Goal: Task Accomplishment & Management: Manage account settings

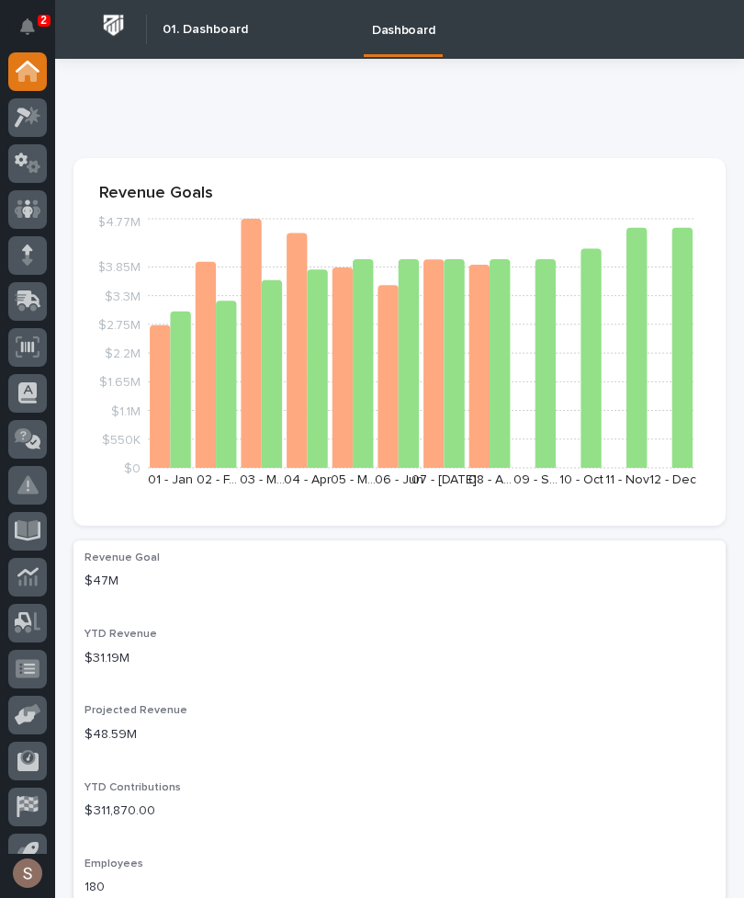
click at [30, 306] on icon at bounding box center [28, 300] width 27 height 21
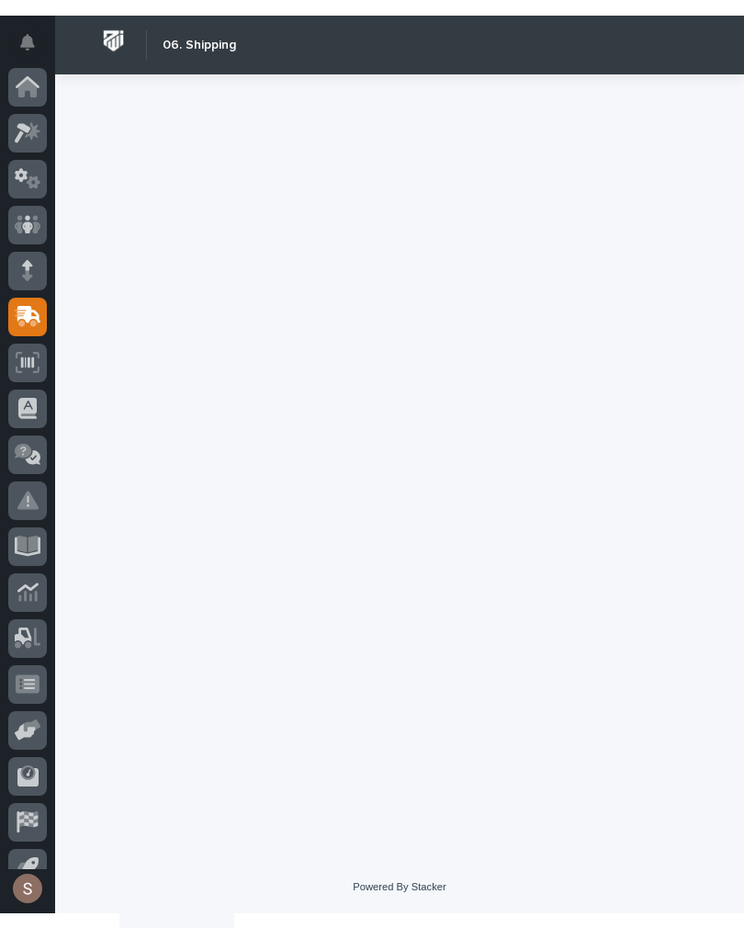
scroll to position [72, 0]
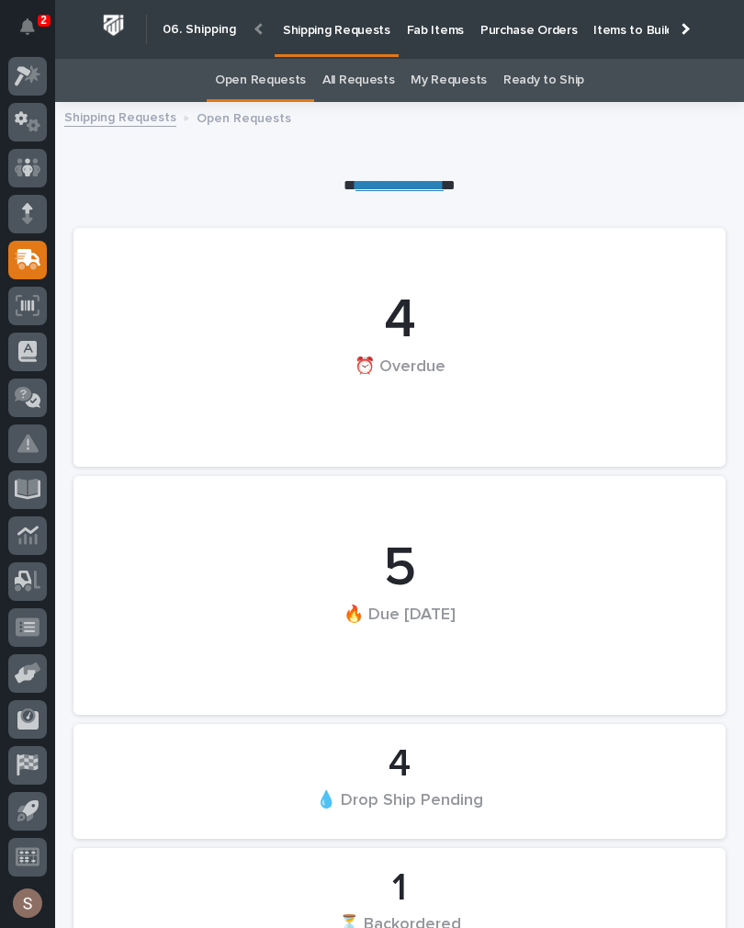
click at [415, 25] on p "Fab Items" at bounding box center [435, 19] width 57 height 39
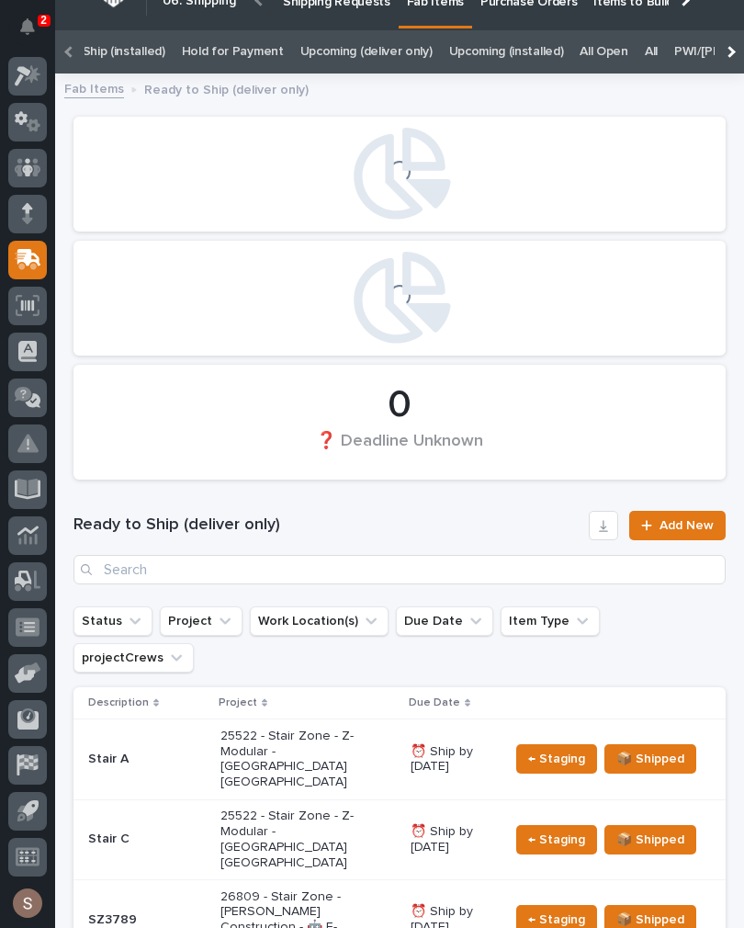
scroll to position [0, 249]
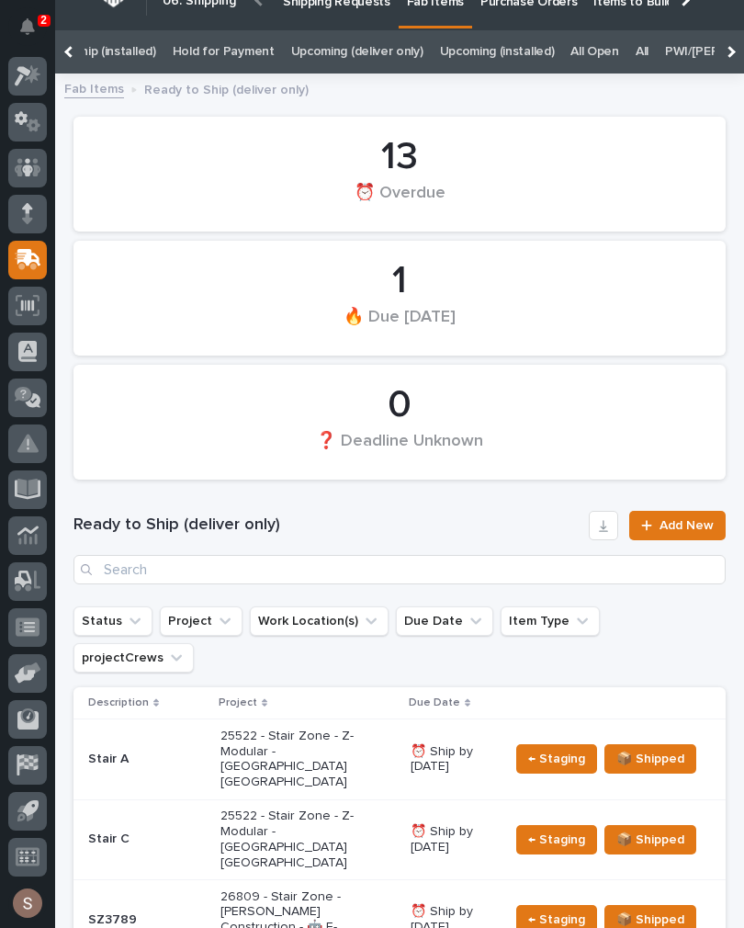
click at [617, 27] on link "Items to Build" at bounding box center [633, 0] width 96 height 57
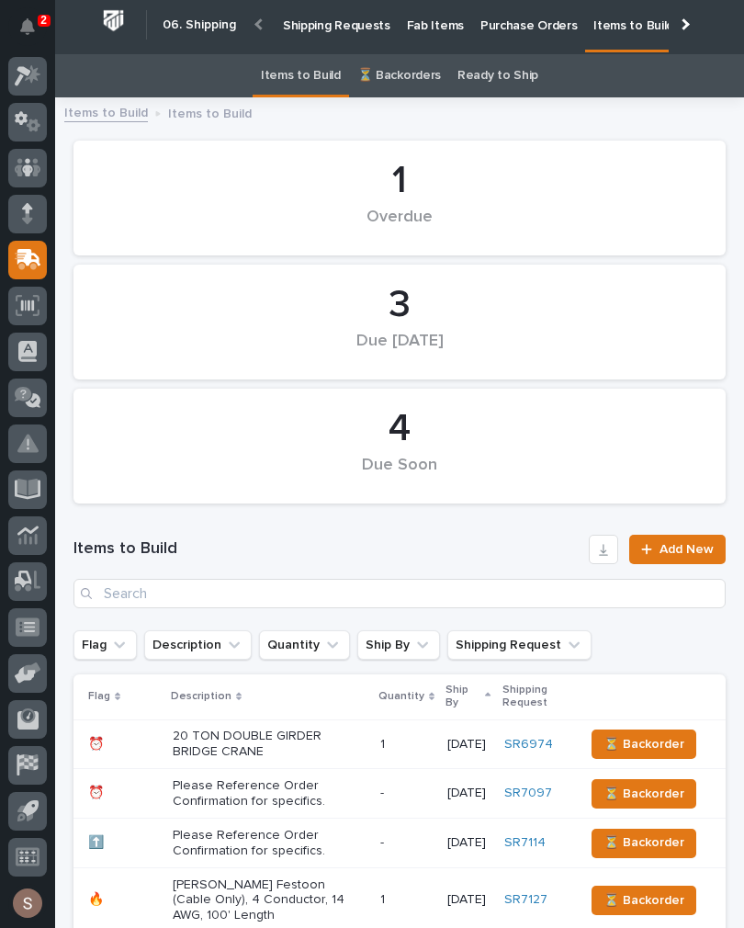
scroll to position [4, 0]
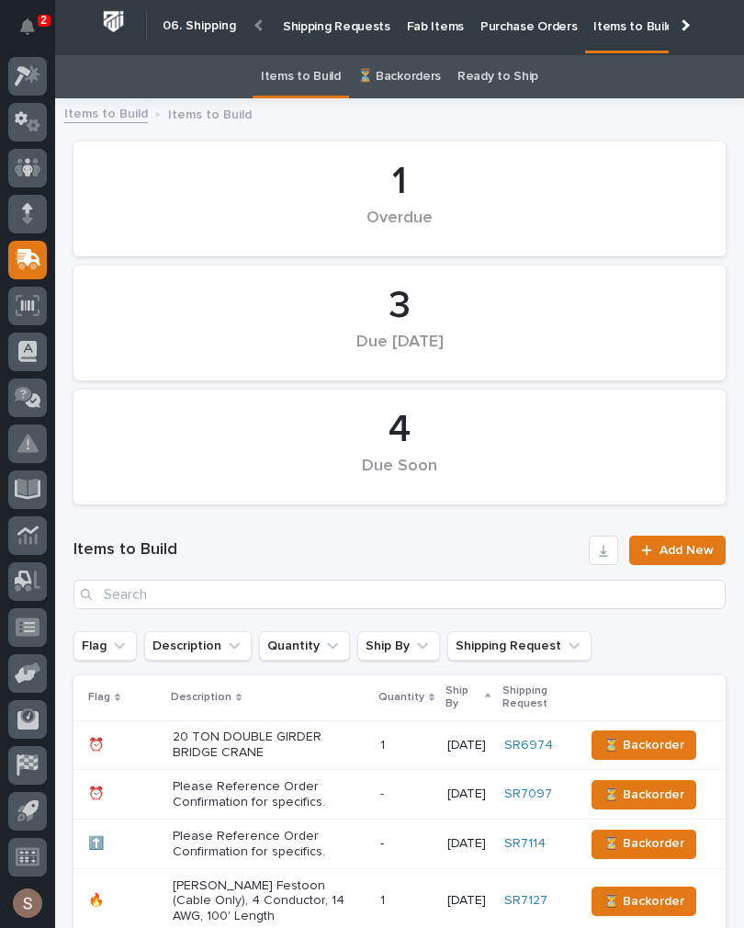
click at [448, 23] on p "Fab Items" at bounding box center [435, 15] width 57 height 39
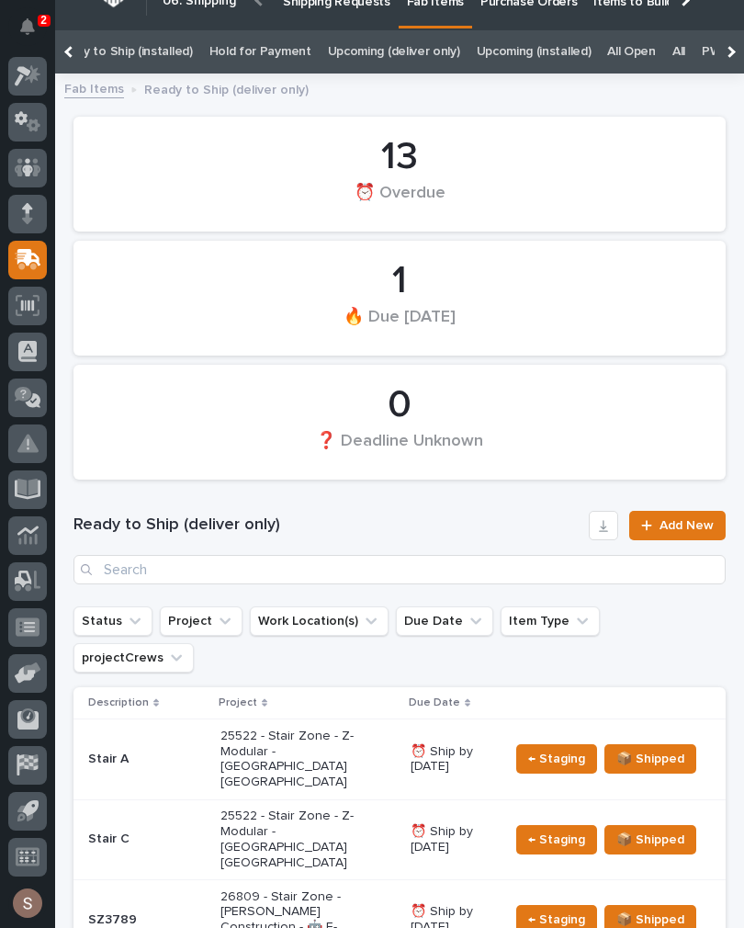
scroll to position [0, 211]
click at [674, 51] on link "All" at bounding box center [680, 51] width 13 height 43
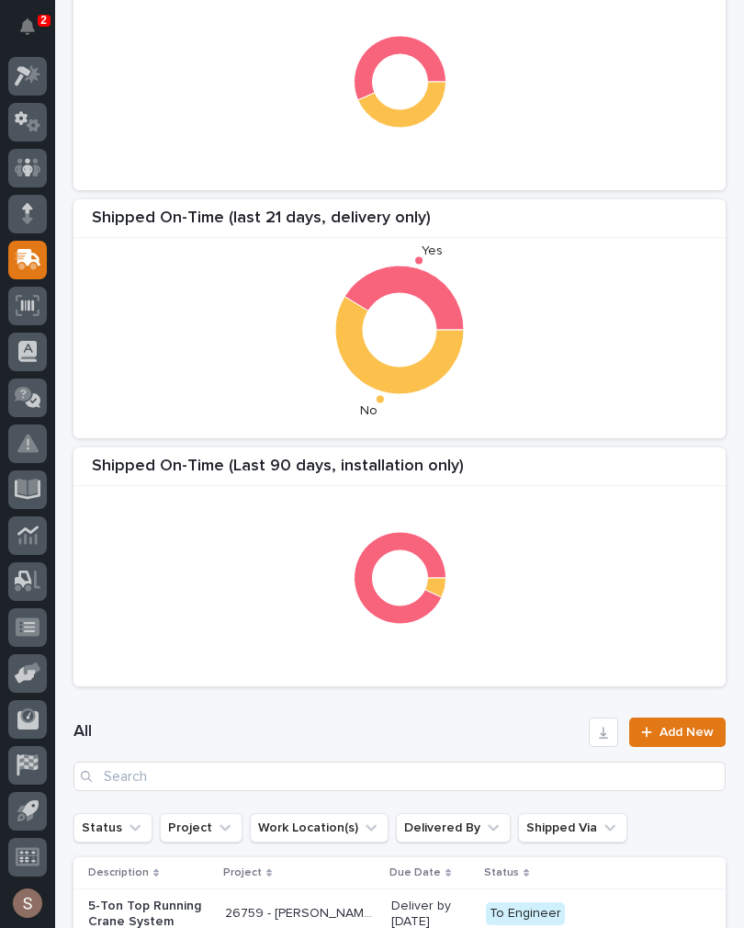
scroll to position [196, 0]
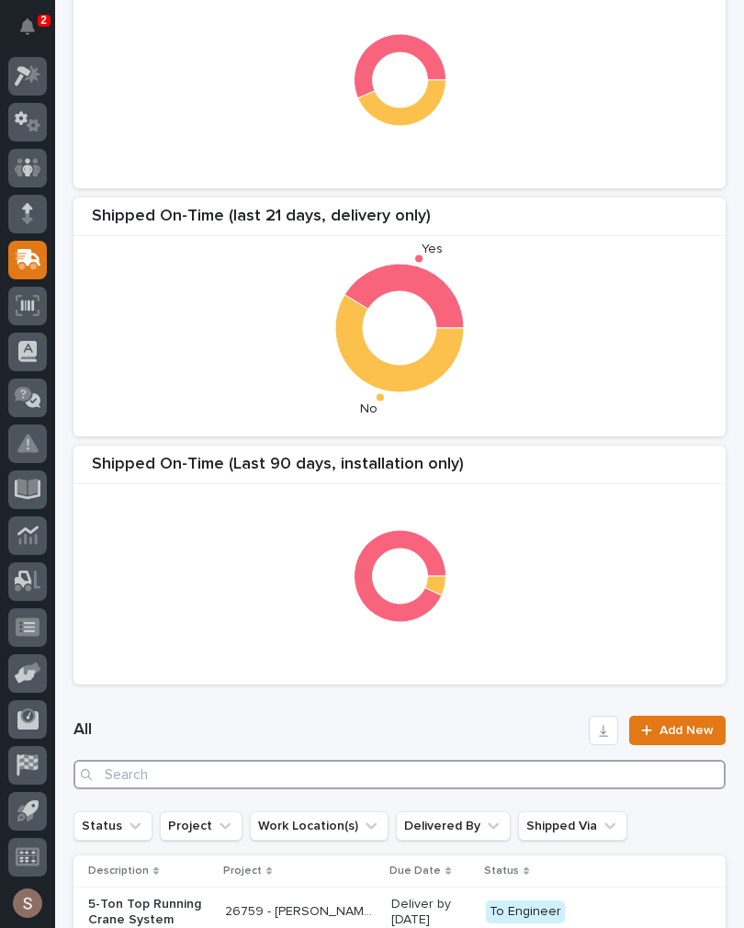
click at [276, 766] on input "Search" at bounding box center [400, 774] width 652 height 29
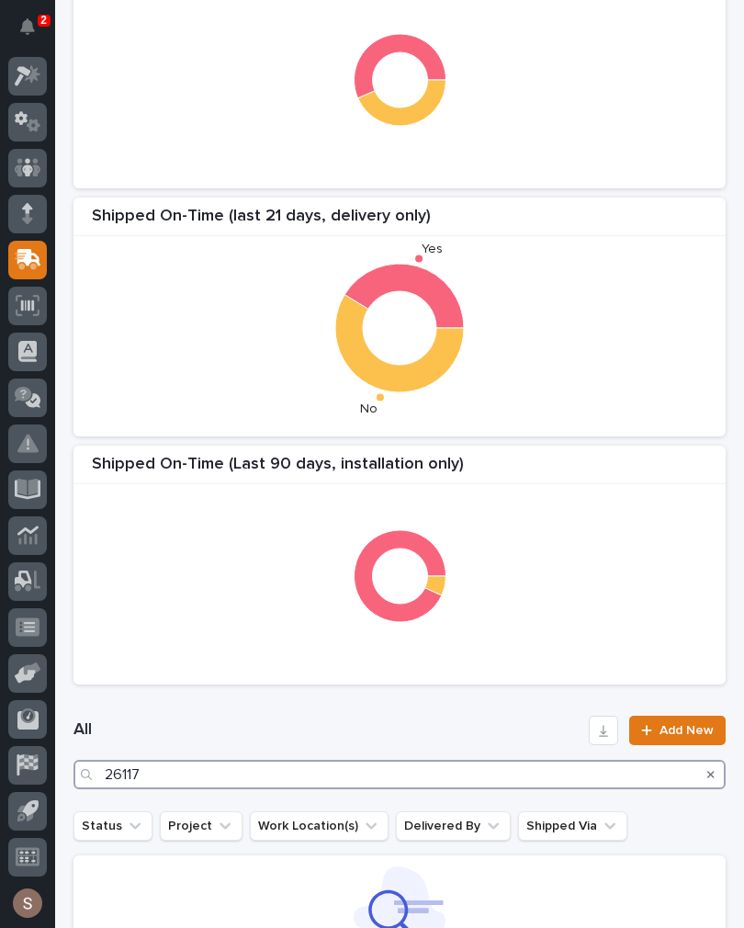
type input "26117"
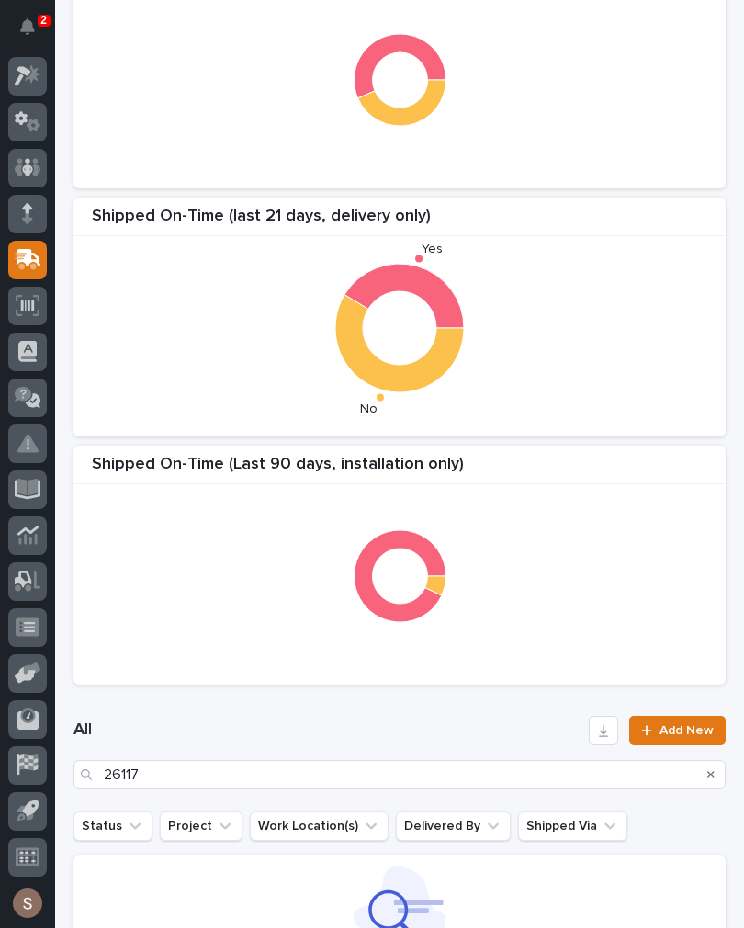
click at [687, 540] on div at bounding box center [400, 576] width 634 height 184
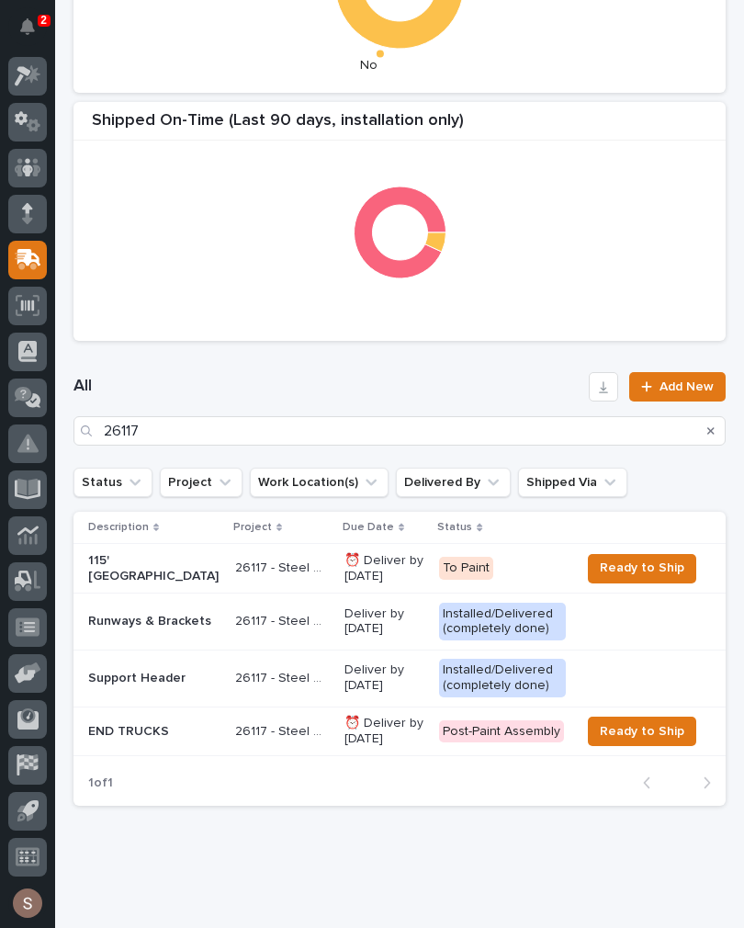
scroll to position [539, 0]
click at [261, 629] on p "26117 - Steel Dynamics Inc - 10 Ton Crane System" at bounding box center [284, 619] width 98 height 19
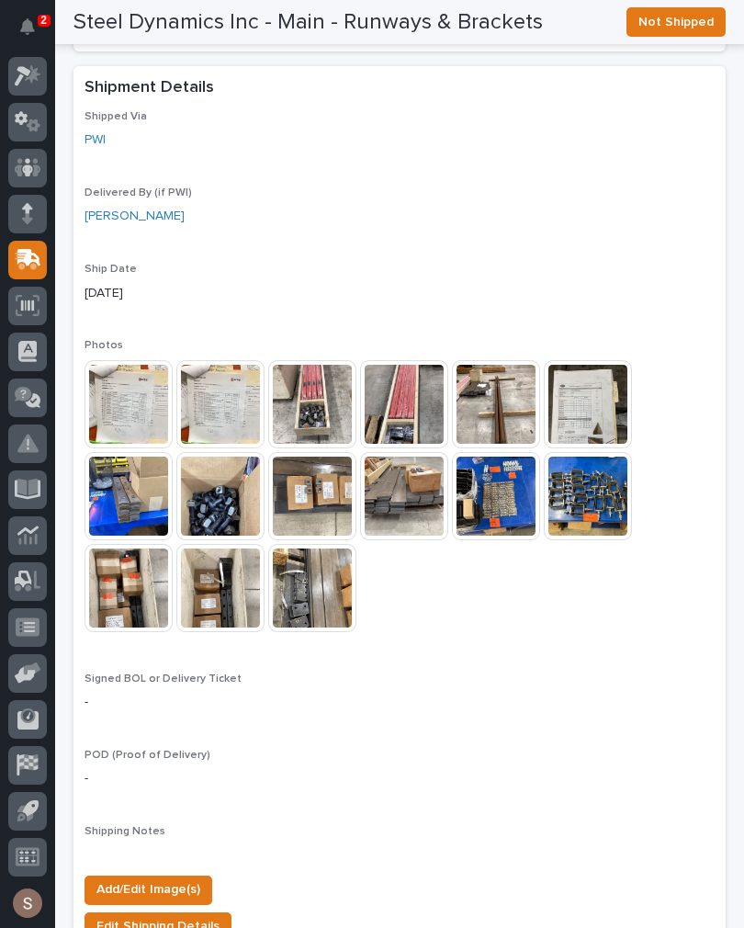
click at [180, 876] on button "Add/Edit Image(s)" at bounding box center [149, 890] width 128 height 29
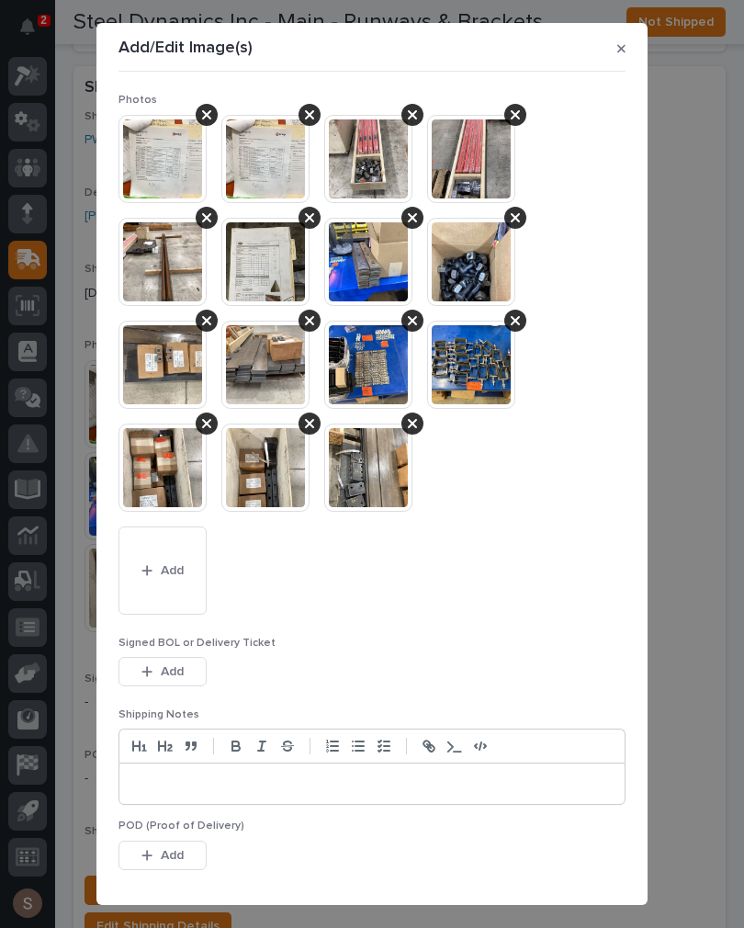
click at [187, 574] on button "Add" at bounding box center [163, 571] width 88 height 88
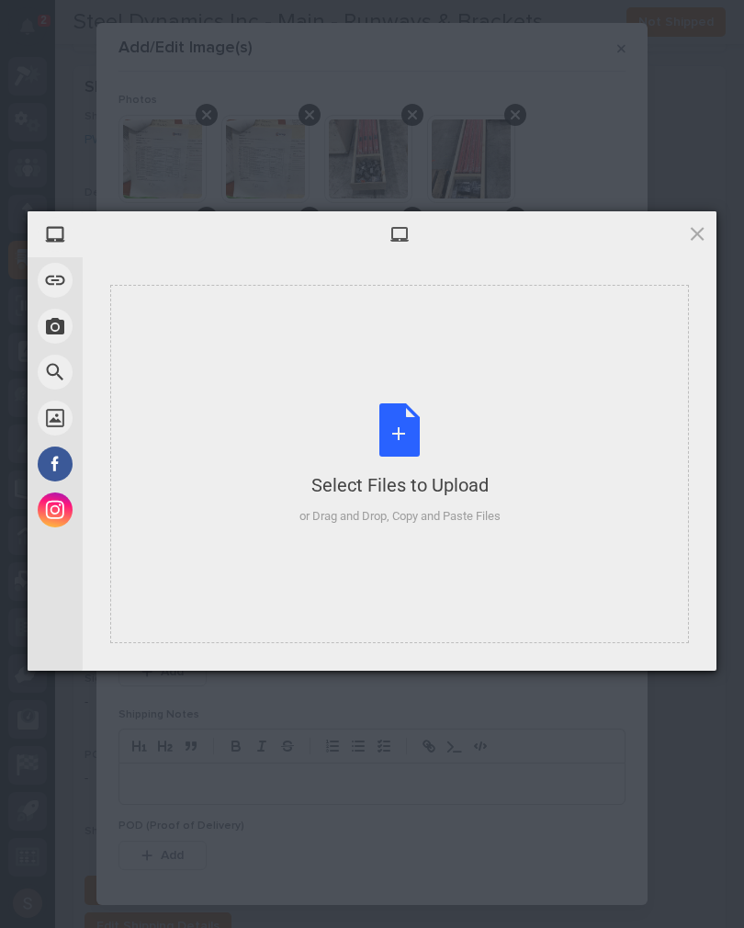
click at [409, 503] on div "Select Files to Upload or Drag and Drop, Copy and Paste Files" at bounding box center [400, 464] width 201 height 122
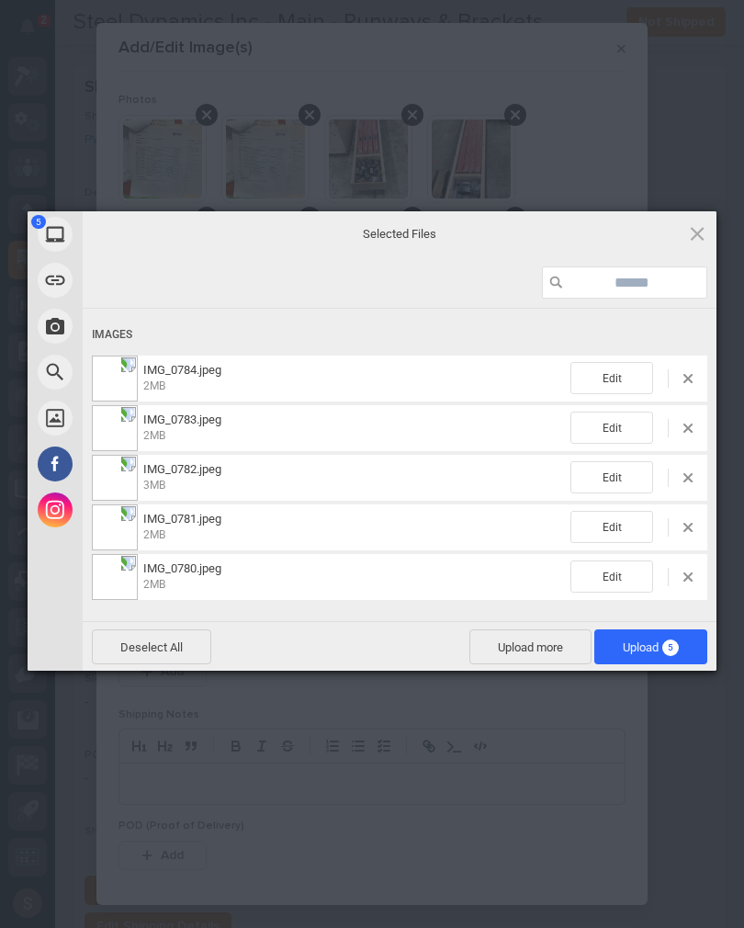
click at [663, 642] on span "5" at bounding box center [671, 648] width 17 height 17
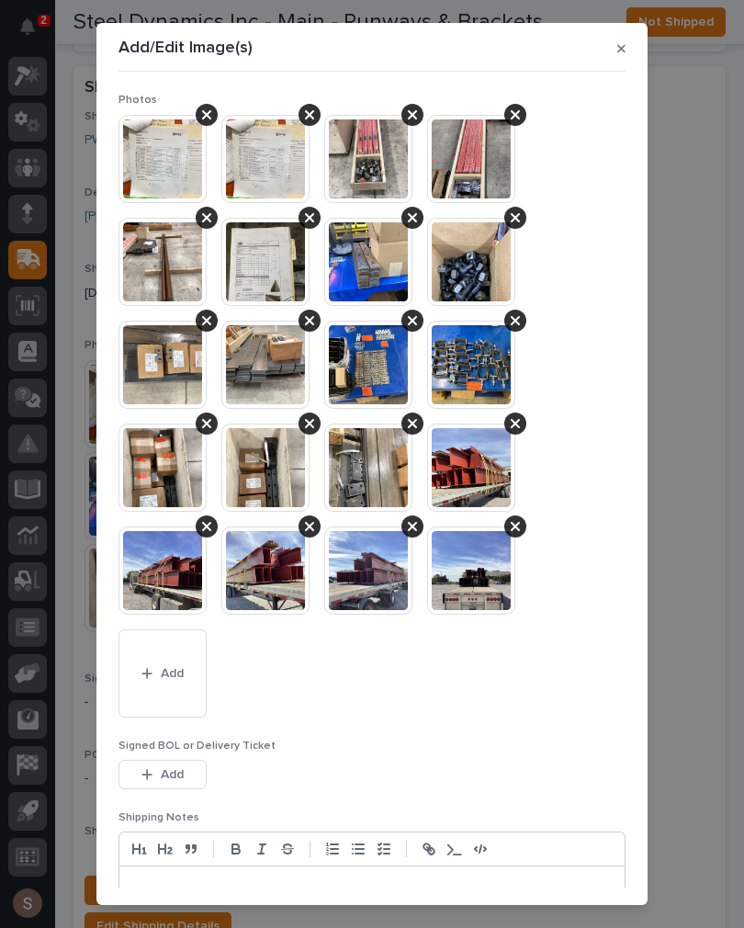
click at [382, 473] on img at bounding box center [368, 468] width 88 height 88
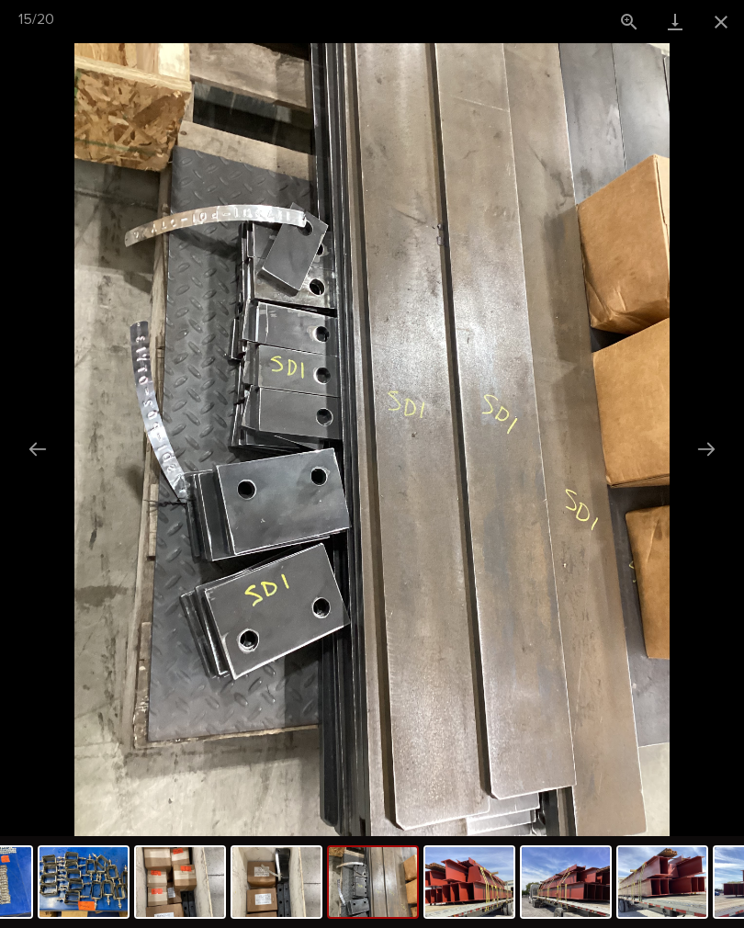
click at [709, 456] on button "Next slide" at bounding box center [706, 449] width 39 height 36
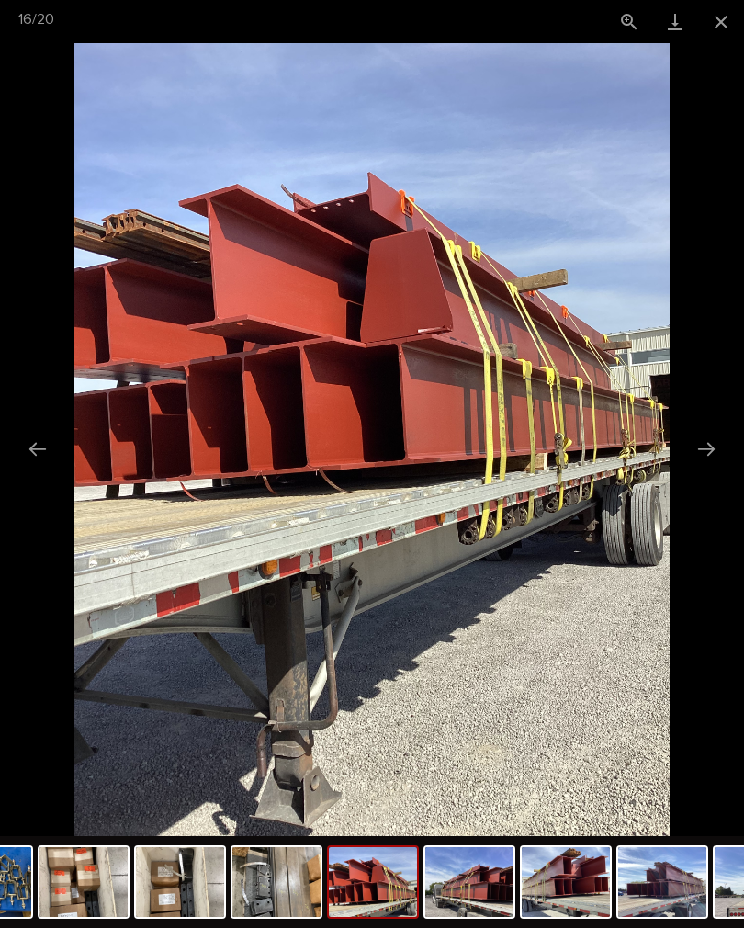
click at [713, 458] on button "Next slide" at bounding box center [706, 449] width 39 height 36
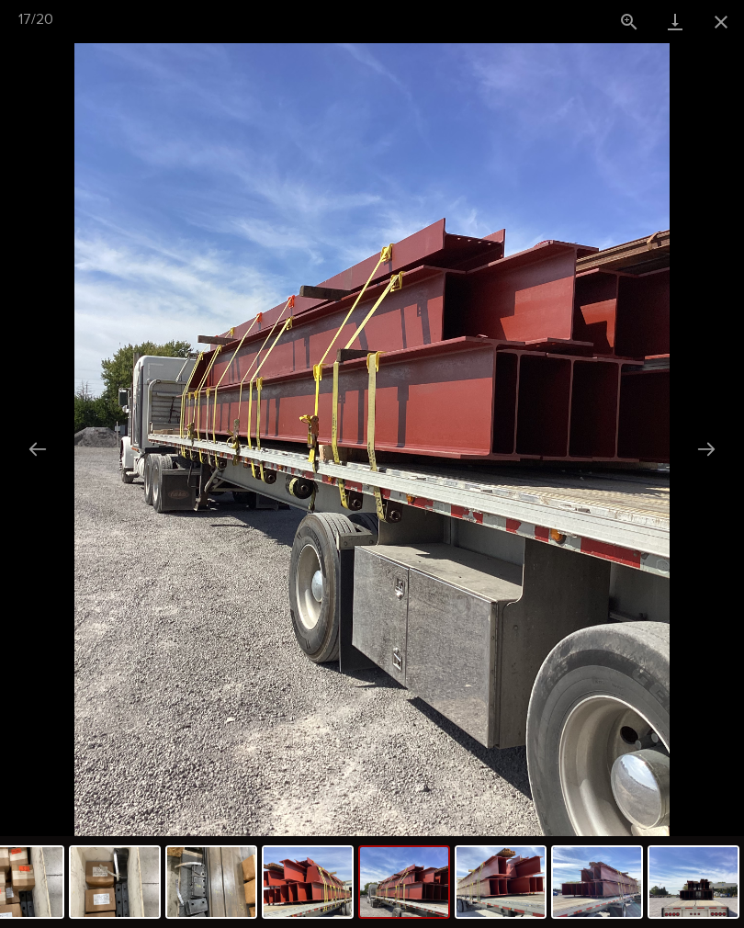
click at [713, 452] on button "Next slide" at bounding box center [706, 449] width 39 height 36
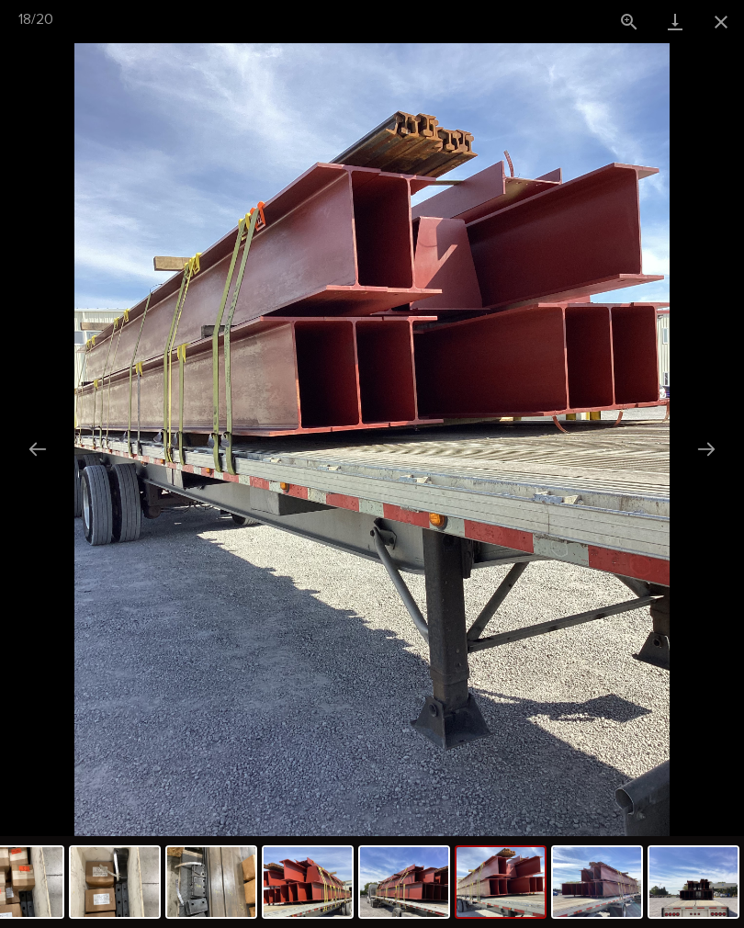
click at [732, 25] on button "Close gallery" at bounding box center [721, 21] width 46 height 43
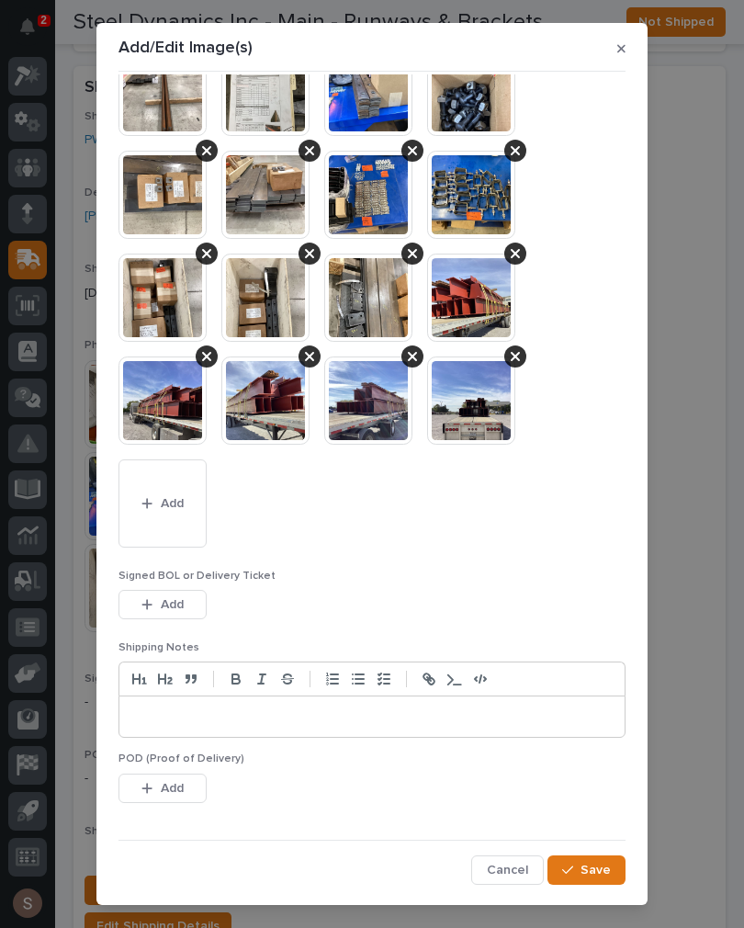
scroll to position [169, 0]
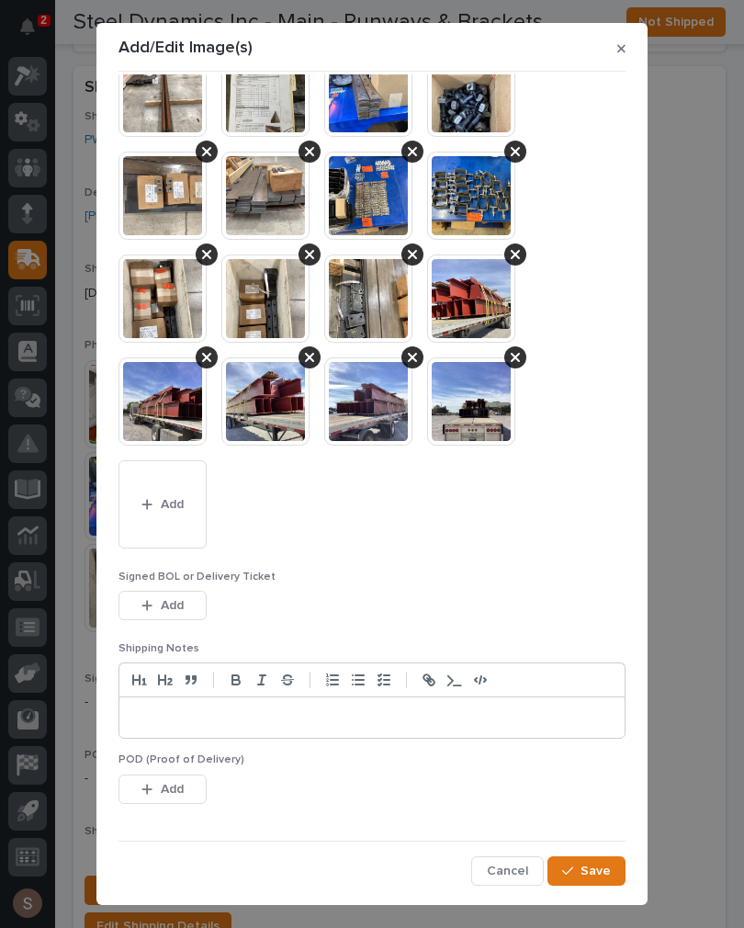
click at [186, 508] on button "Add" at bounding box center [163, 504] width 88 height 88
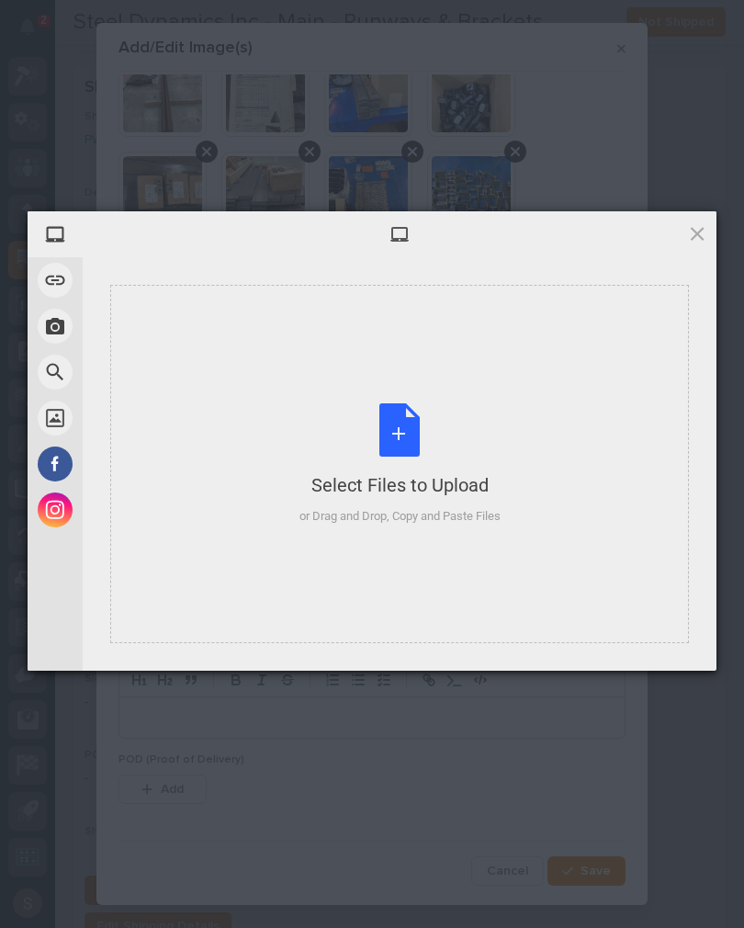
click at [412, 472] on div "Select Files to Upload" at bounding box center [400, 485] width 201 height 26
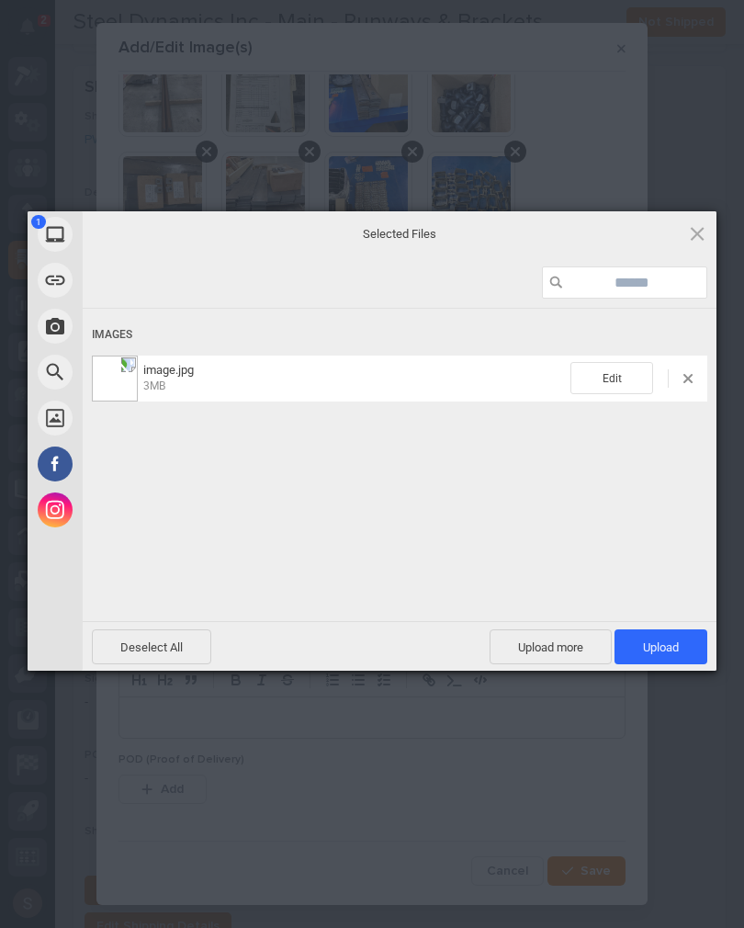
click at [670, 651] on span "Upload 1" at bounding box center [661, 648] width 36 height 14
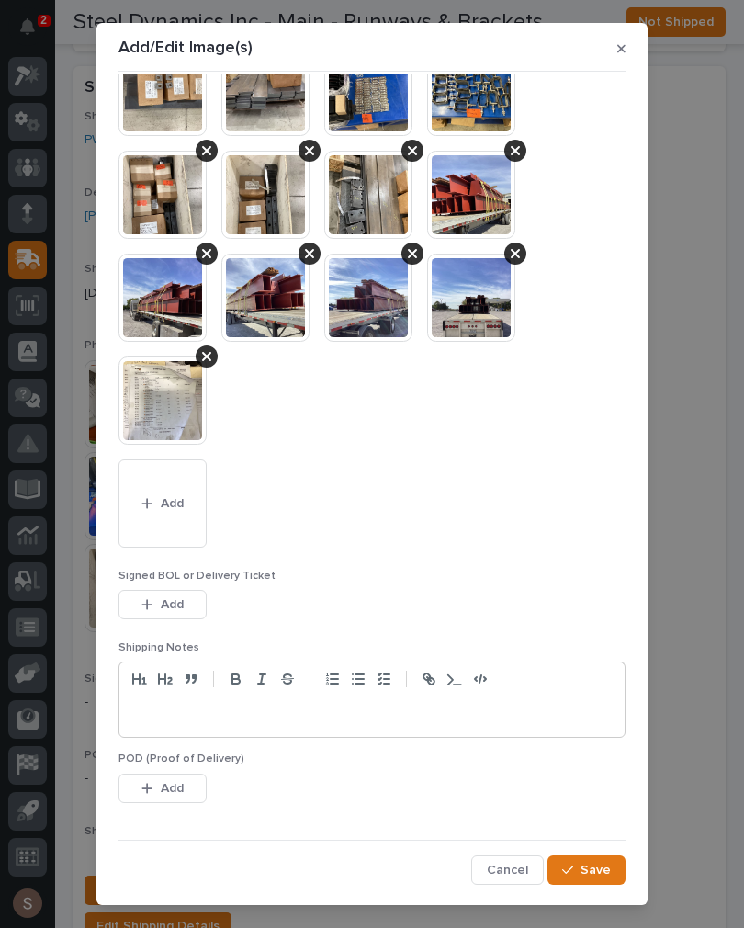
scroll to position [272, 0]
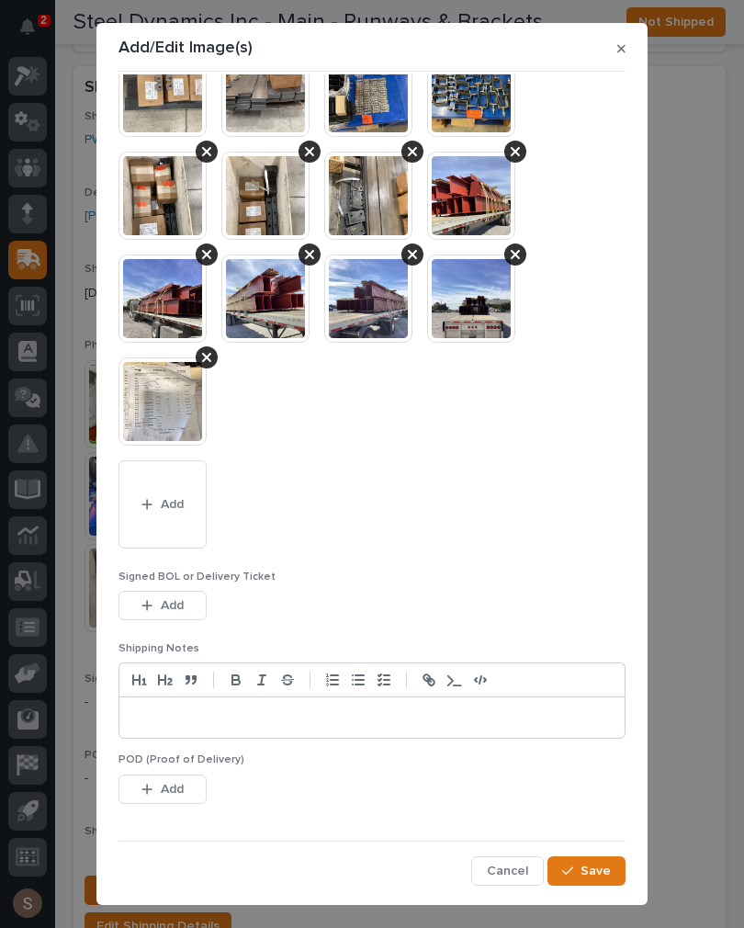
click at [597, 866] on span "Save" at bounding box center [596, 871] width 30 height 17
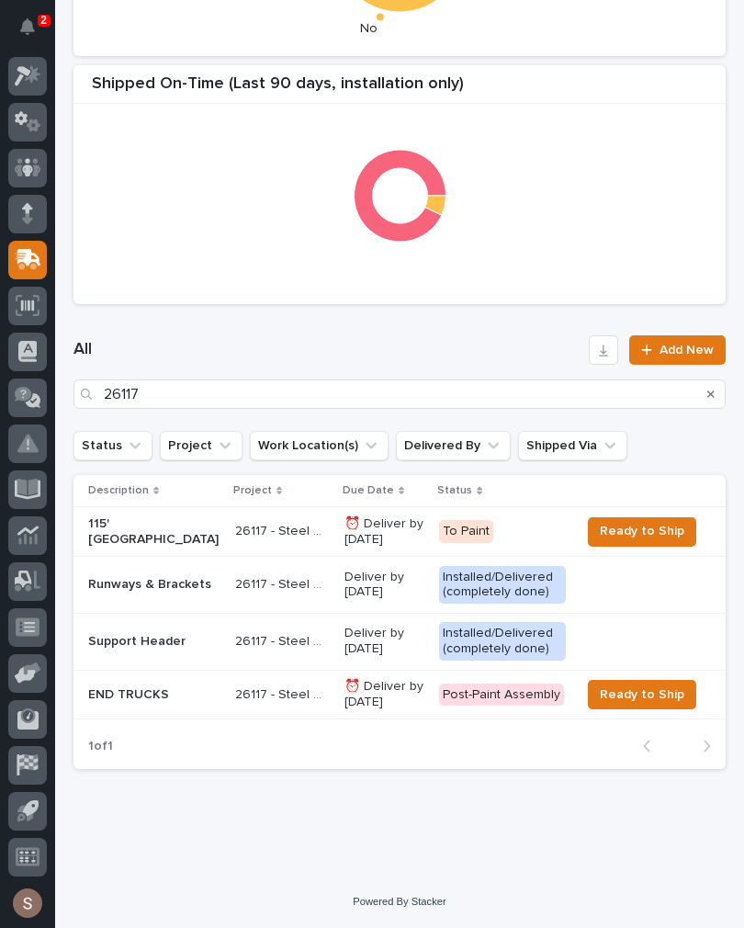
scroll to position [584, 0]
click at [235, 587] on p "26117 - Steel Dynamics Inc - 10 Ton Crane System" at bounding box center [284, 582] width 98 height 19
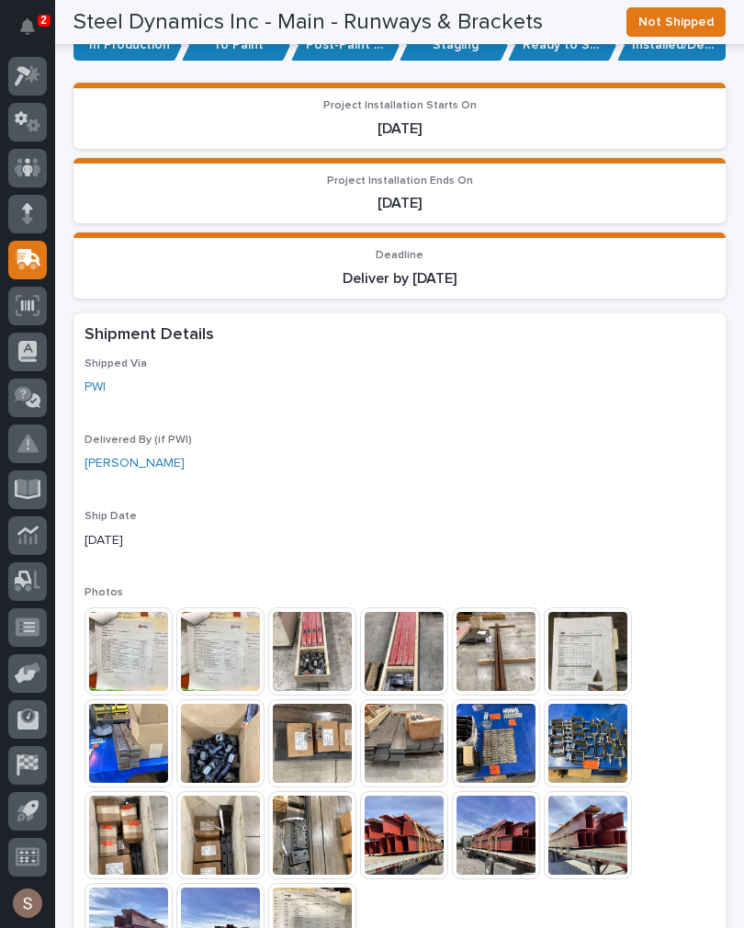
scroll to position [1373, 0]
click at [328, 616] on img at bounding box center [312, 651] width 88 height 88
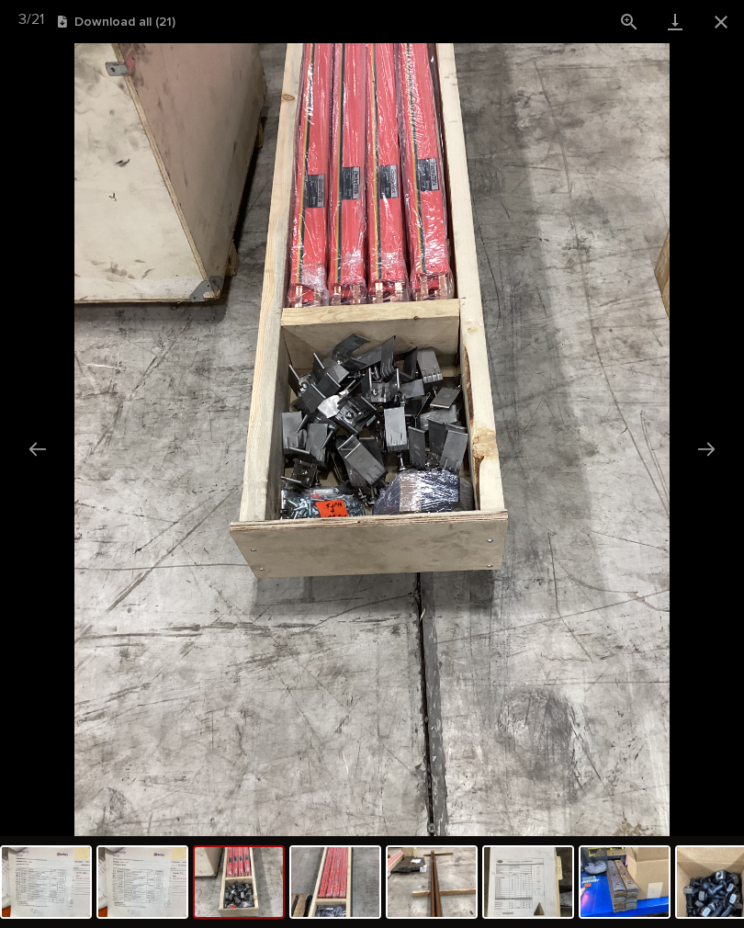
click at [704, 455] on button "Next slide" at bounding box center [706, 449] width 39 height 36
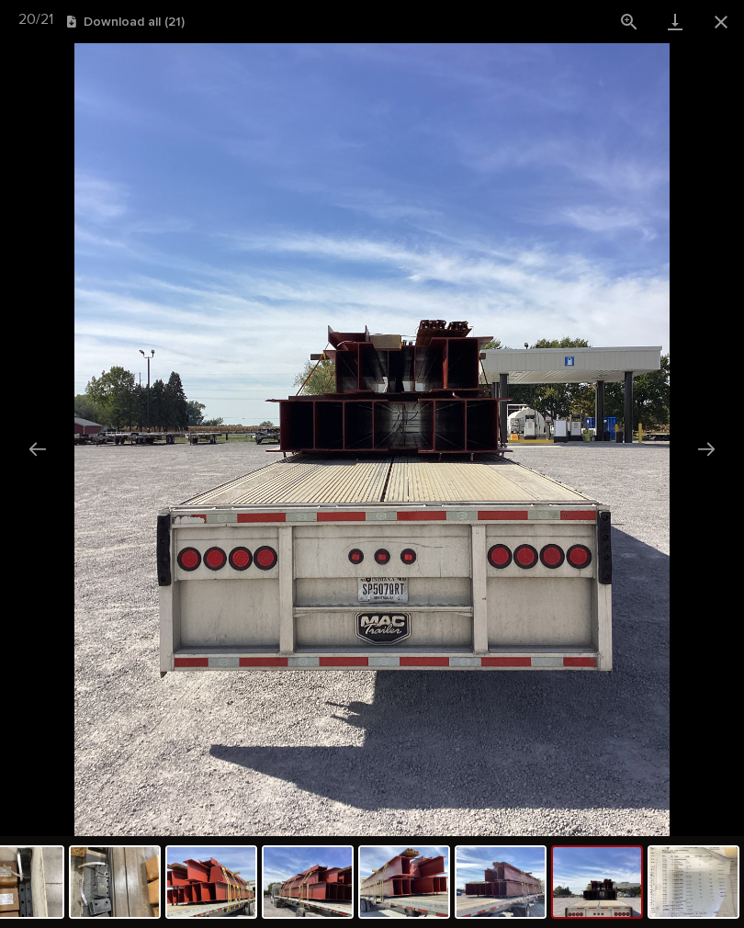
click at [730, 33] on button "Close gallery" at bounding box center [721, 21] width 46 height 43
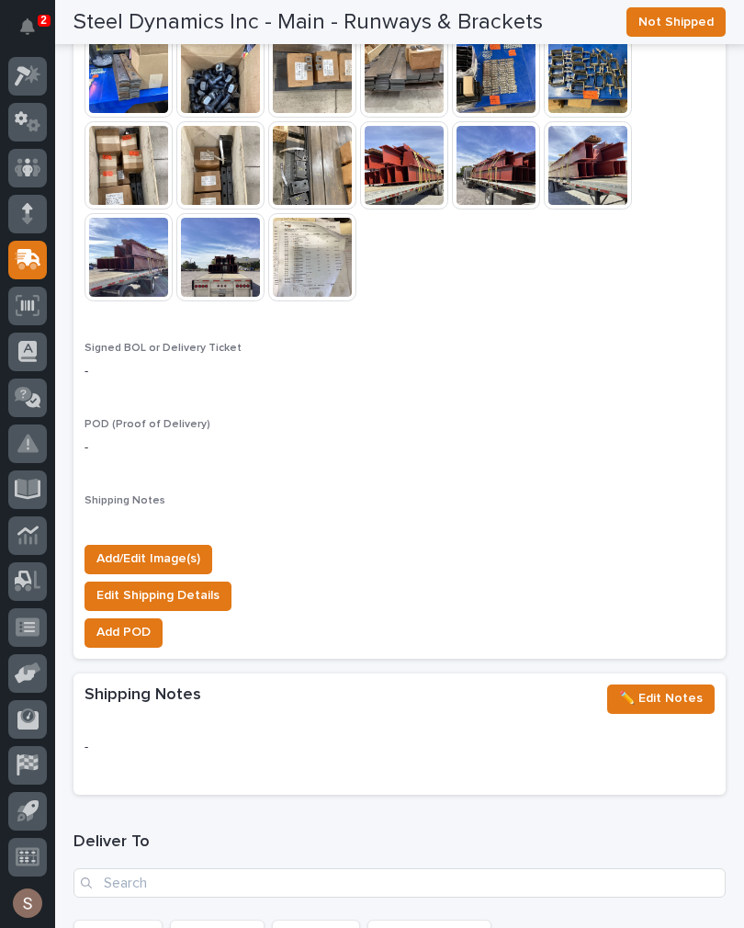
scroll to position [2043, 0]
click at [183, 548] on span "Add/Edit Image(s)" at bounding box center [148, 559] width 104 height 22
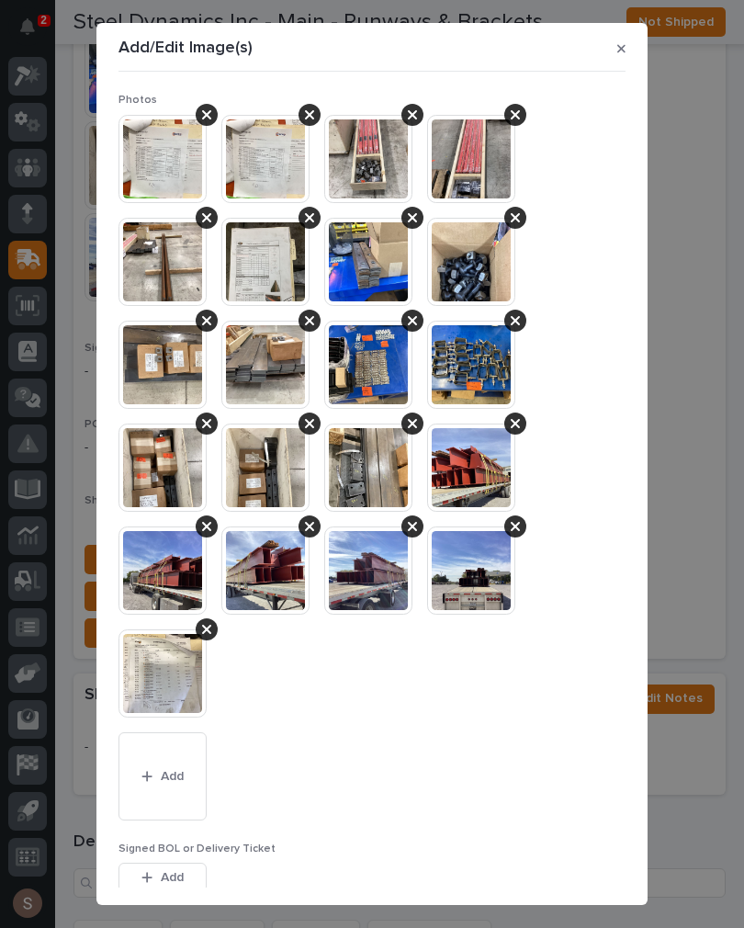
click at [193, 774] on button "Add" at bounding box center [163, 776] width 88 height 88
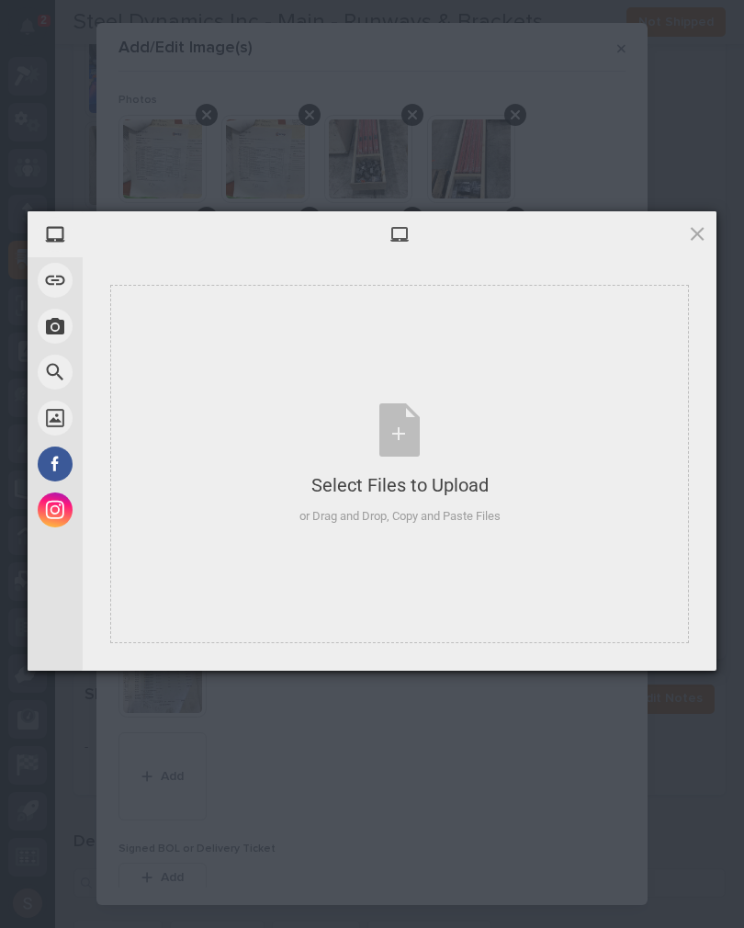
click at [391, 462] on div "Select Files to Upload or Drag and Drop, Copy and Paste Files" at bounding box center [400, 464] width 201 height 122
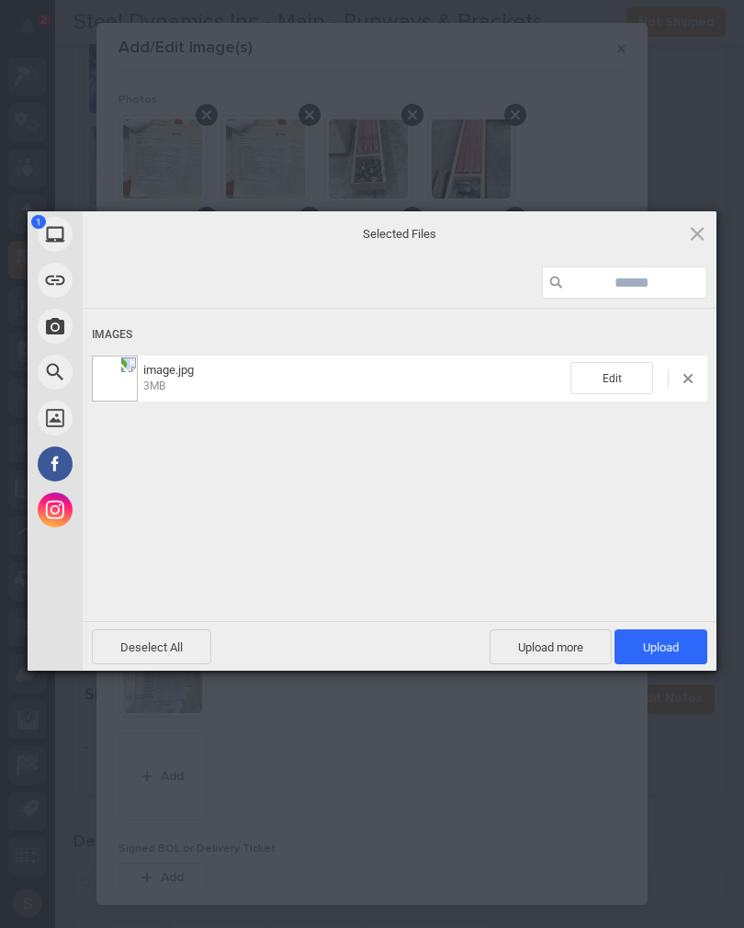
click at [692, 640] on span "Upload 1" at bounding box center [661, 646] width 93 height 35
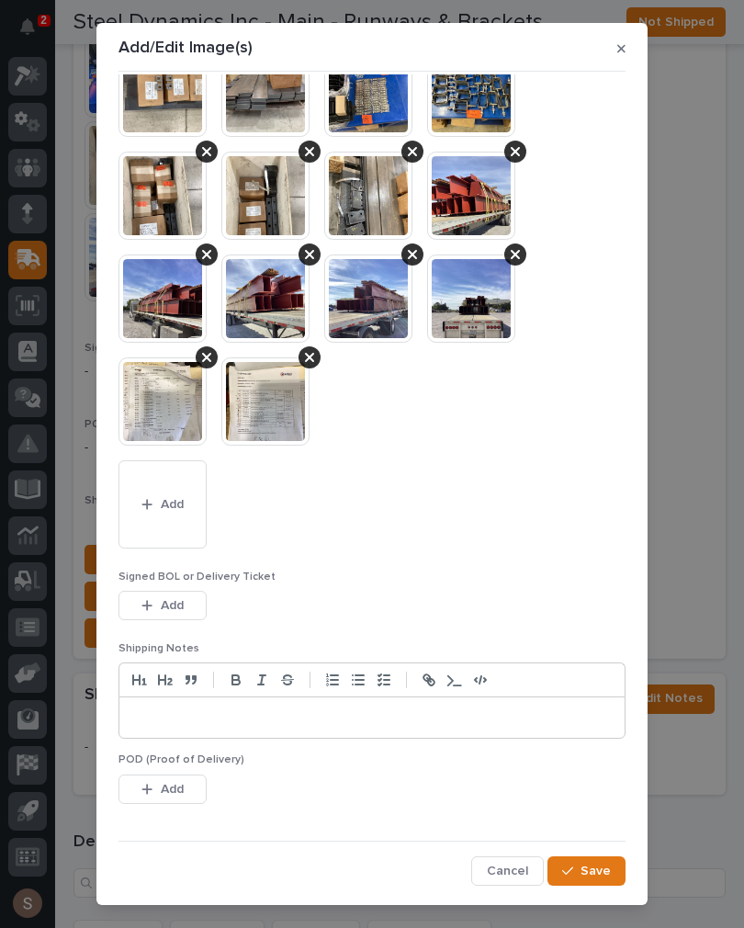
scroll to position [272, 0]
click at [599, 867] on span "Save" at bounding box center [596, 871] width 30 height 17
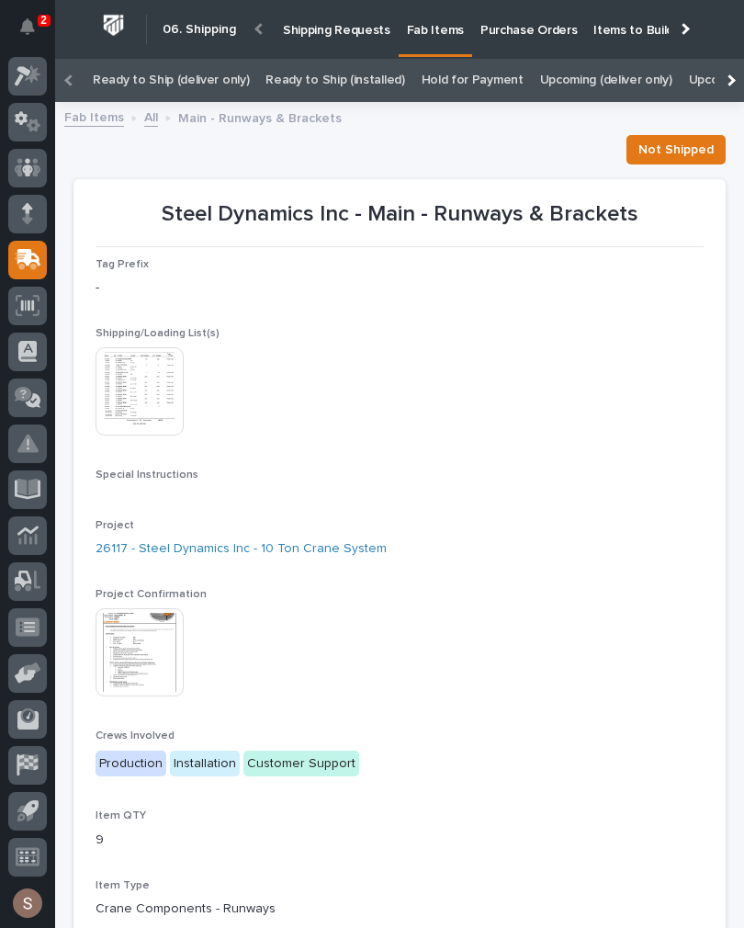
scroll to position [0, 0]
click at [434, 33] on p "Fab Items" at bounding box center [435, 19] width 57 height 39
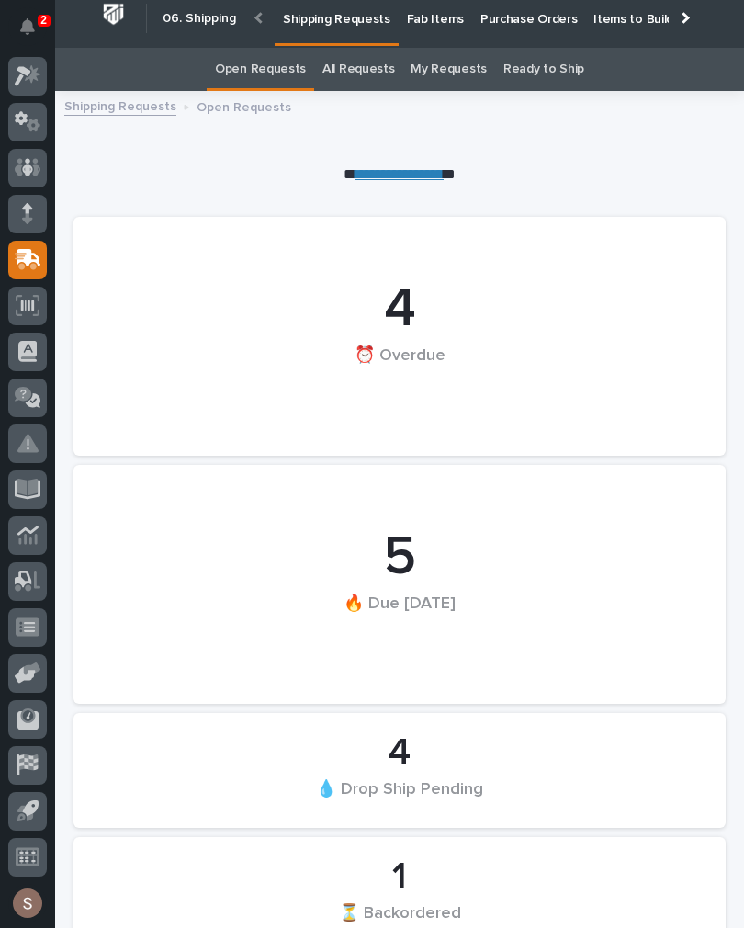
scroll to position [13, 0]
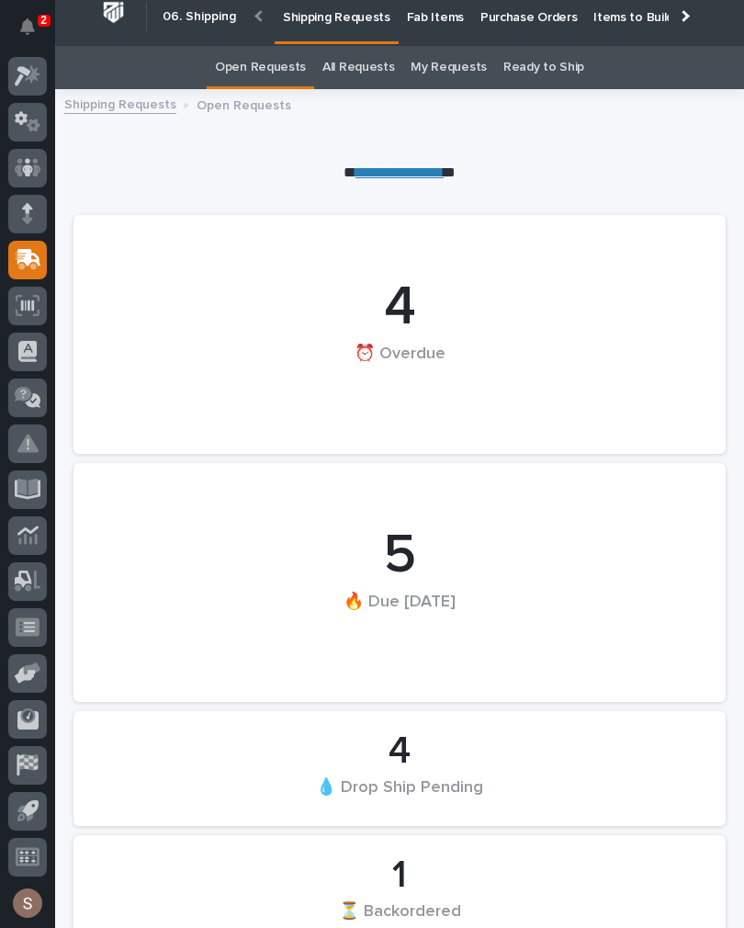
click at [436, 27] on link "Fab Items" at bounding box center [436, 15] width 74 height 57
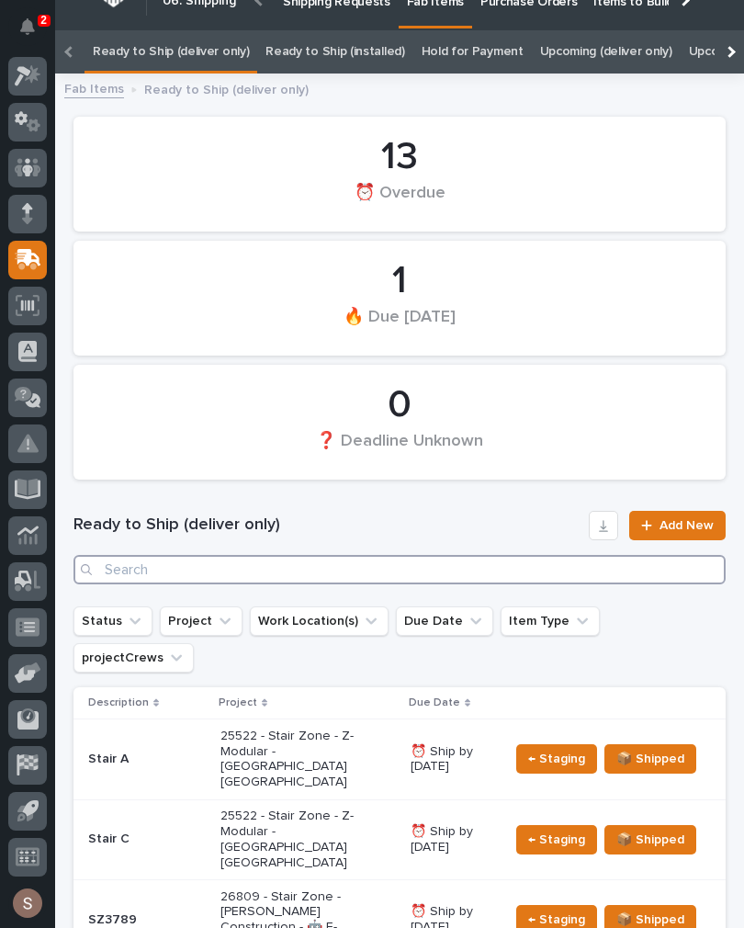
click at [430, 561] on input "Search" at bounding box center [400, 569] width 652 height 29
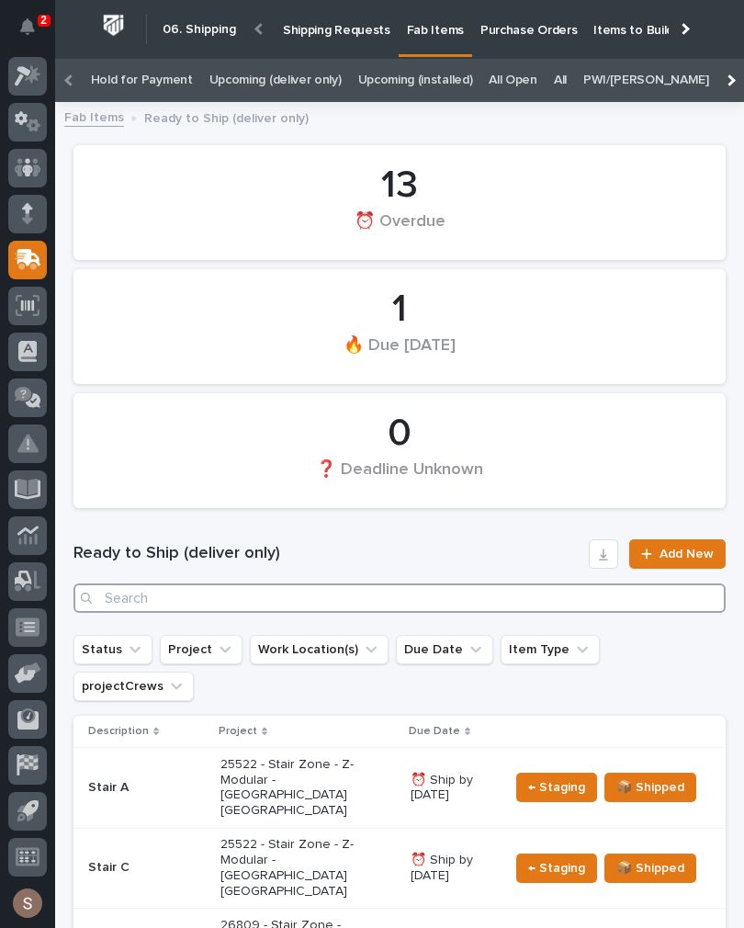
scroll to position [0, 328]
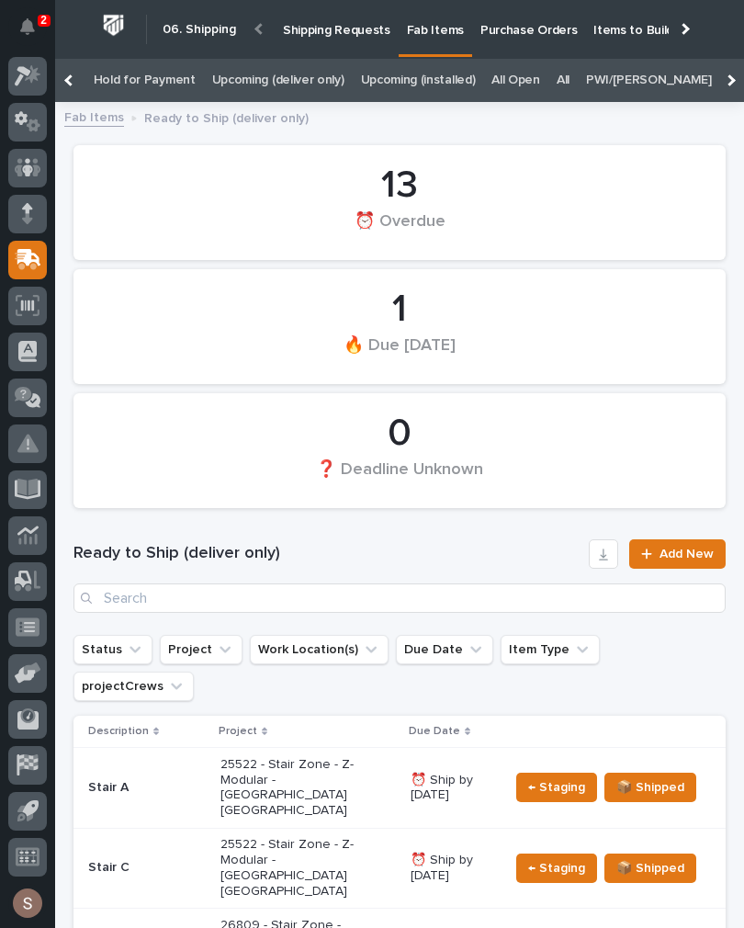
click at [557, 73] on link "All" at bounding box center [563, 80] width 13 height 43
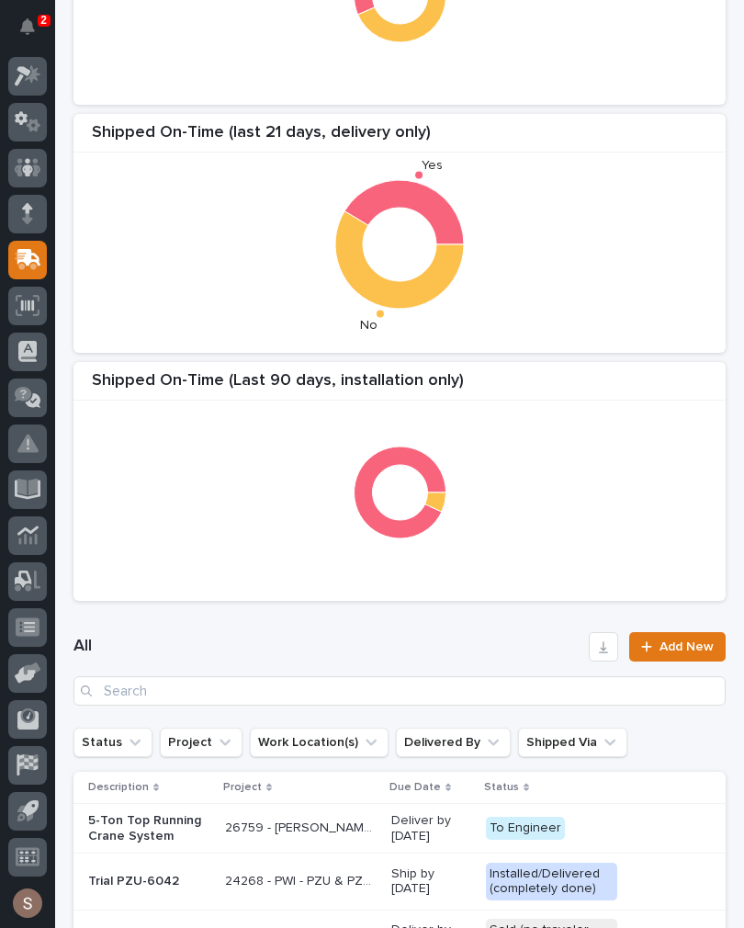
scroll to position [307, 0]
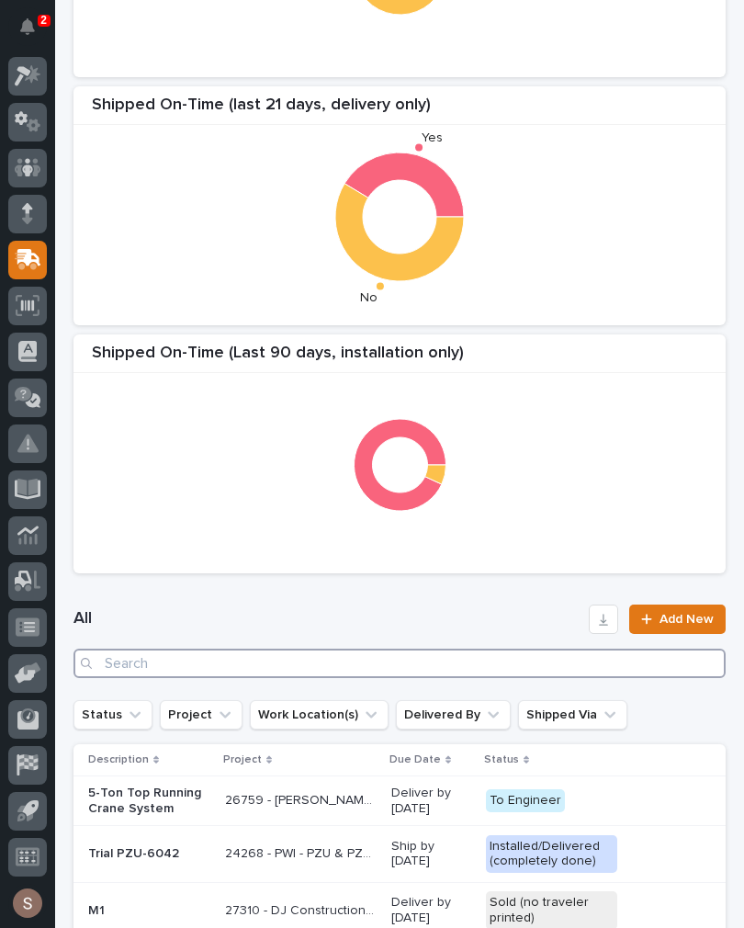
click at [323, 649] on input "Search" at bounding box center [400, 663] width 652 height 29
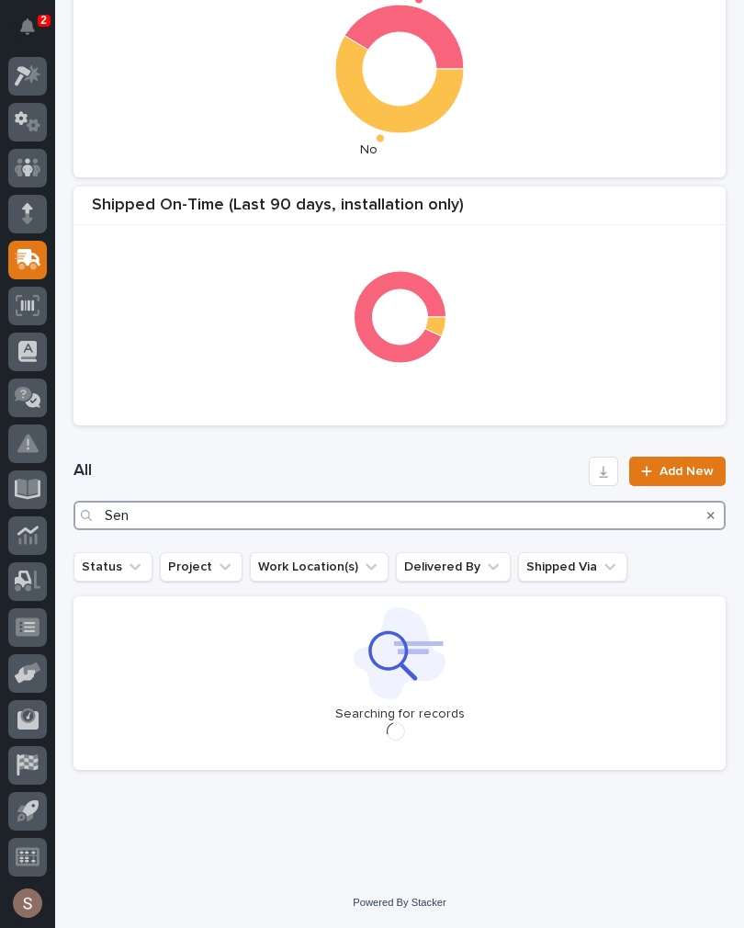
scroll to position [454, 0]
type input "Sen"
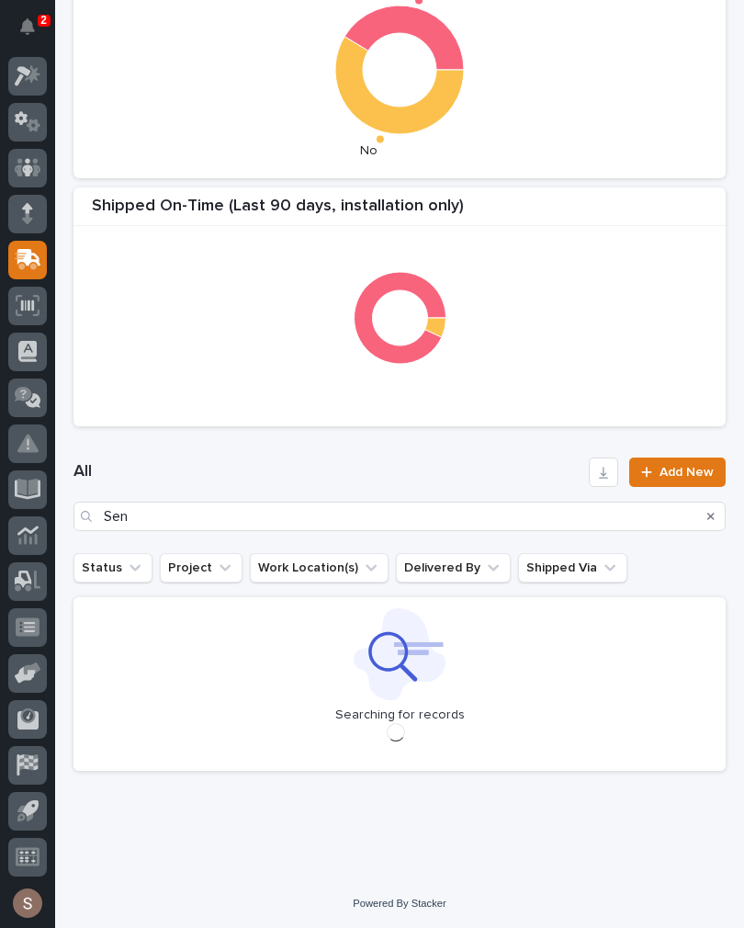
click at [383, 485] on div "All Sen Add New" at bounding box center [400, 495] width 652 height 74
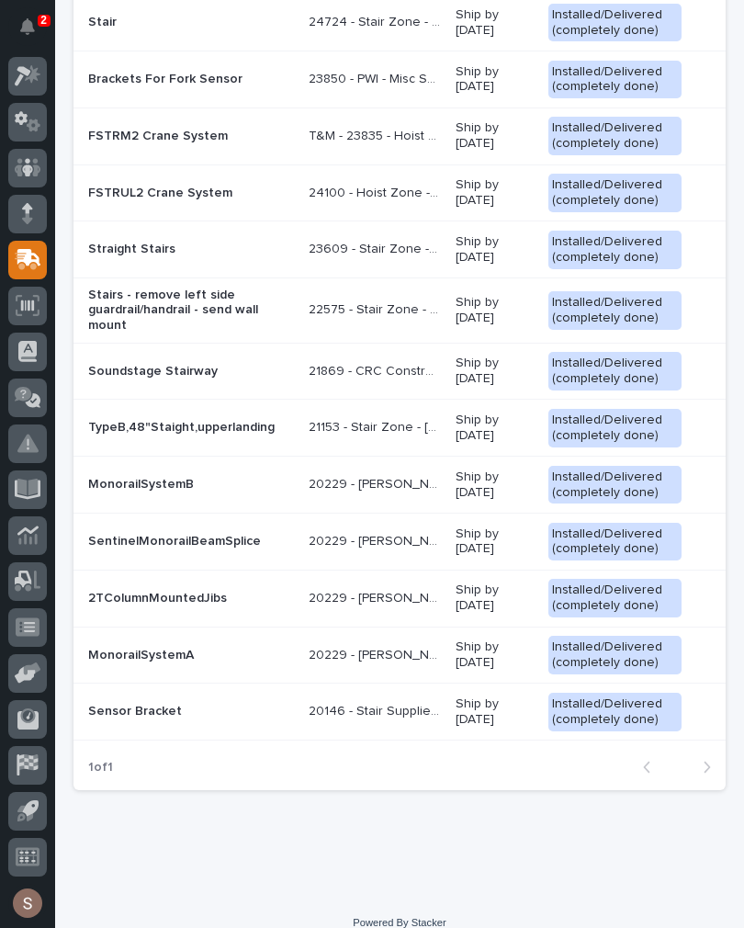
scroll to position [0, 0]
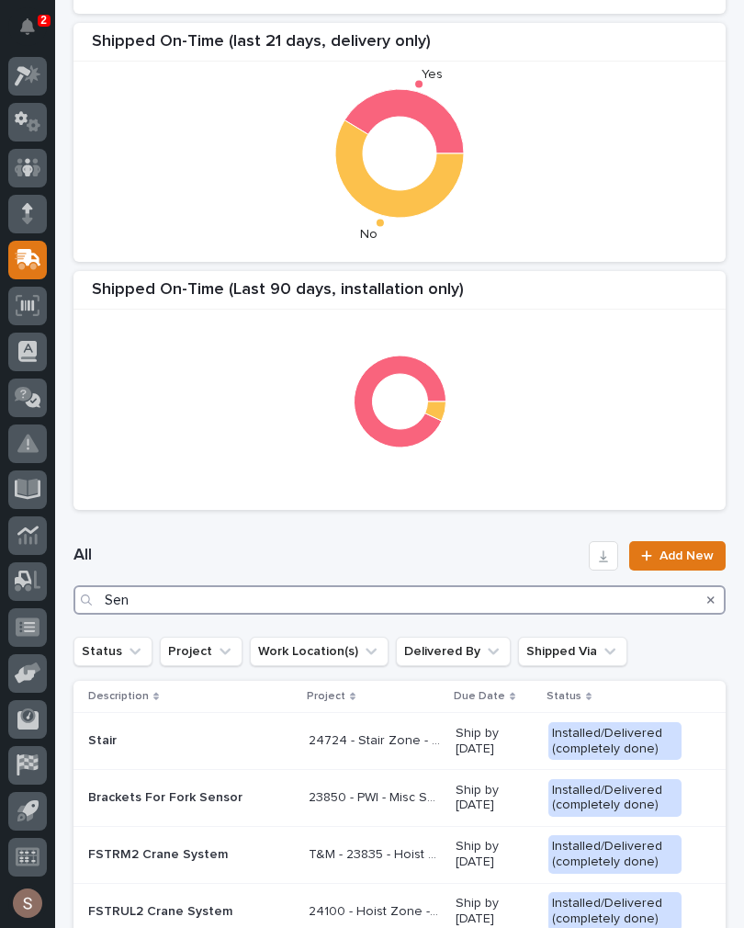
click at [301, 592] on input "Sen" at bounding box center [400, 599] width 652 height 29
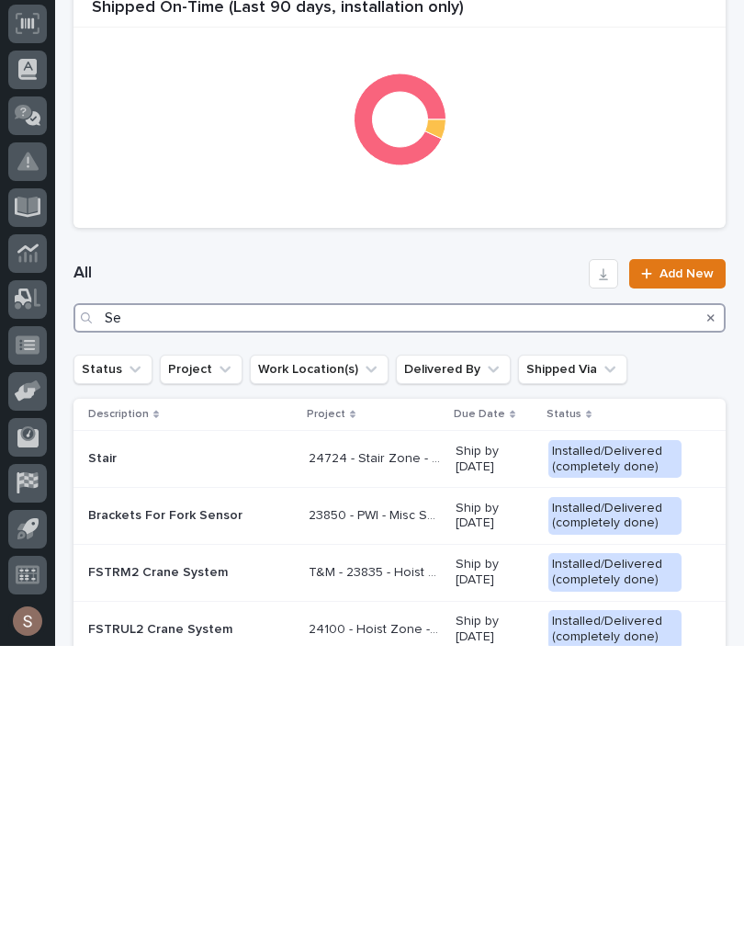
type input "S"
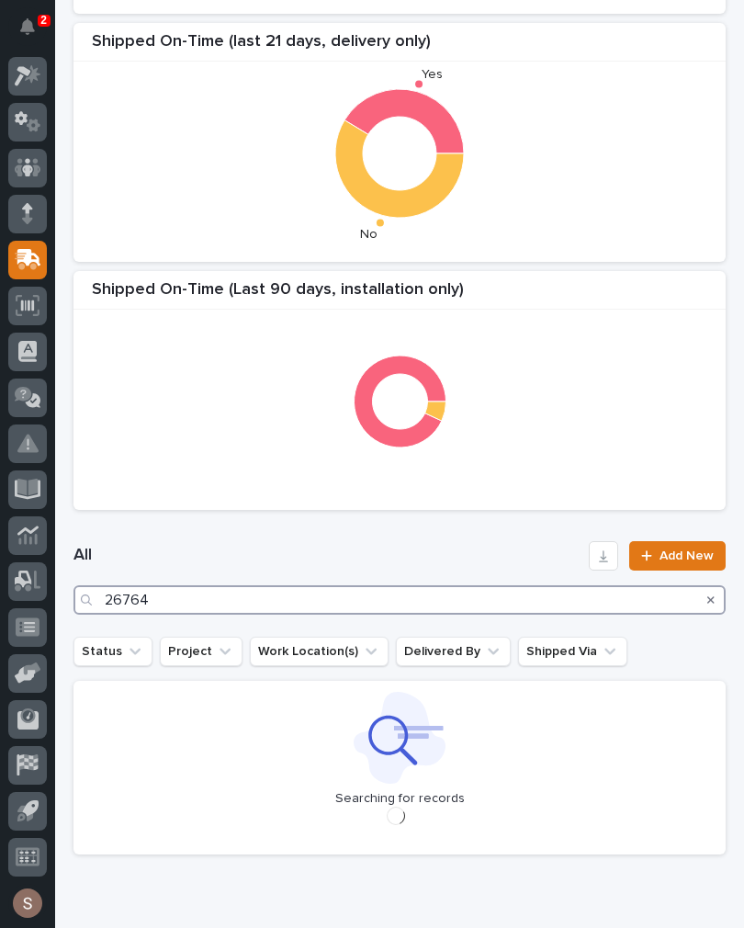
type input "26764"
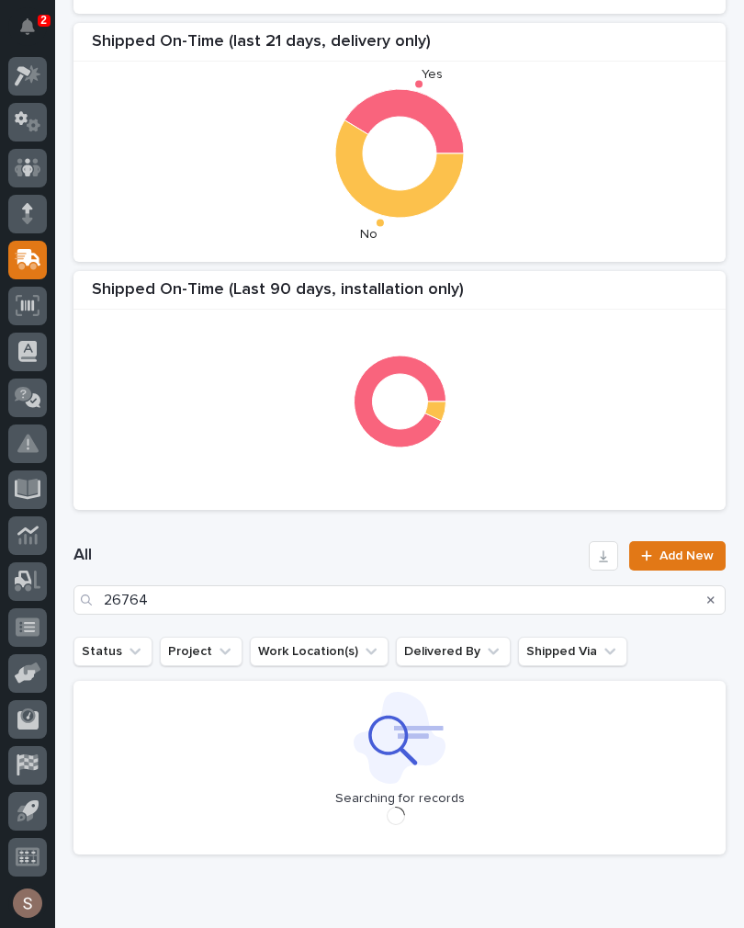
click at [414, 531] on div "All 26764 Add New" at bounding box center [400, 578] width 652 height 118
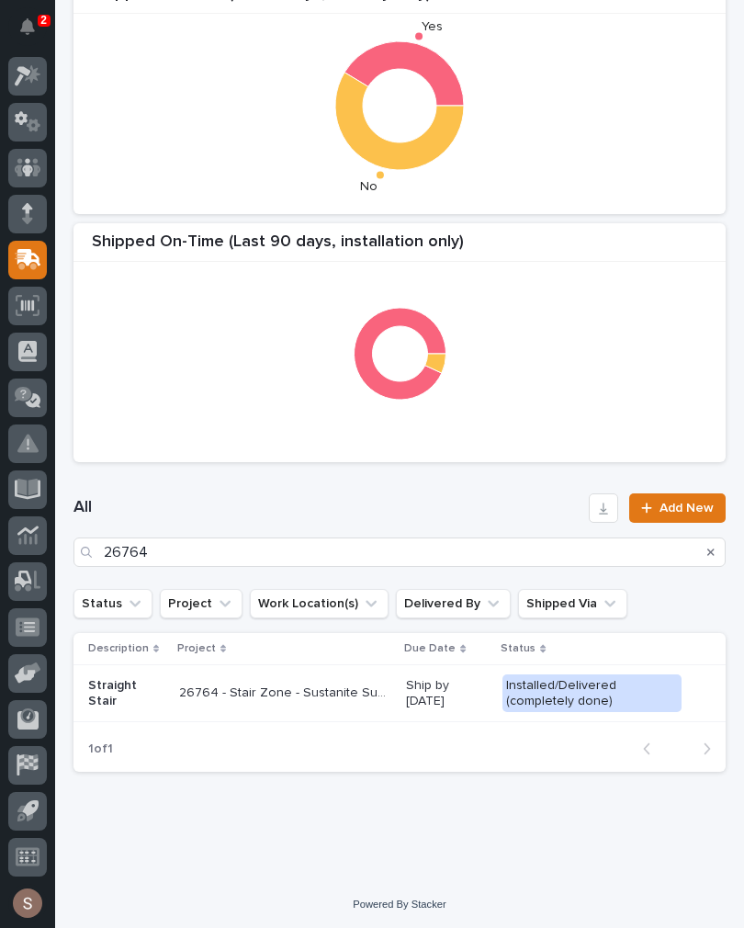
click at [377, 696] on p "26764 - Stair Zone - Sustanite Support Service - Straight Stair" at bounding box center [287, 691] width 217 height 19
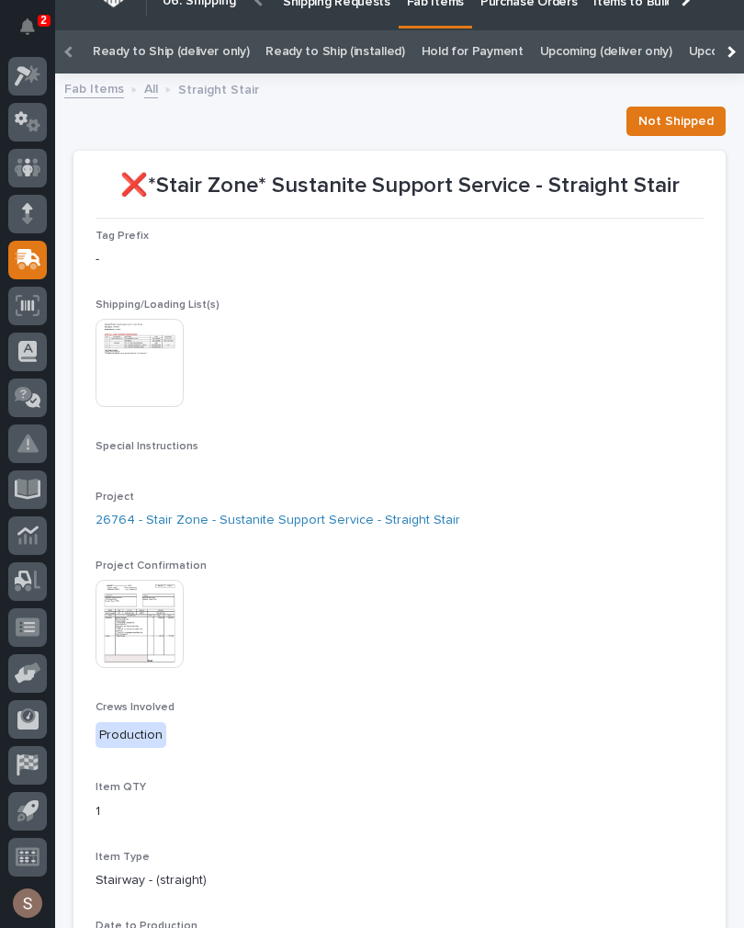
click at [128, 344] on img at bounding box center [140, 363] width 88 height 88
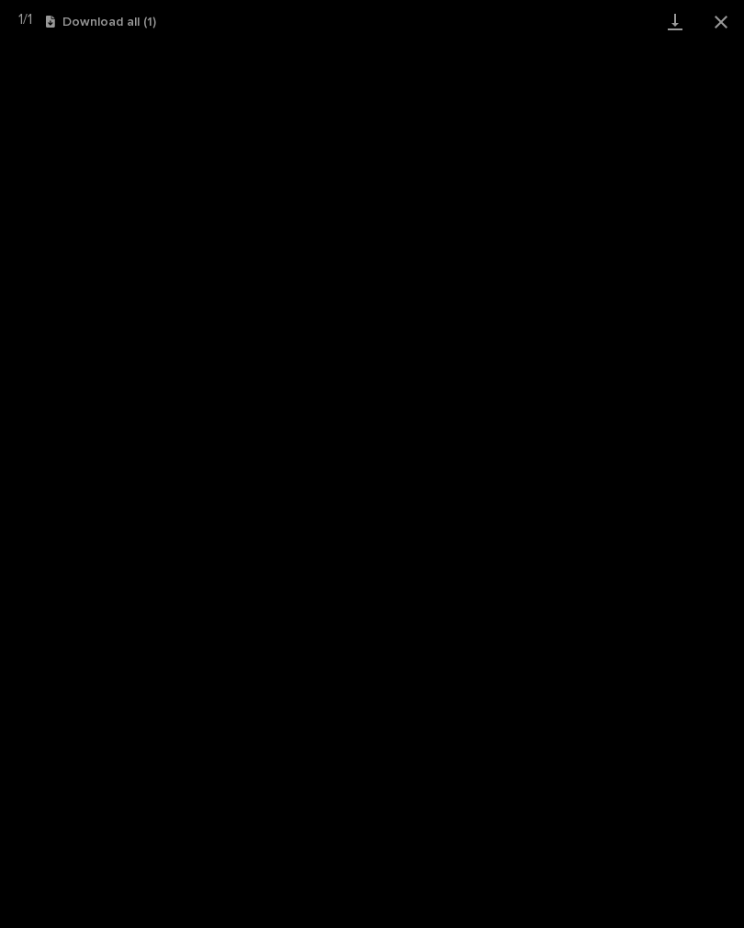
click at [729, 28] on button "Close gallery" at bounding box center [721, 21] width 46 height 43
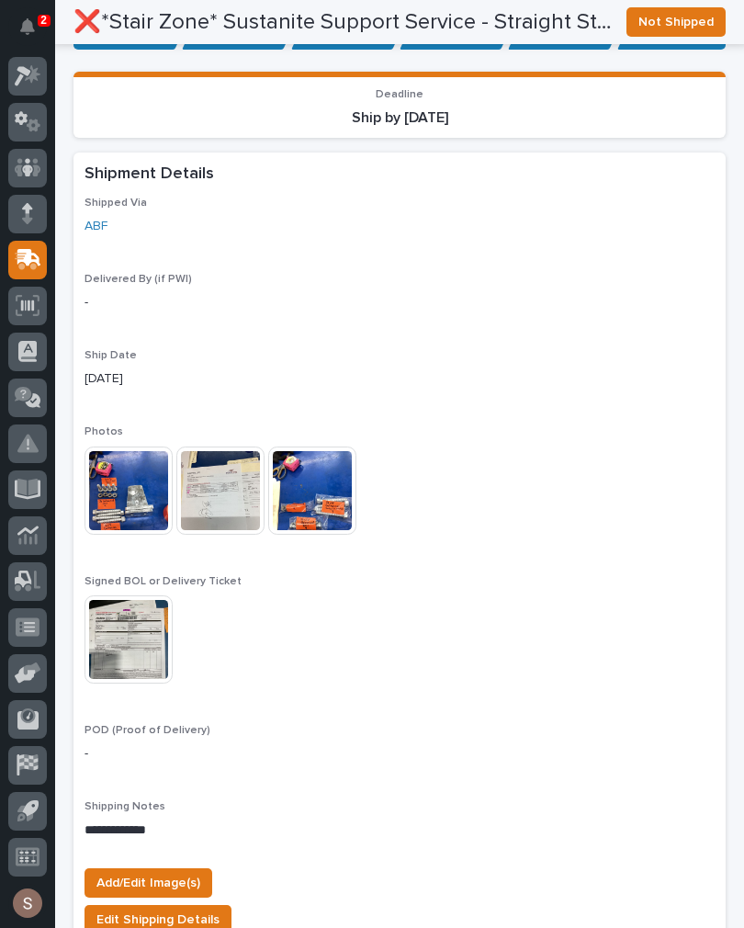
click at [482, 652] on div "This file cannot be opened Download File" at bounding box center [400, 641] width 630 height 92
click at [187, 872] on span "Add/Edit Image(s)" at bounding box center [148, 883] width 104 height 22
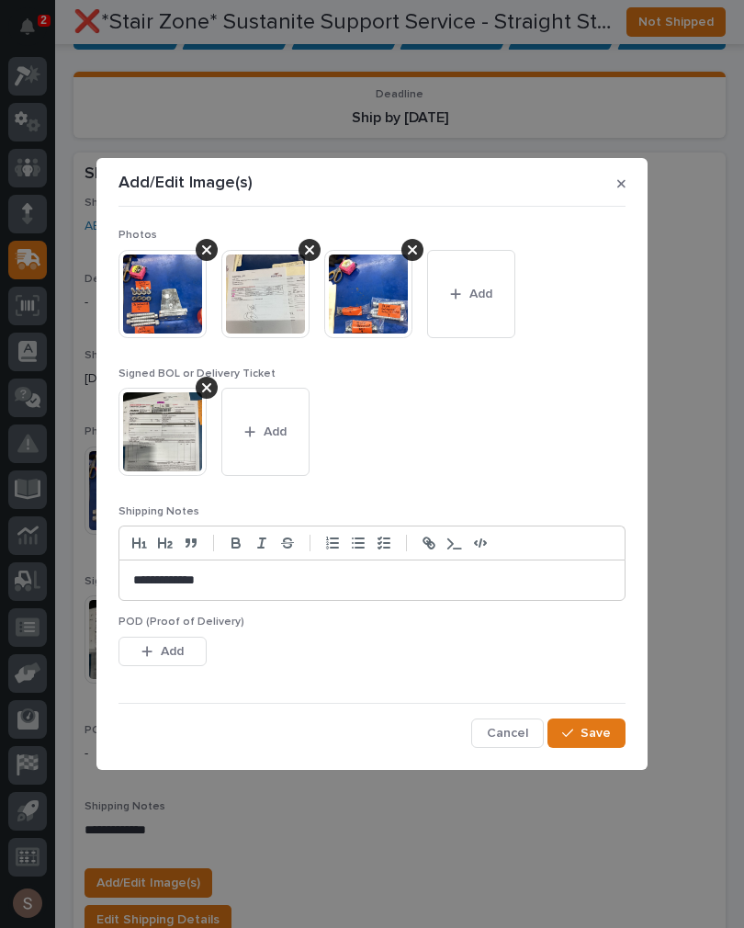
click at [474, 303] on button "Add" at bounding box center [471, 294] width 88 height 88
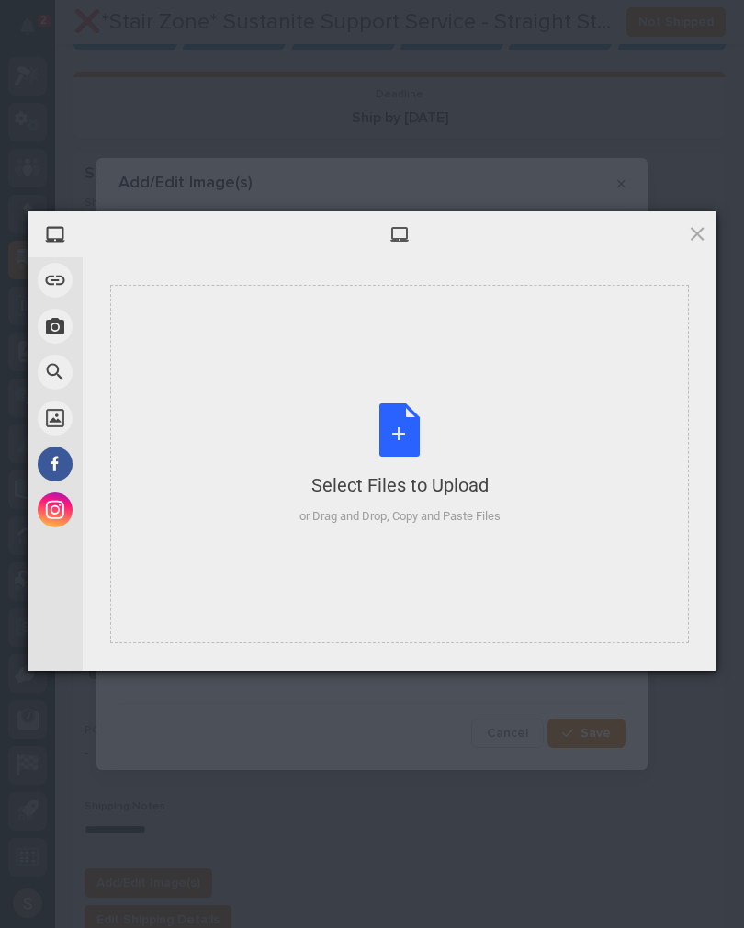
click at [401, 498] on div "Select Files to Upload or Drag and Drop, Copy and Paste Files" at bounding box center [400, 464] width 201 height 122
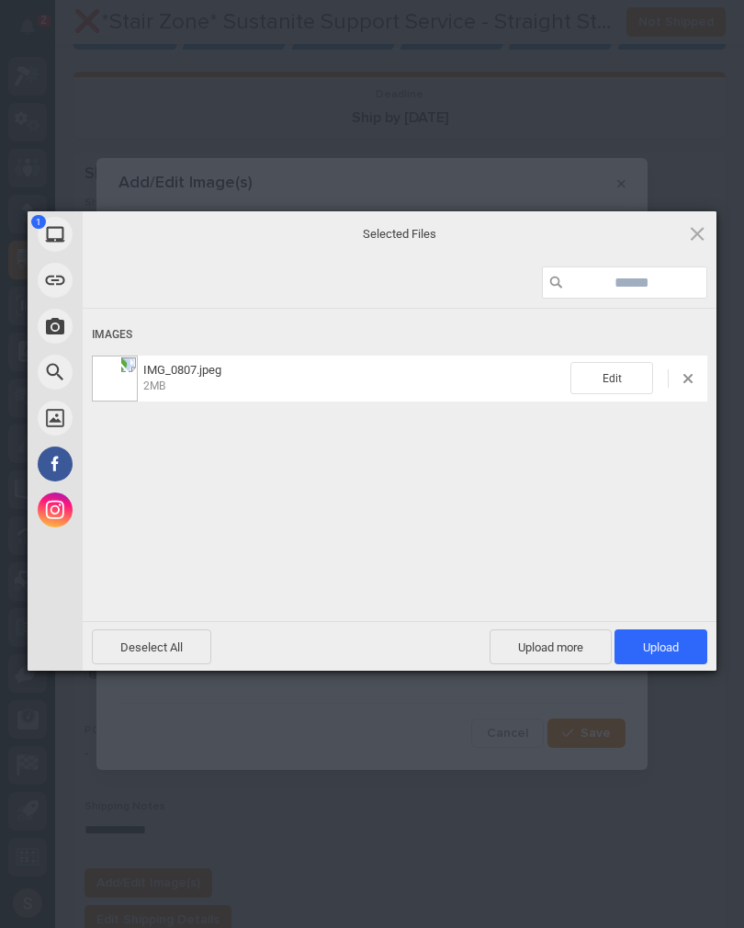
click at [670, 649] on span "Upload 1" at bounding box center [661, 648] width 36 height 14
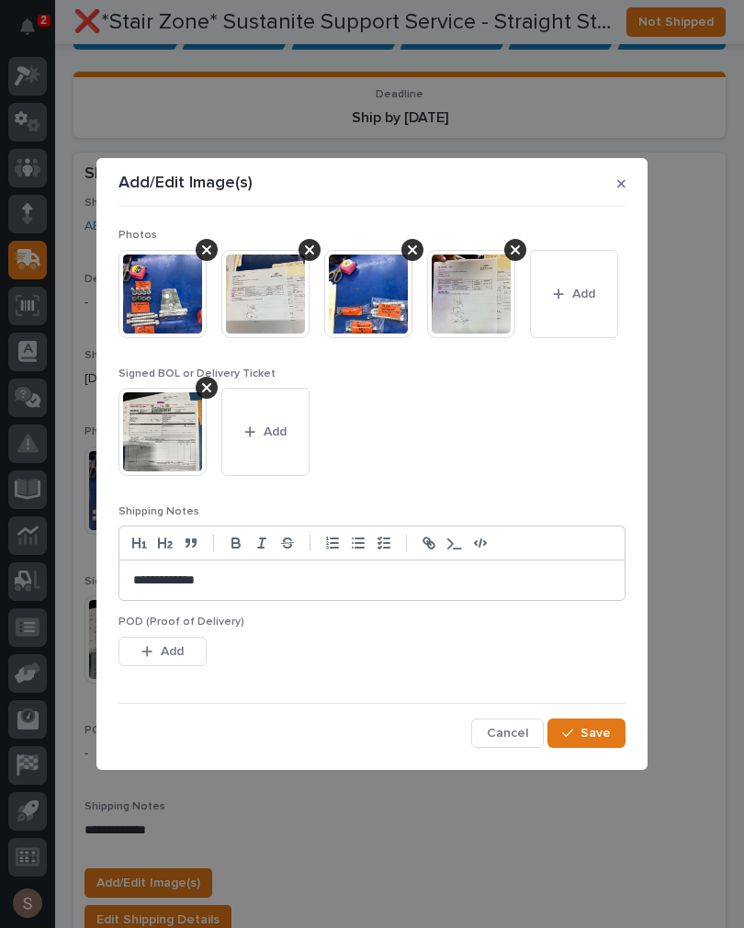
click at [617, 724] on button "Save" at bounding box center [587, 733] width 78 height 29
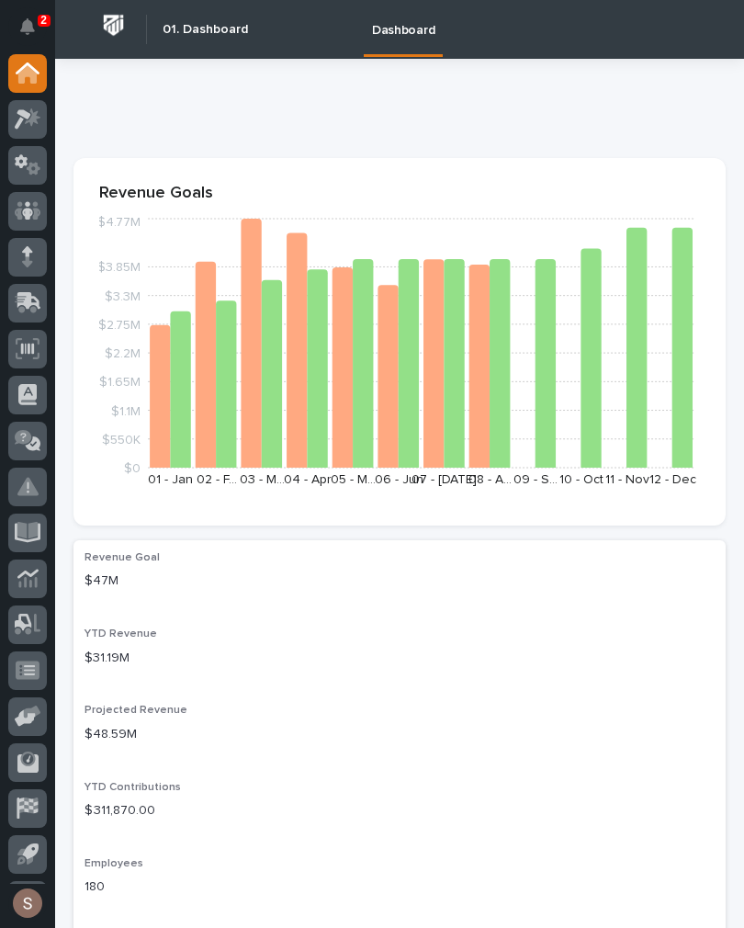
click at [32, 311] on icon at bounding box center [26, 304] width 22 height 17
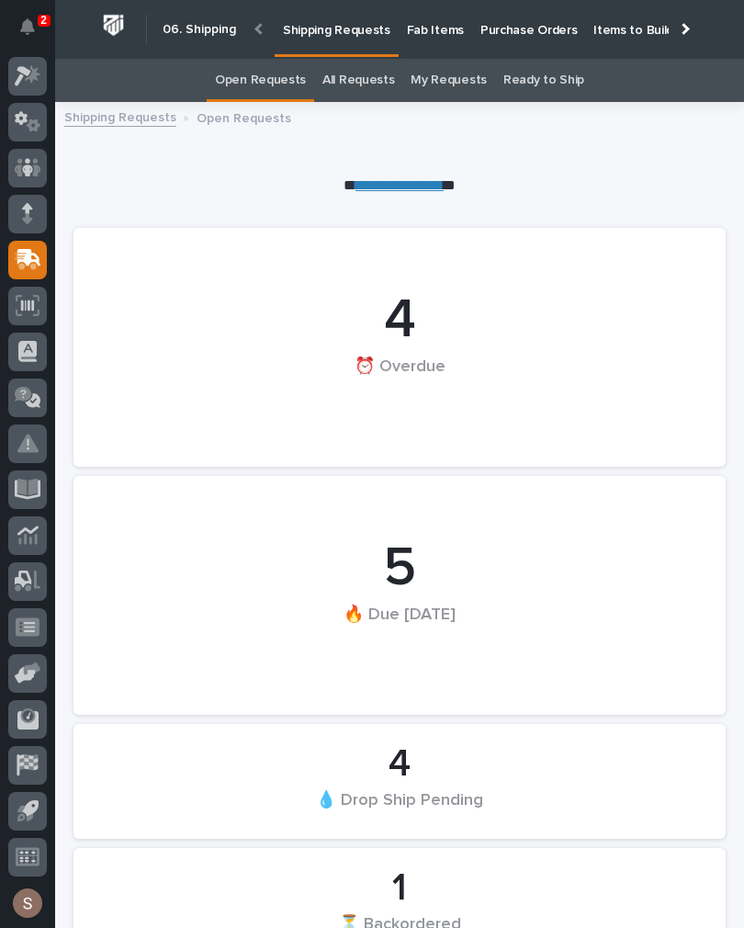
click at [437, 28] on p "Fab Items" at bounding box center [435, 19] width 57 height 39
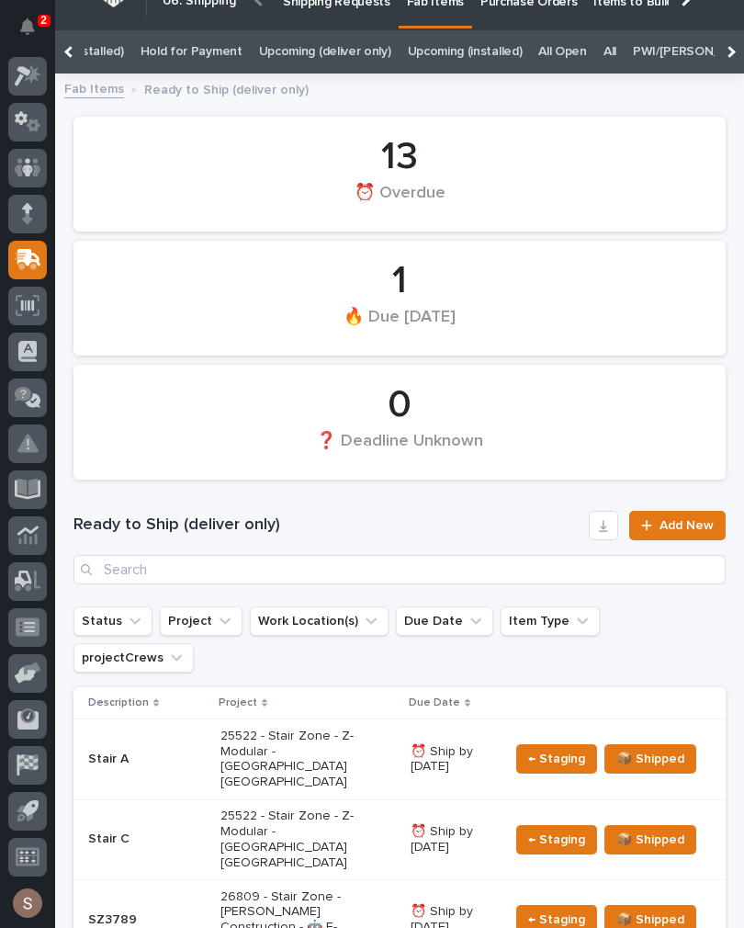
scroll to position [0, 281]
click at [604, 54] on link "All" at bounding box center [610, 51] width 13 height 43
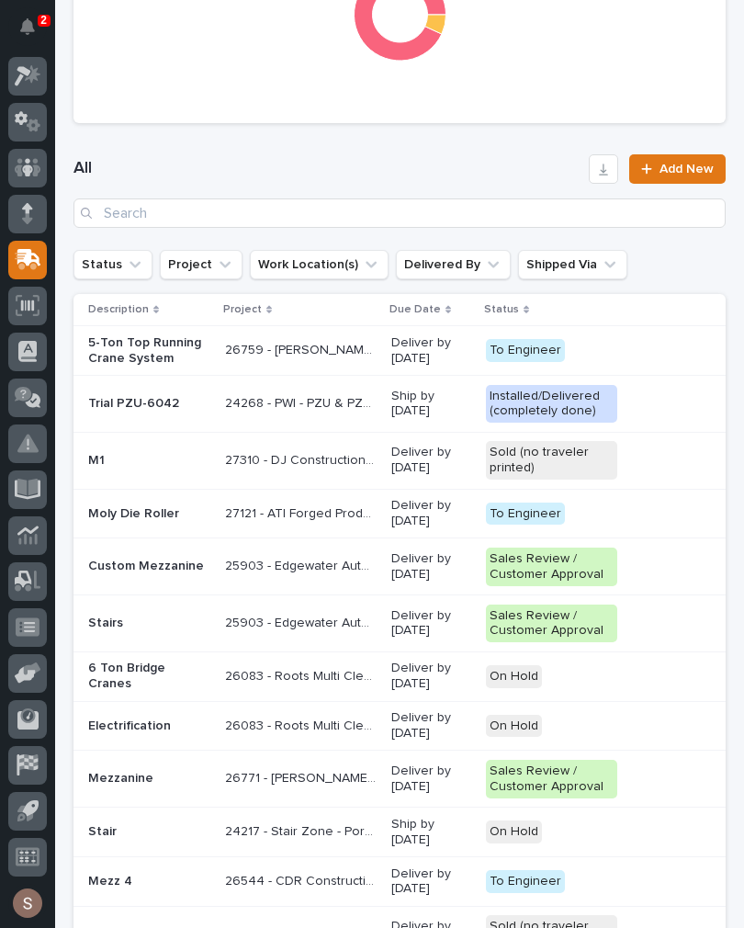
scroll to position [756, 0]
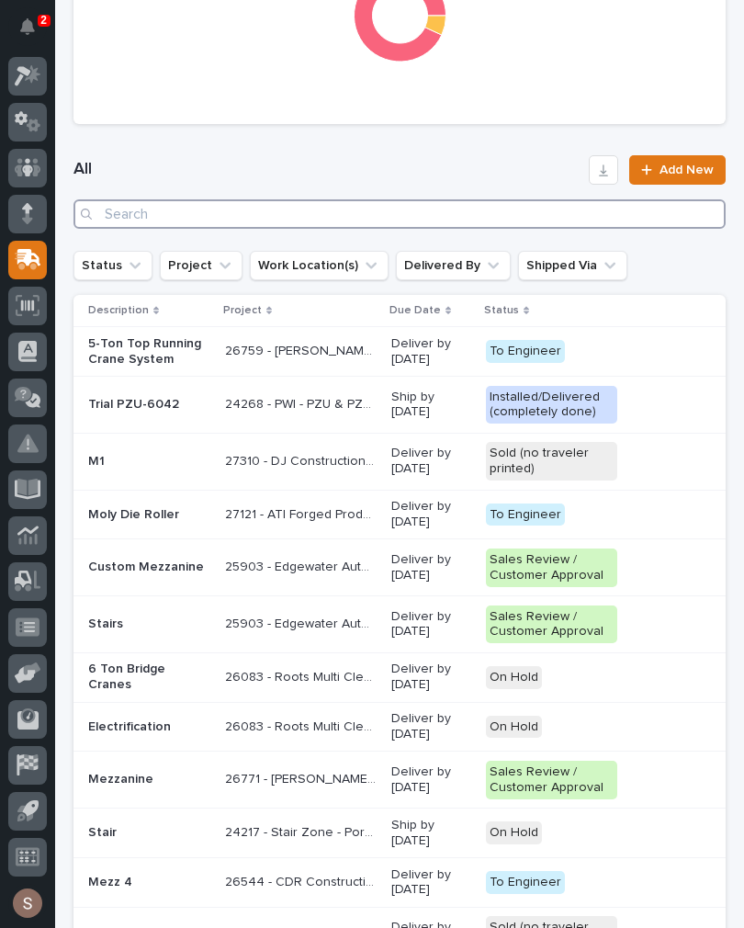
click at [283, 211] on input "Search" at bounding box center [400, 213] width 652 height 29
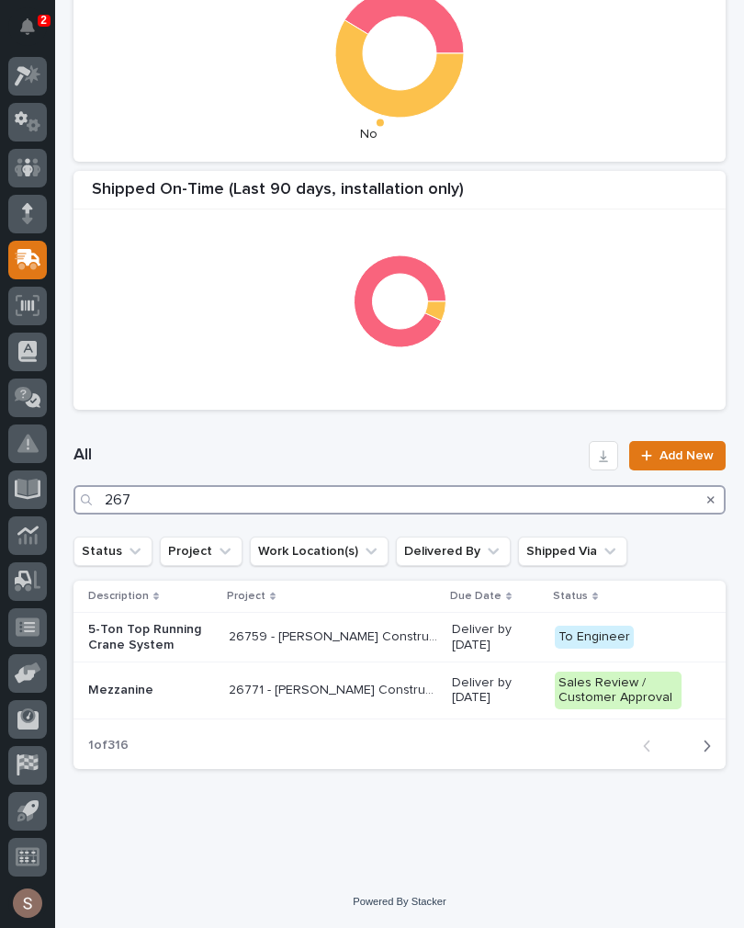
scroll to position [466, 0]
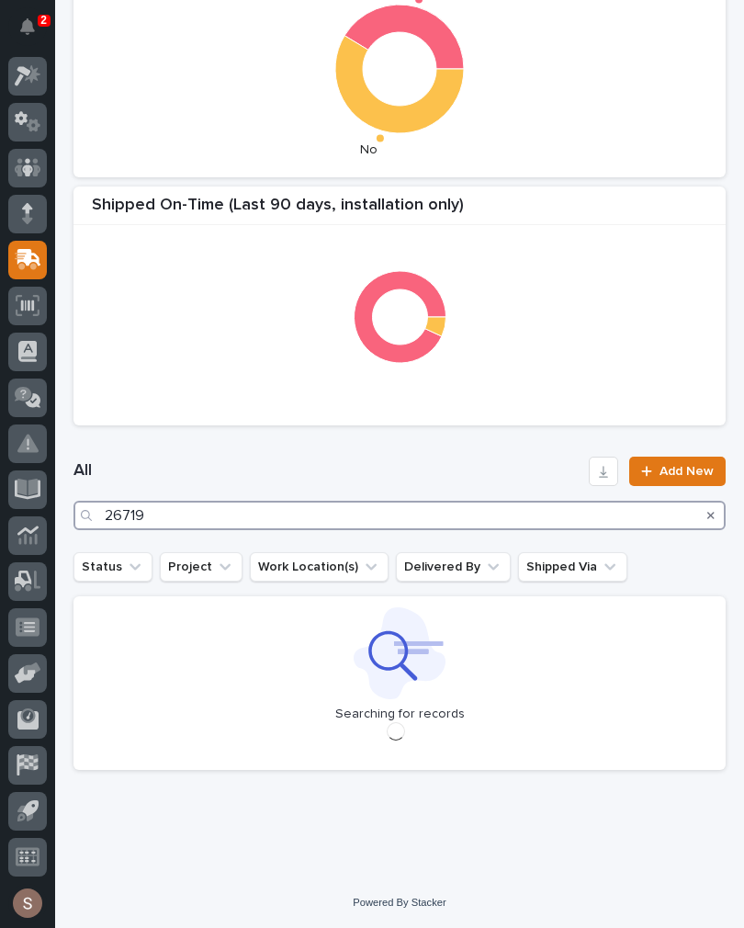
scroll to position [454, 0]
type input "26719"
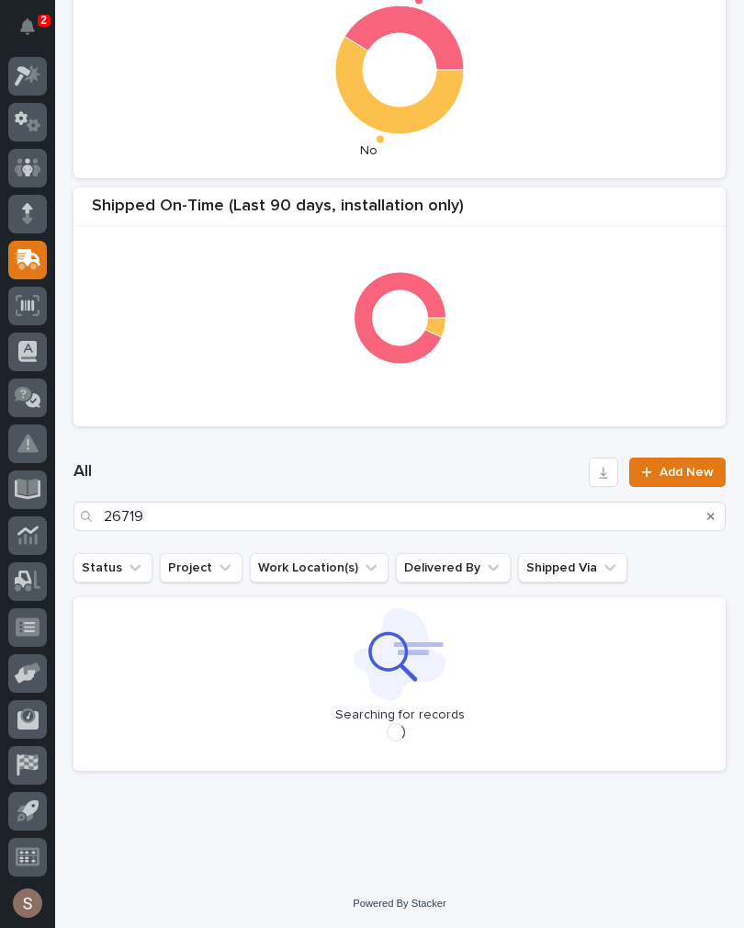
click at [433, 468] on h1 "All" at bounding box center [328, 472] width 508 height 22
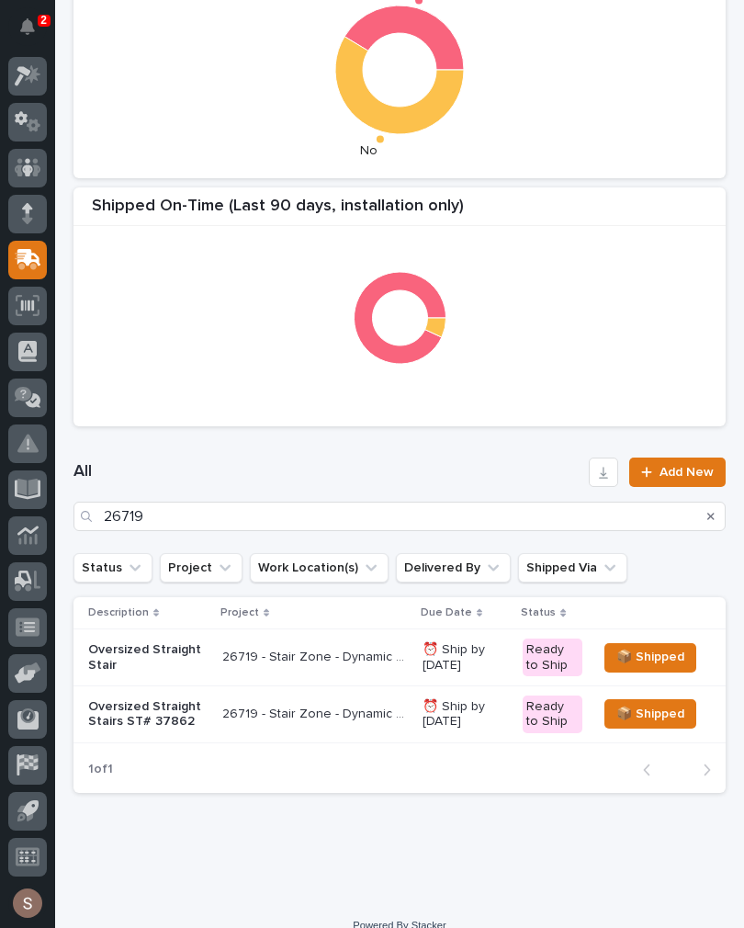
click at [160, 664] on p "Oversized Straight Stair" at bounding box center [147, 657] width 119 height 31
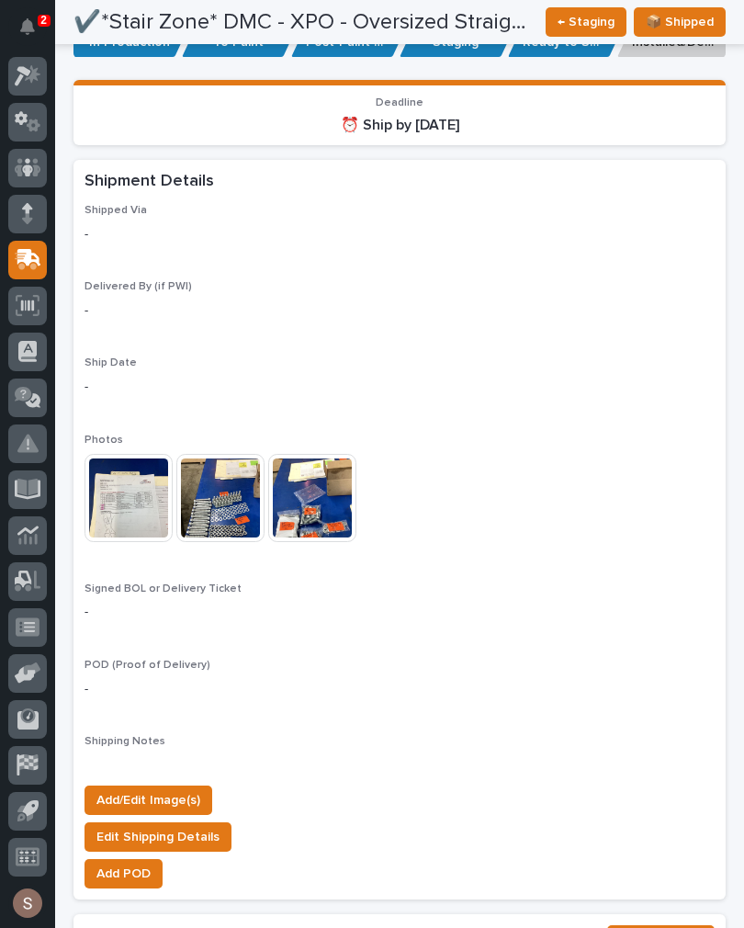
click at [207, 786] on button "Add/Edit Image(s)" at bounding box center [149, 800] width 128 height 29
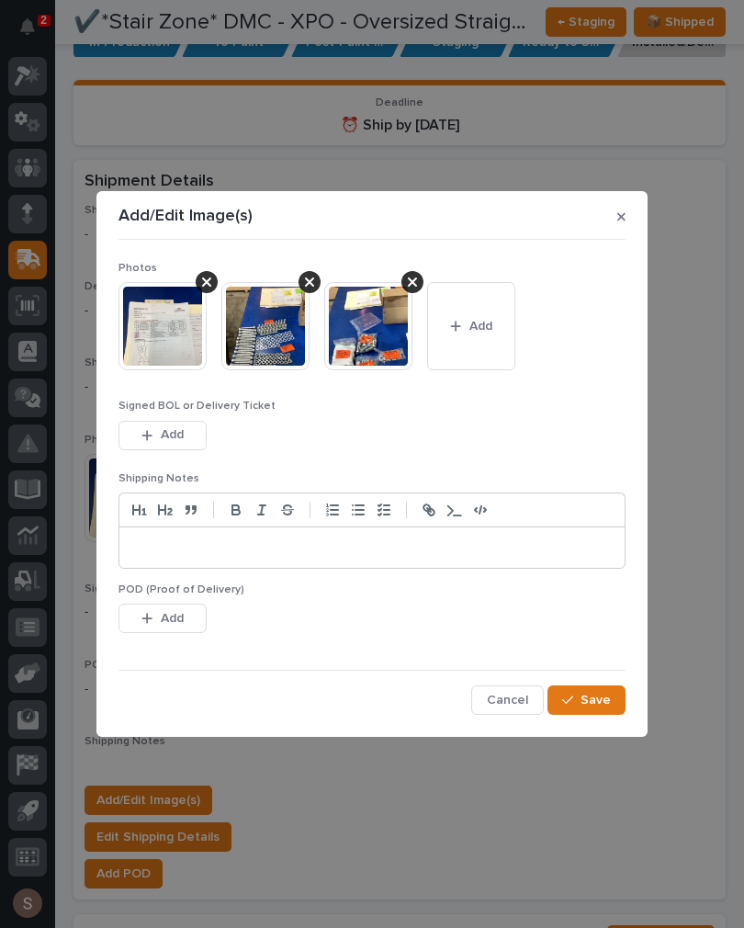
click at [483, 340] on button "Add" at bounding box center [471, 326] width 88 height 88
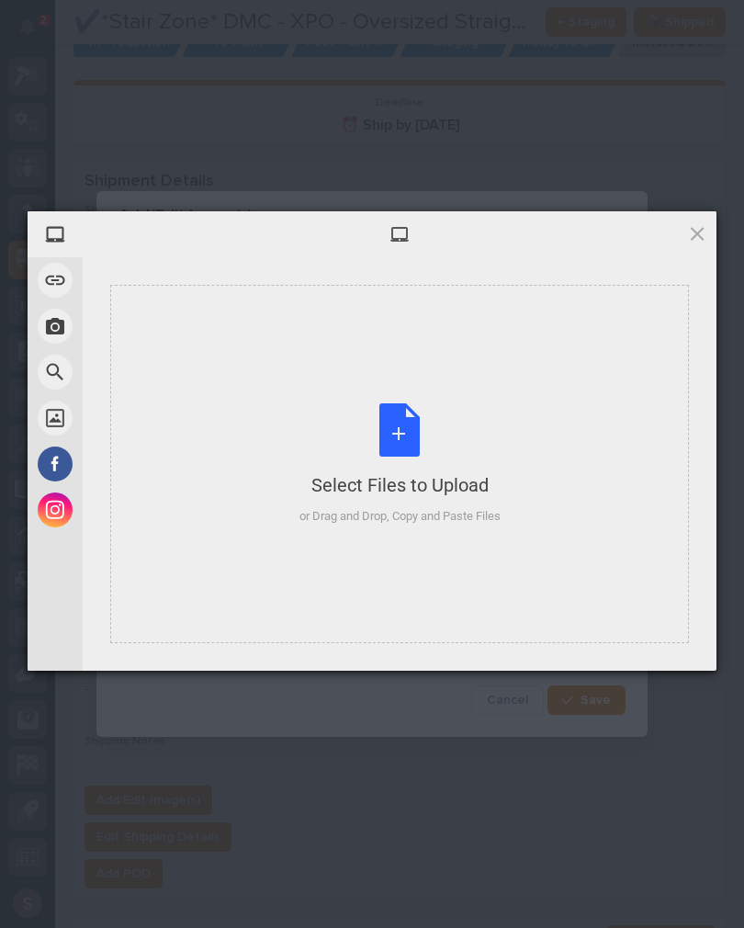
click at [415, 468] on div "Select Files to Upload or Drag and Drop, Copy and Paste Files" at bounding box center [400, 464] width 201 height 122
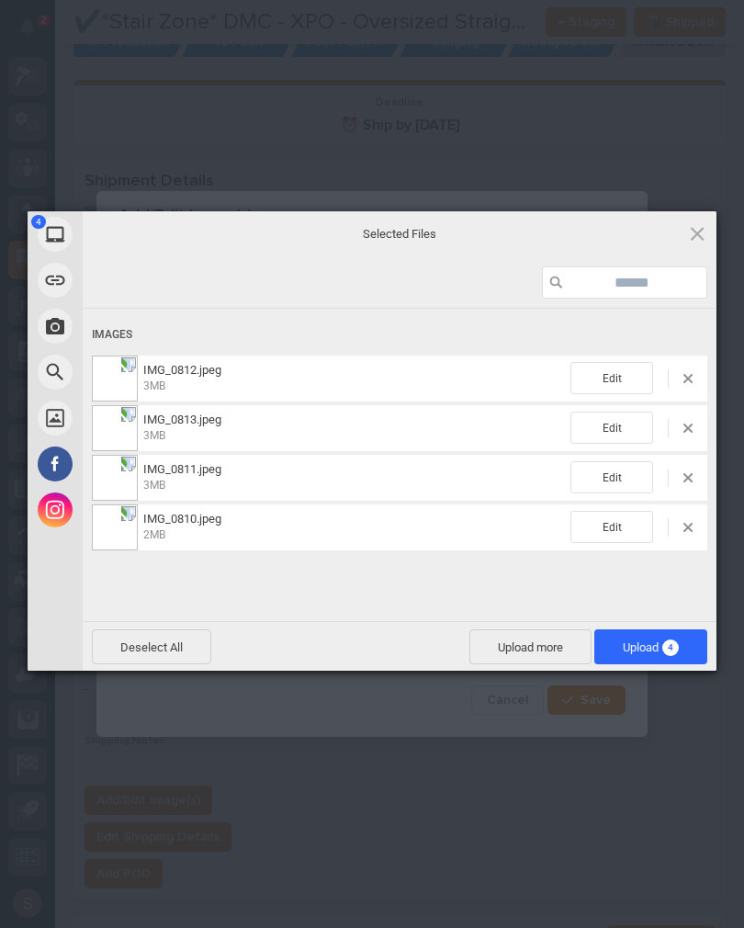
click at [526, 644] on span "Upload more" at bounding box center [531, 646] width 122 height 35
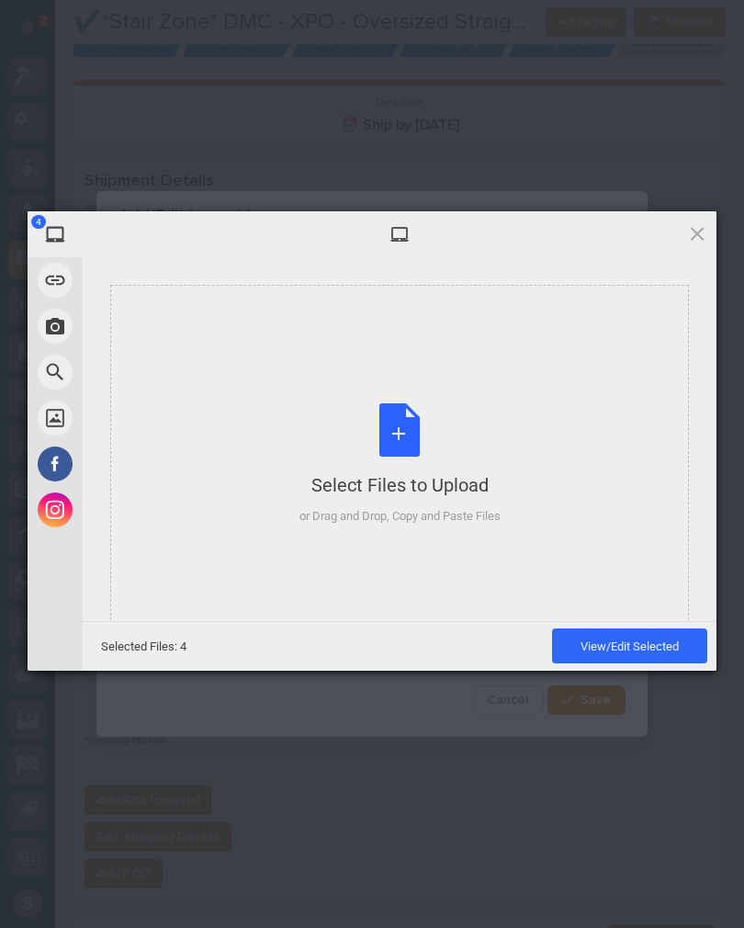
click at [445, 416] on div "Select Files to Upload or Drag and Drop, Copy and Paste Files" at bounding box center [400, 464] width 201 height 122
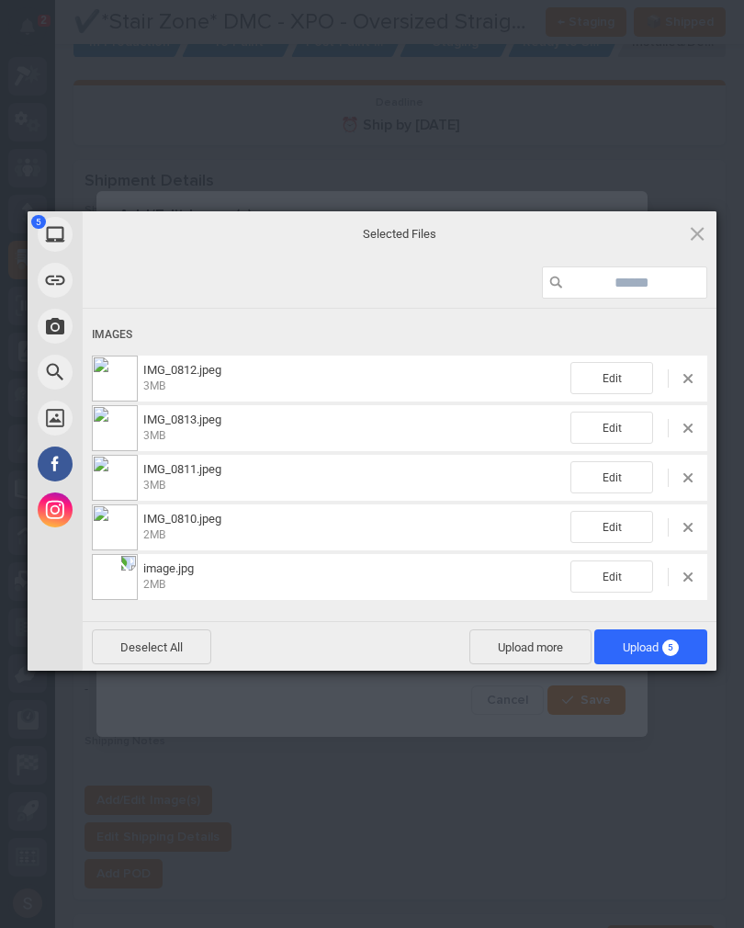
click at [679, 649] on span "Upload 5" at bounding box center [651, 646] width 113 height 35
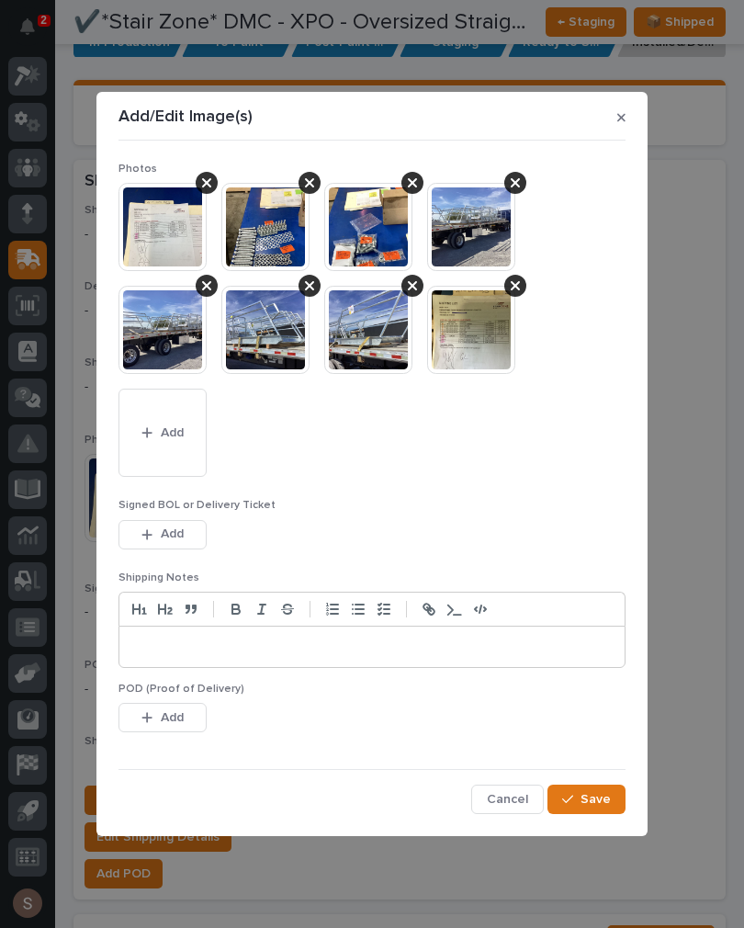
click at [153, 532] on div "button" at bounding box center [151, 534] width 18 height 13
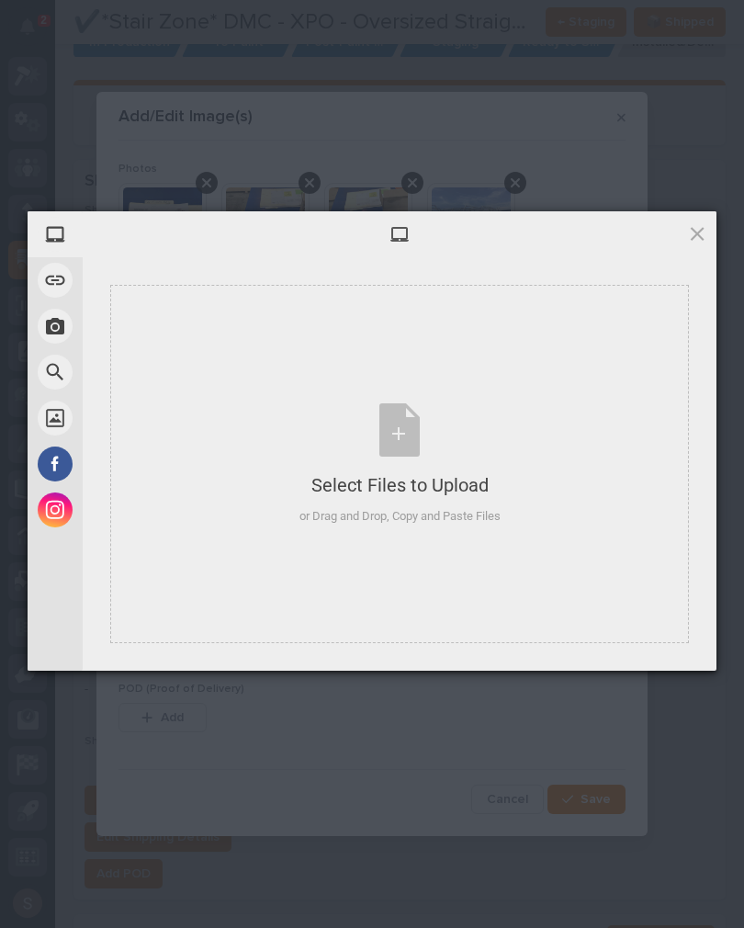
click at [304, 448] on div "Select Files to Upload or Drag and Drop, Copy and Paste Files" at bounding box center [400, 464] width 201 height 122
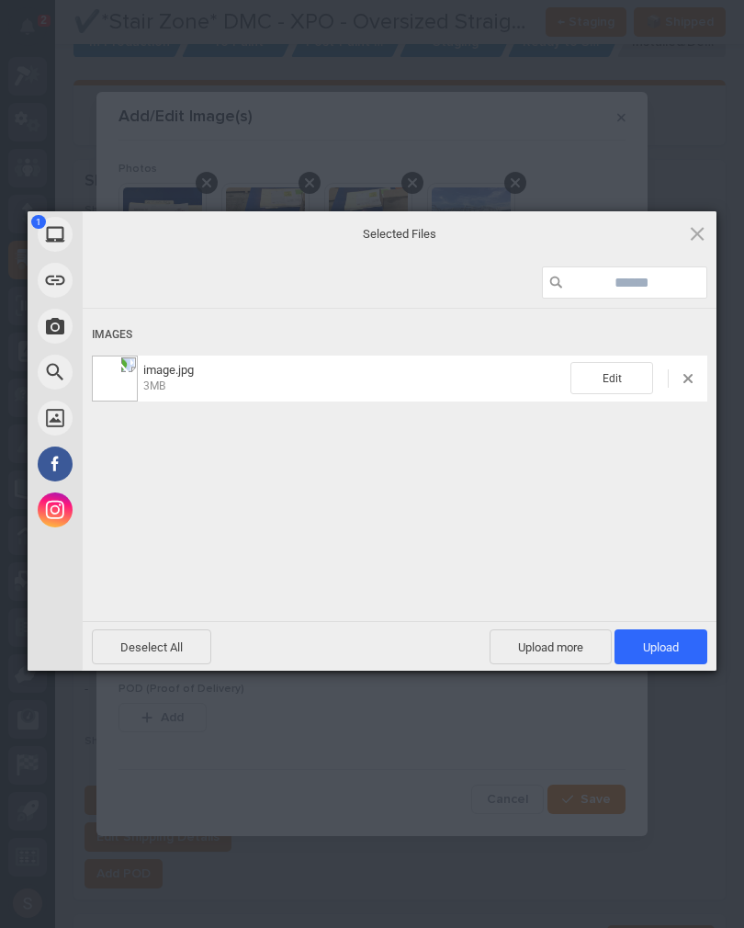
click at [573, 660] on span "Upload more" at bounding box center [551, 646] width 122 height 35
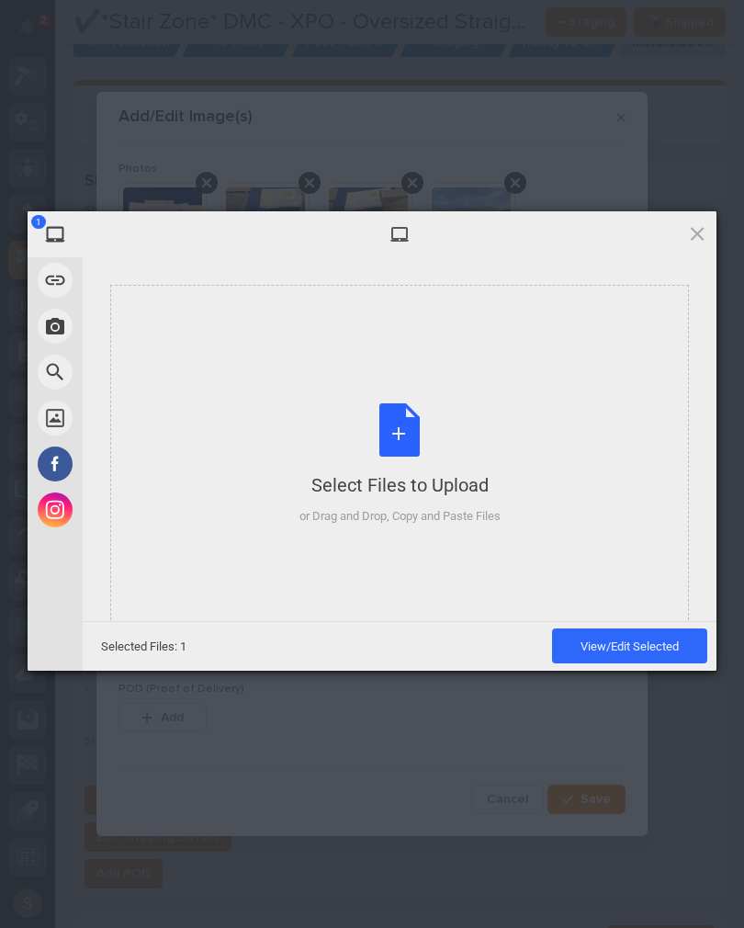
click at [489, 459] on div "Select Files to Upload or Drag and Drop, Copy and Paste Files" at bounding box center [400, 464] width 201 height 122
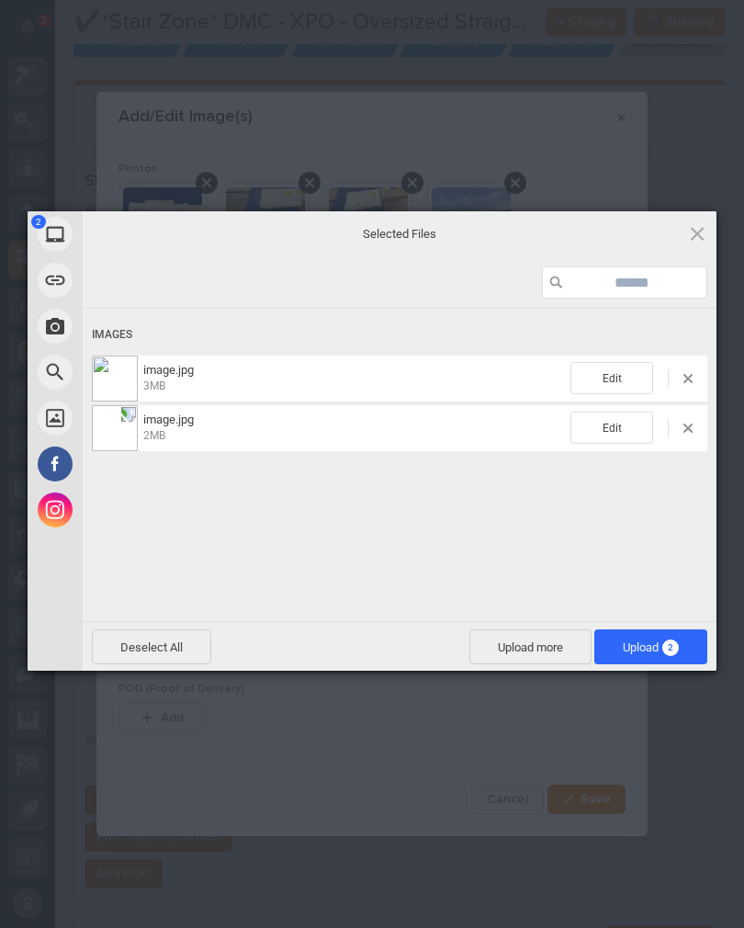
click at [545, 656] on span "Upload more" at bounding box center [531, 646] width 122 height 35
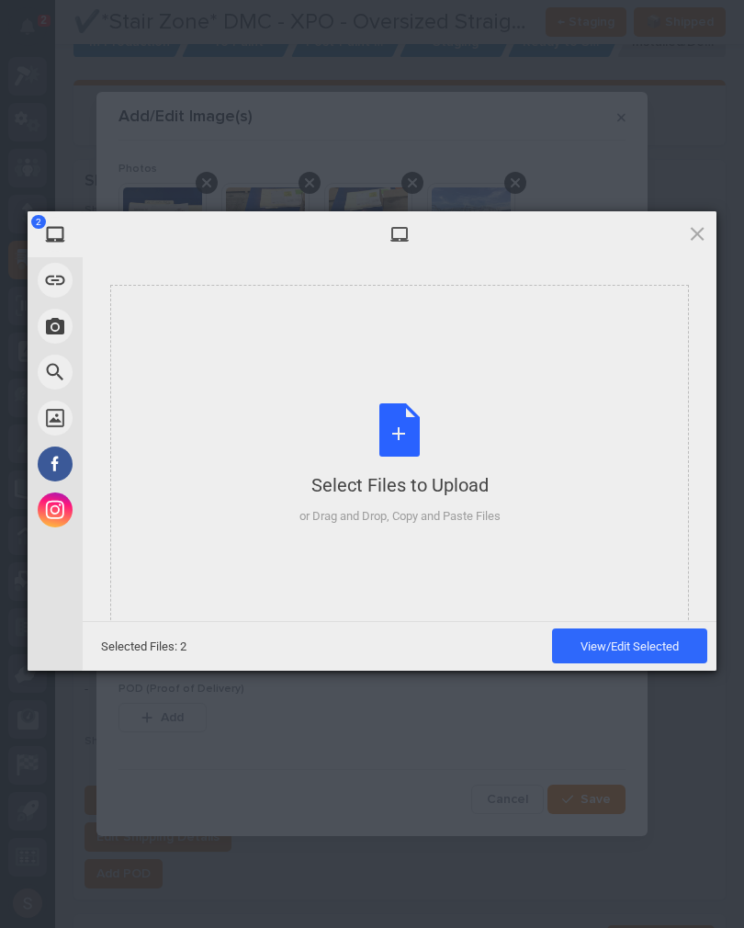
click at [402, 416] on div "Select Files to Upload or Drag and Drop, Copy and Paste Files" at bounding box center [400, 464] width 201 height 122
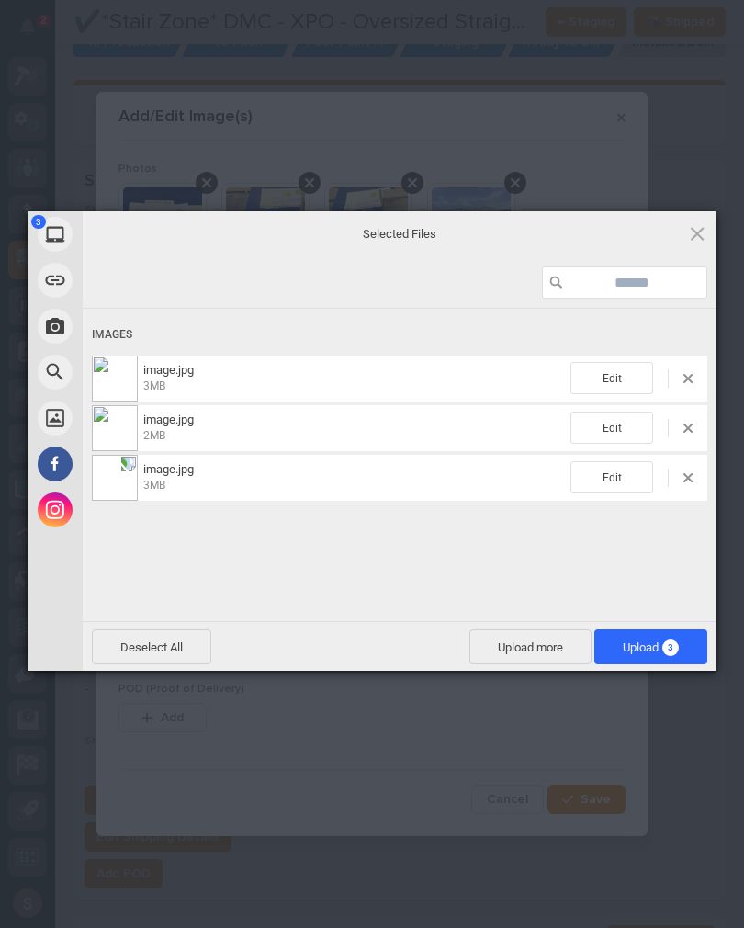
click at [665, 643] on span "3" at bounding box center [671, 648] width 17 height 17
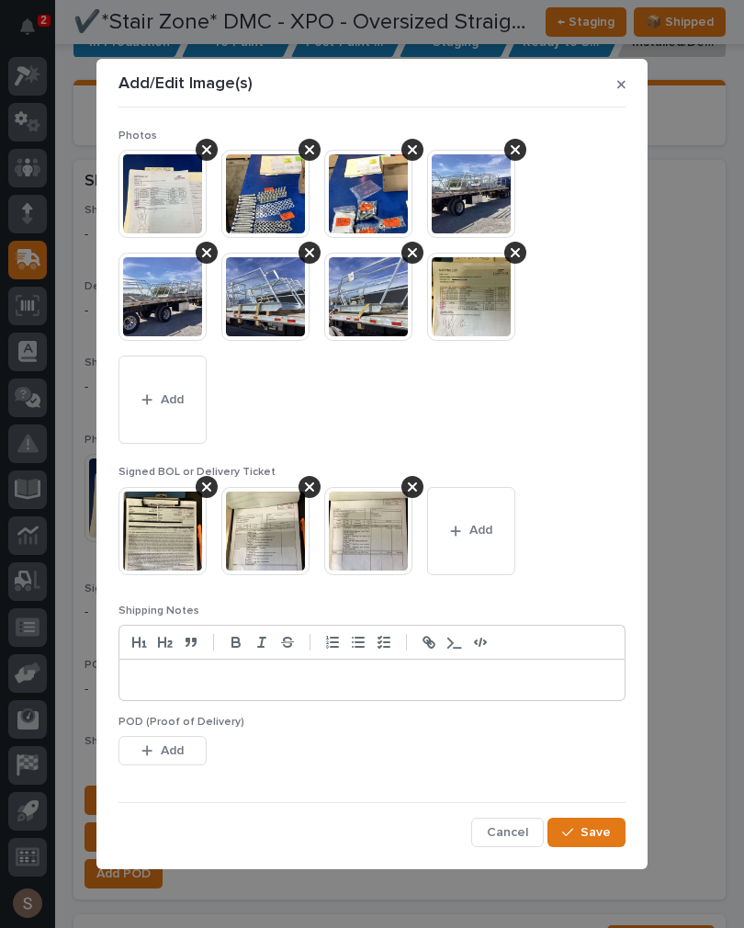
click at [620, 831] on button "Save" at bounding box center [587, 832] width 78 height 29
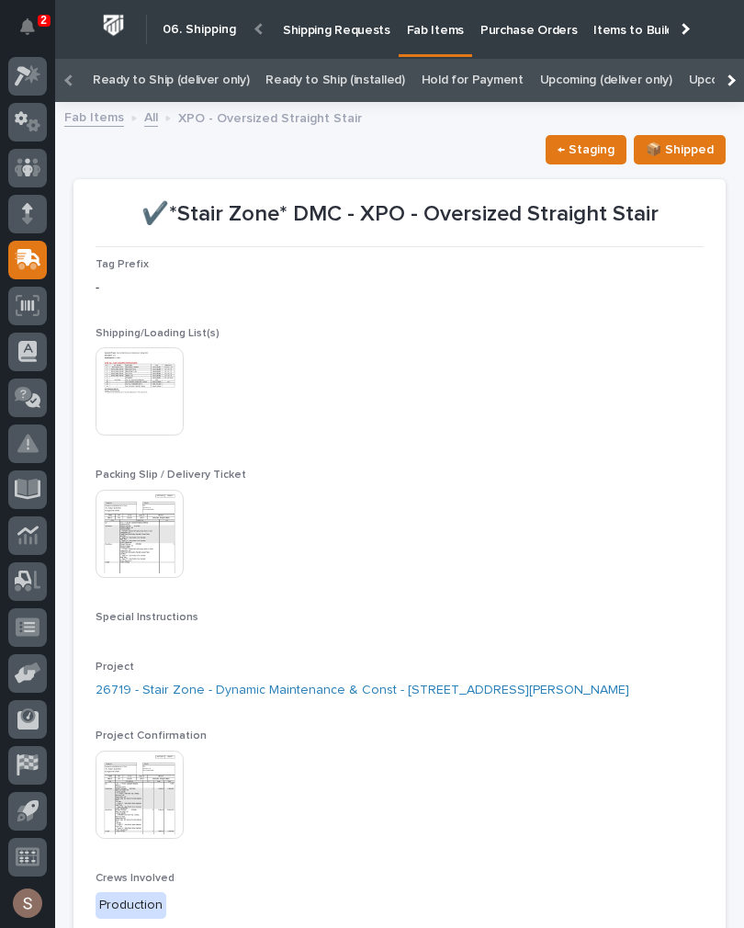
scroll to position [-2, 0]
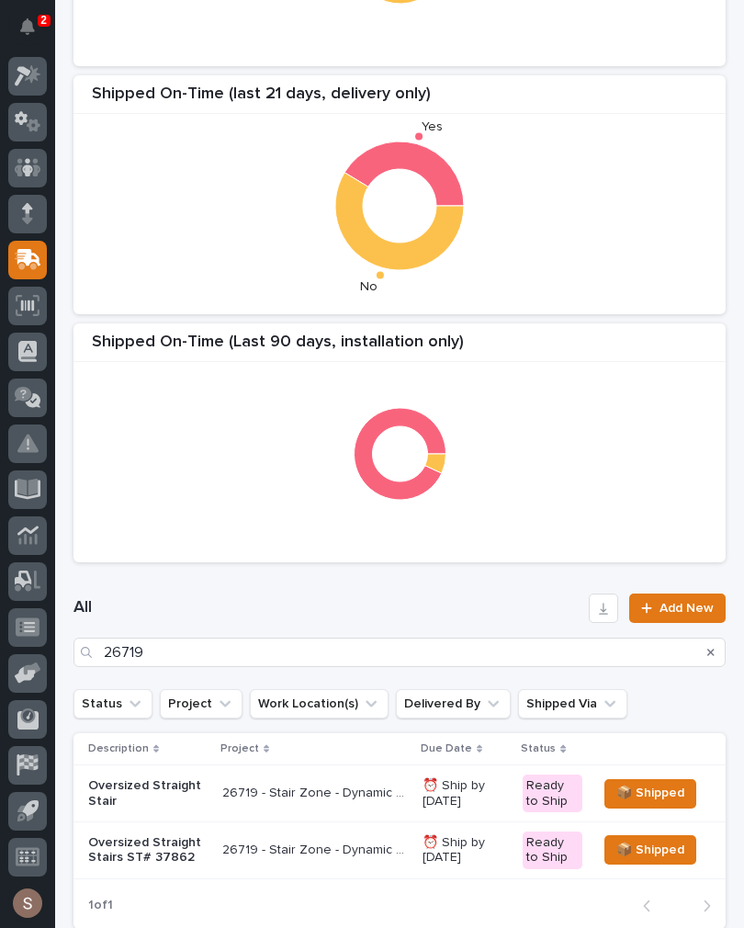
scroll to position [318, 0]
click at [175, 843] on p "Oversized Straight Stairs ST# 37862" at bounding box center [147, 850] width 119 height 31
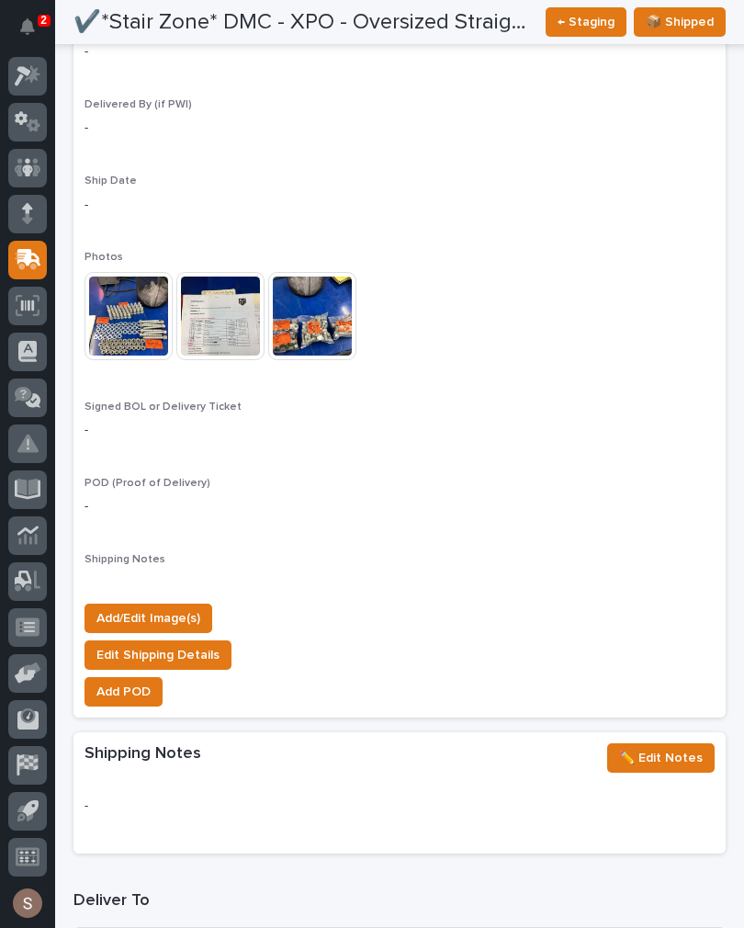
scroll to position [1668, 0]
click at [181, 607] on span "Add/Edit Image(s)" at bounding box center [148, 618] width 104 height 22
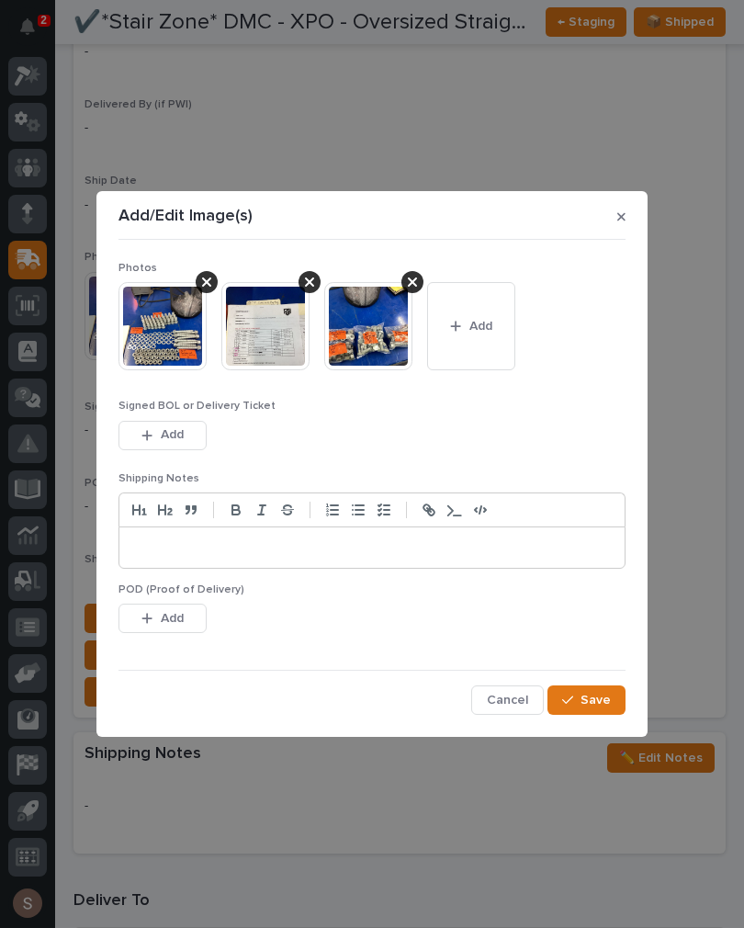
click at [487, 341] on button "Add" at bounding box center [471, 326] width 88 height 88
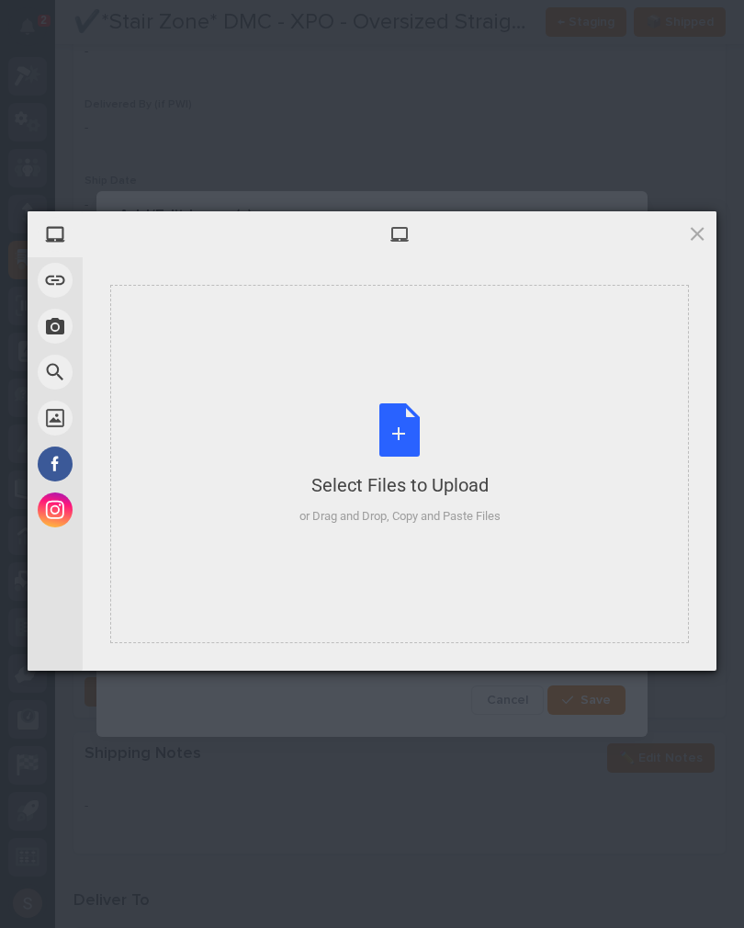
click at [380, 523] on div "or Drag and Drop, Copy and Paste Files" at bounding box center [400, 516] width 201 height 18
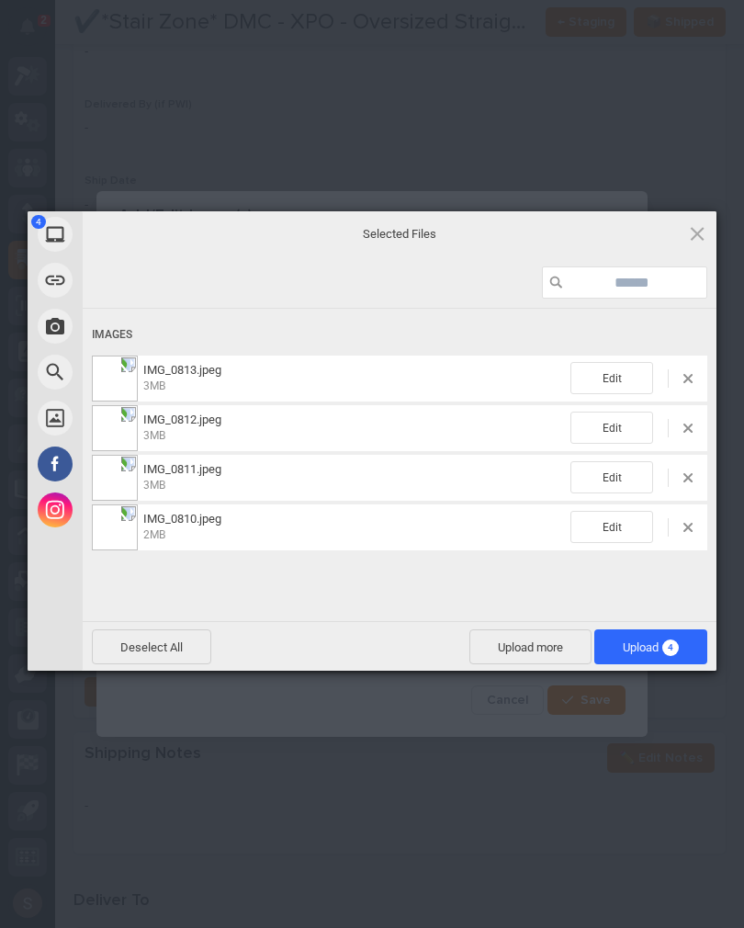
click at [550, 648] on span "Upload more" at bounding box center [531, 646] width 122 height 35
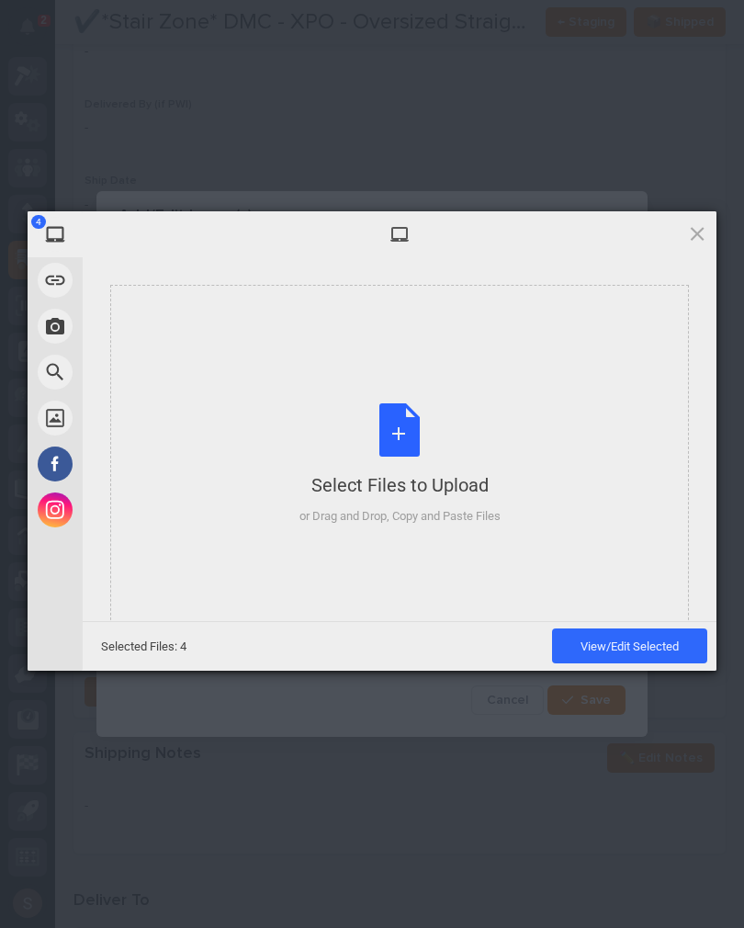
click at [457, 441] on div "Select Files to Upload or Drag and Drop, Copy and Paste Files" at bounding box center [400, 464] width 201 height 122
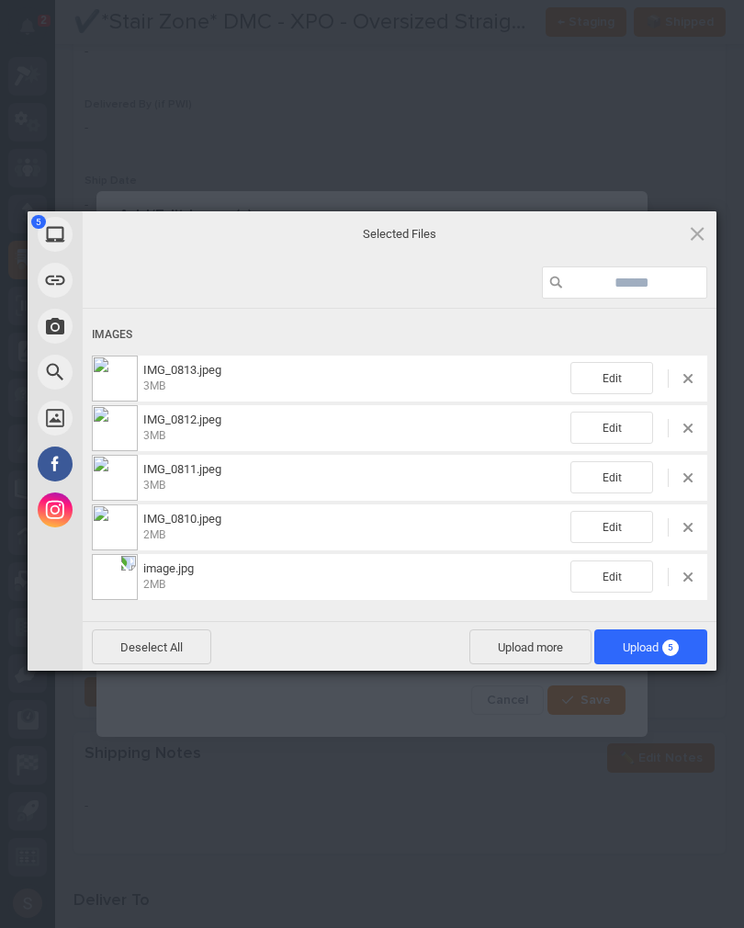
click at [686, 660] on span "Upload 5" at bounding box center [651, 646] width 113 height 35
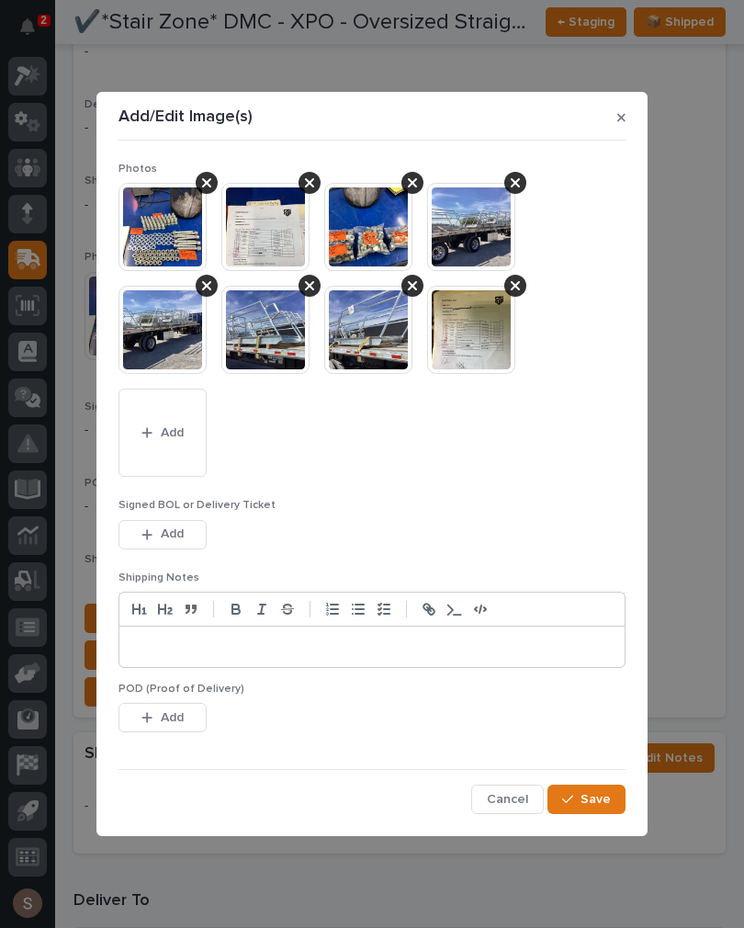
click at [603, 793] on span "Save" at bounding box center [596, 799] width 30 height 17
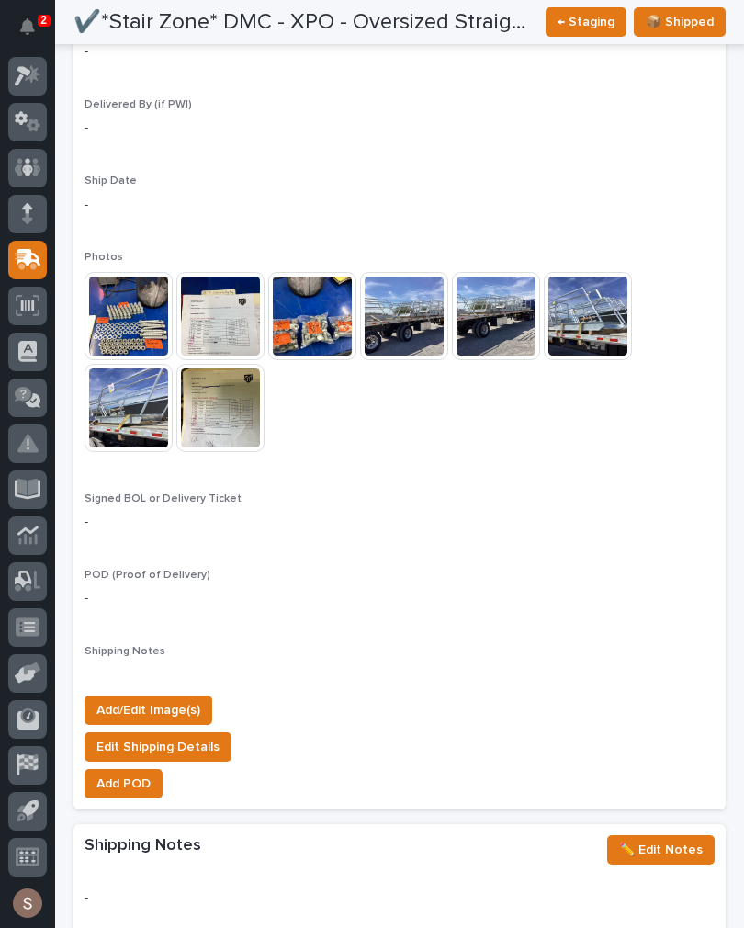
click at [201, 696] on button "Add/Edit Image(s)" at bounding box center [149, 710] width 128 height 29
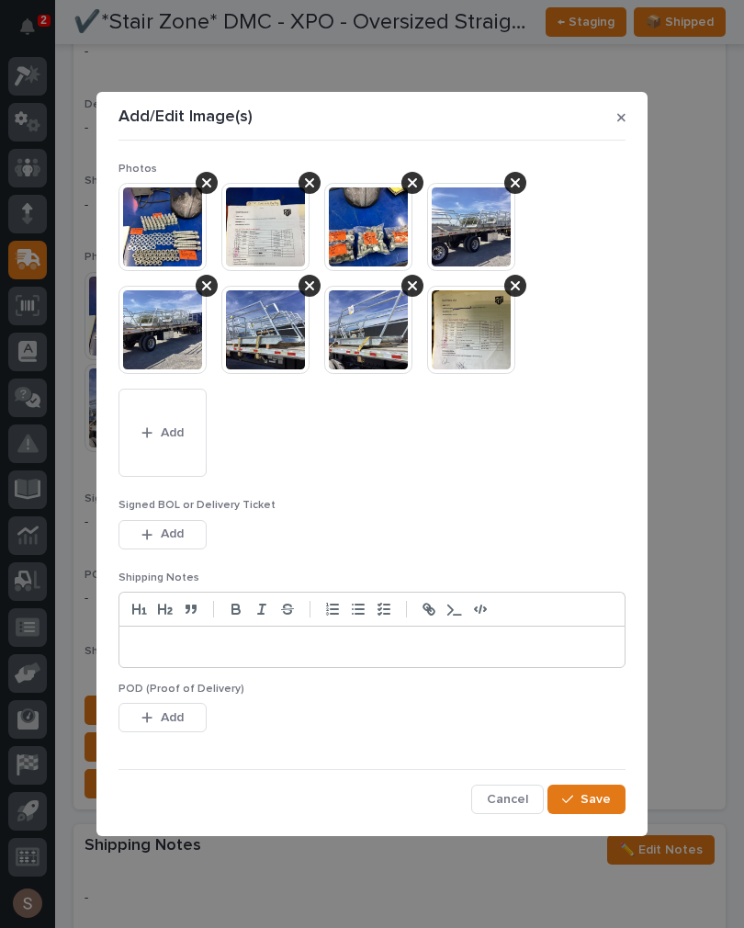
click at [191, 532] on button "Add" at bounding box center [163, 534] width 88 height 29
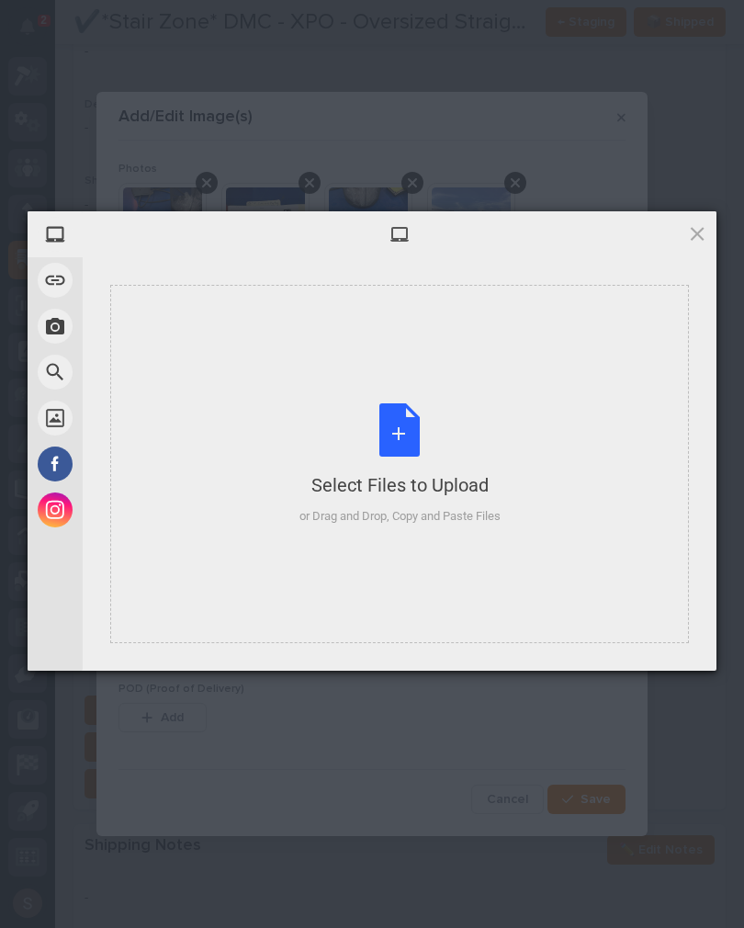
click at [437, 429] on div "Select Files to Upload or Drag and Drop, Copy and Paste Files" at bounding box center [400, 464] width 201 height 122
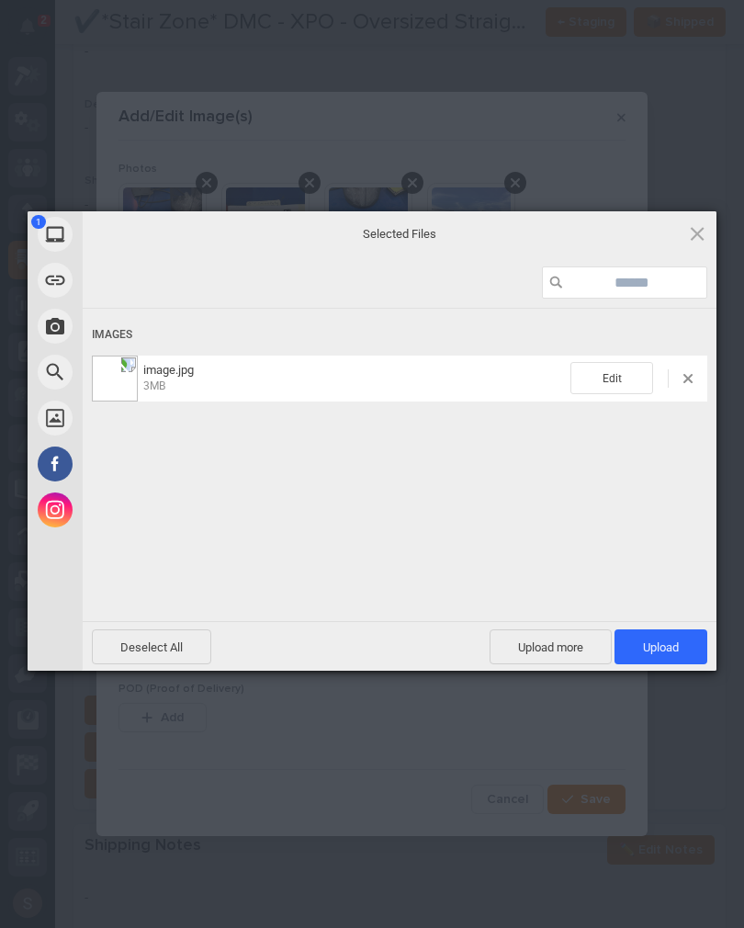
click at [571, 631] on span "Upload more" at bounding box center [551, 646] width 122 height 35
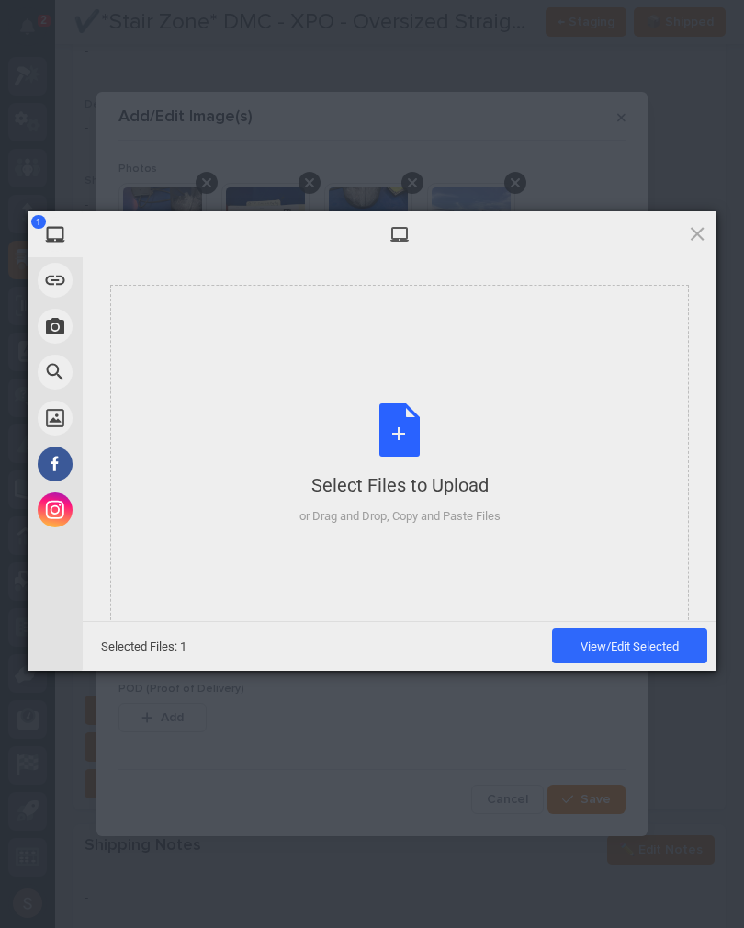
click at [493, 419] on div "Select Files to Upload or Drag and Drop, Copy and Paste Files" at bounding box center [400, 464] width 201 height 122
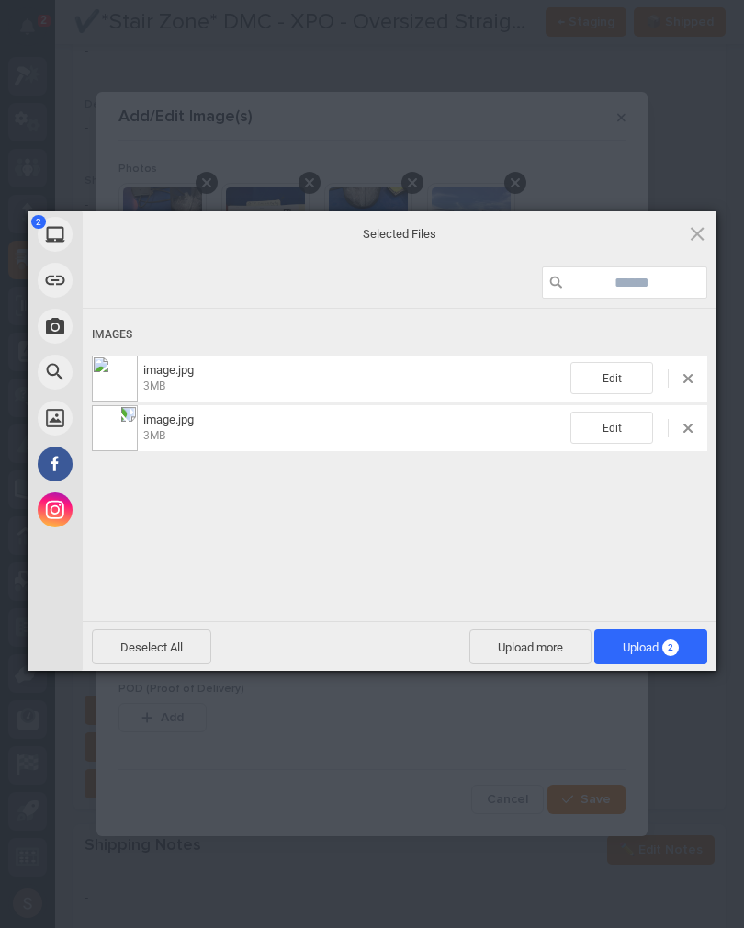
click at [551, 653] on span "Upload more" at bounding box center [531, 646] width 122 height 35
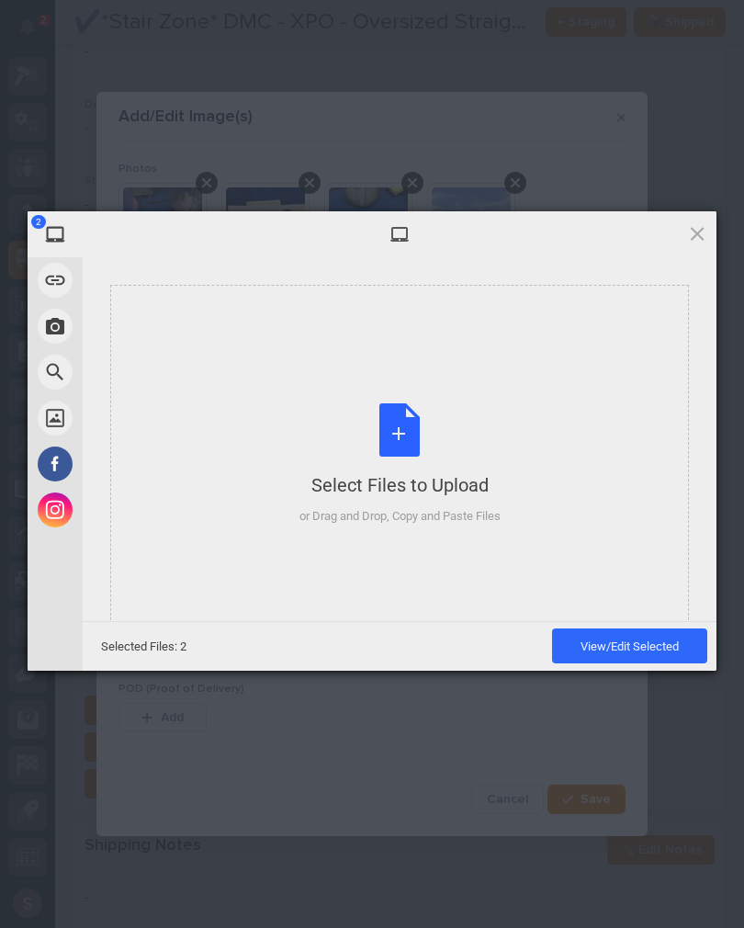
click at [451, 456] on div "Select Files to Upload or Drag and Drop, Copy and Paste Files" at bounding box center [400, 464] width 201 height 122
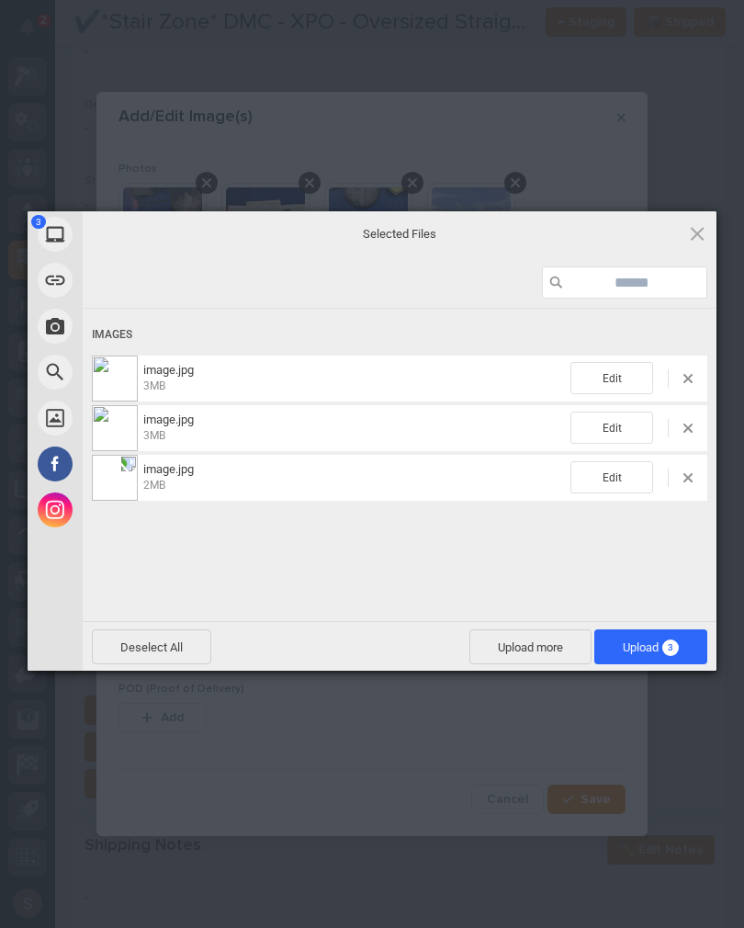
click at [672, 640] on span "3" at bounding box center [671, 648] width 17 height 17
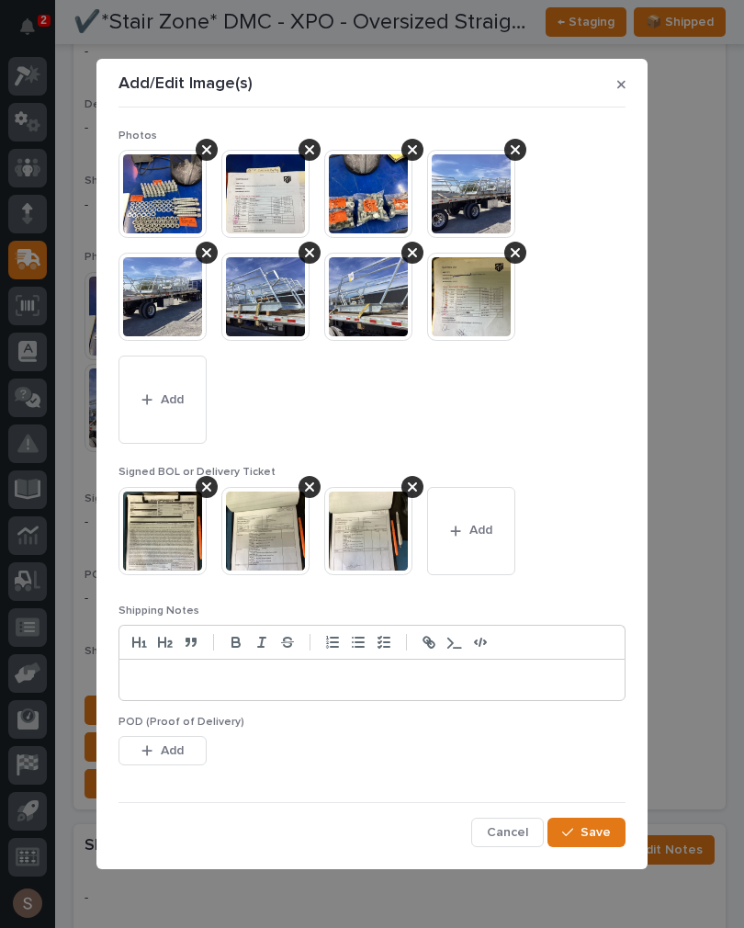
click at [607, 827] on span "Save" at bounding box center [596, 832] width 30 height 17
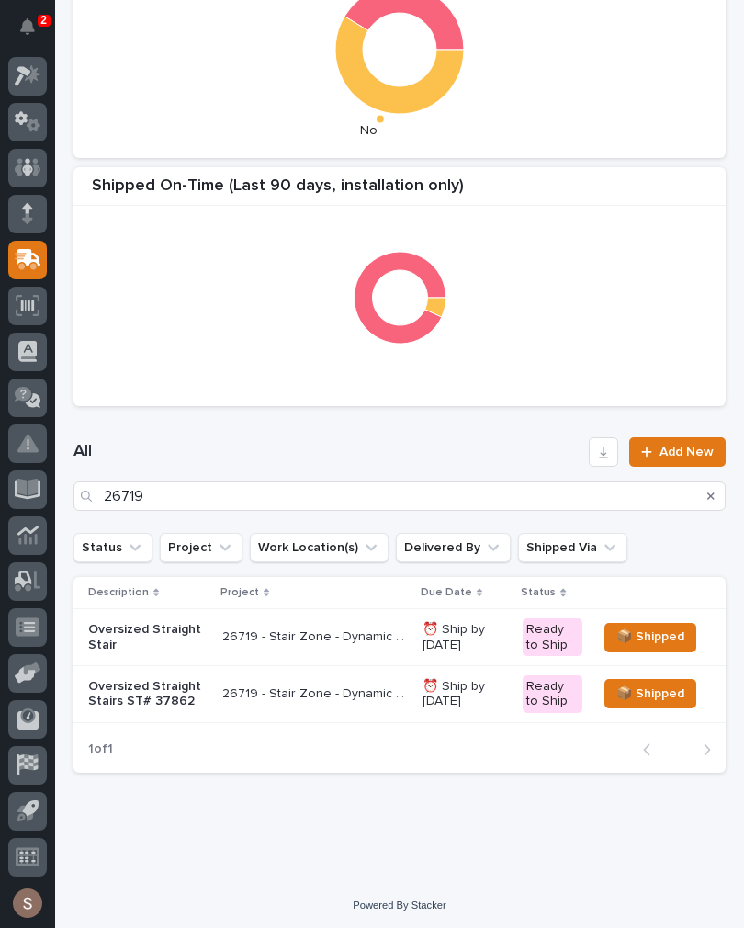
scroll to position [473, 0]
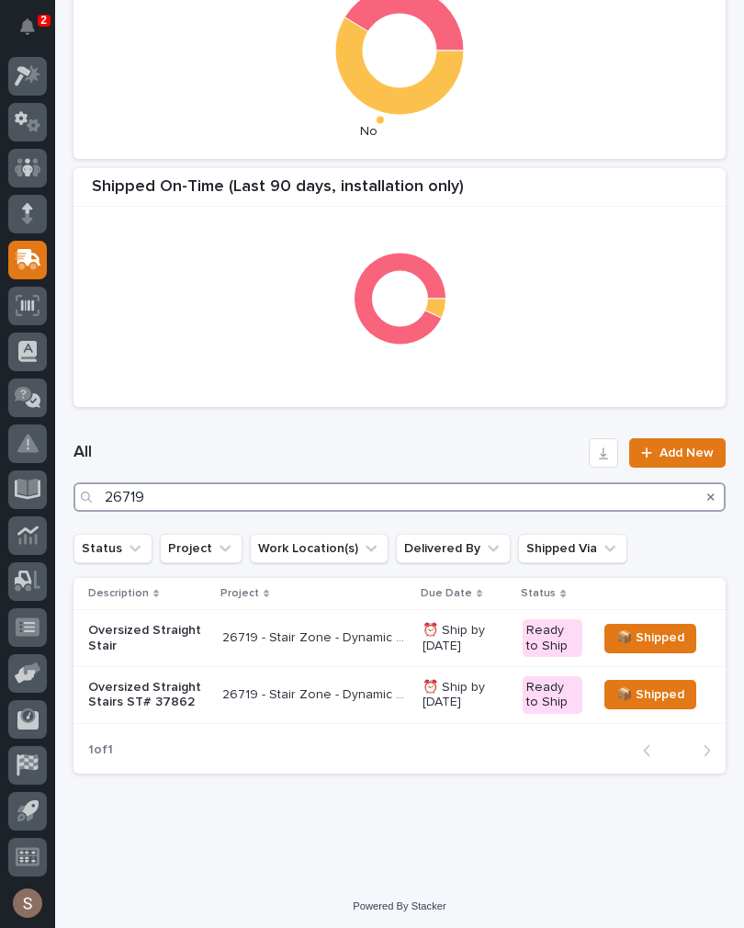
click at [208, 501] on input "26719" at bounding box center [400, 496] width 652 height 29
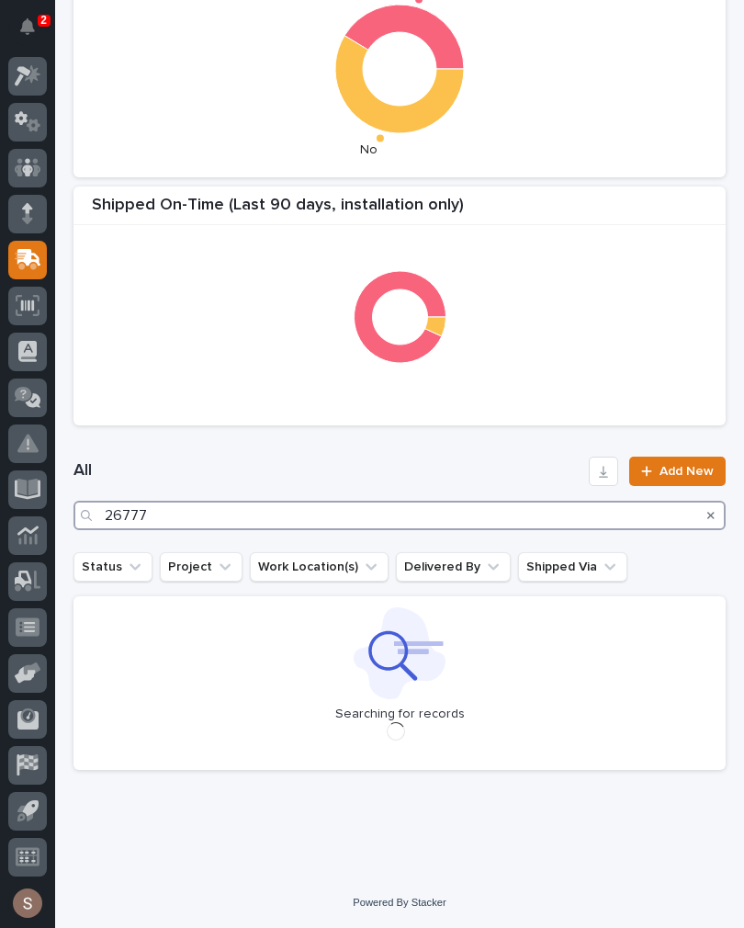
scroll to position [454, 0]
type input "26777"
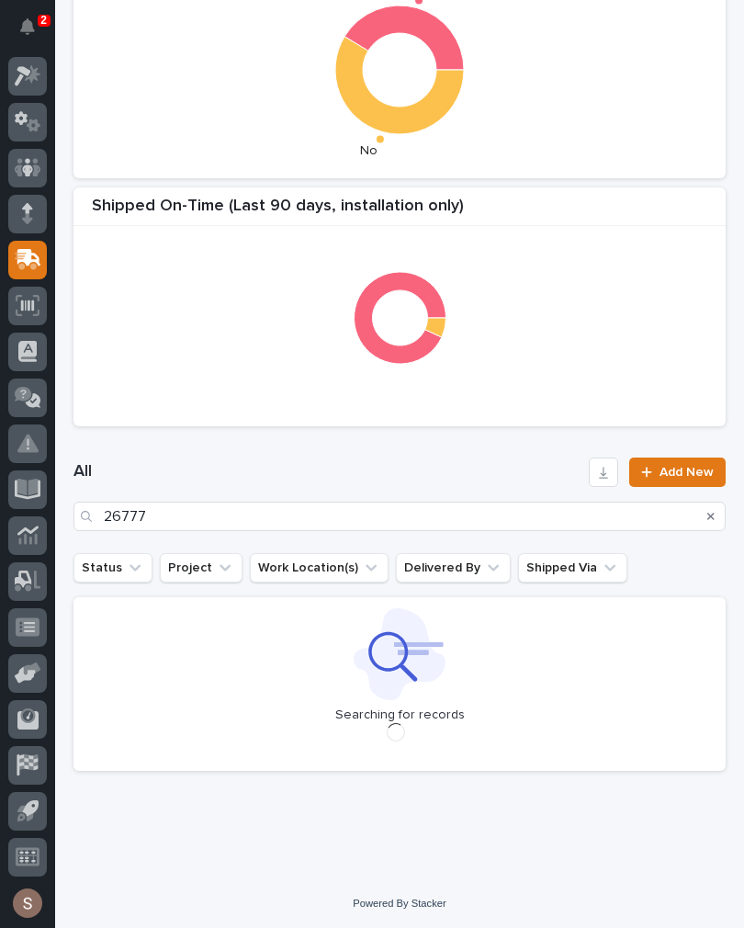
click at [295, 442] on div "All 26777 Add New" at bounding box center [400, 495] width 652 height 118
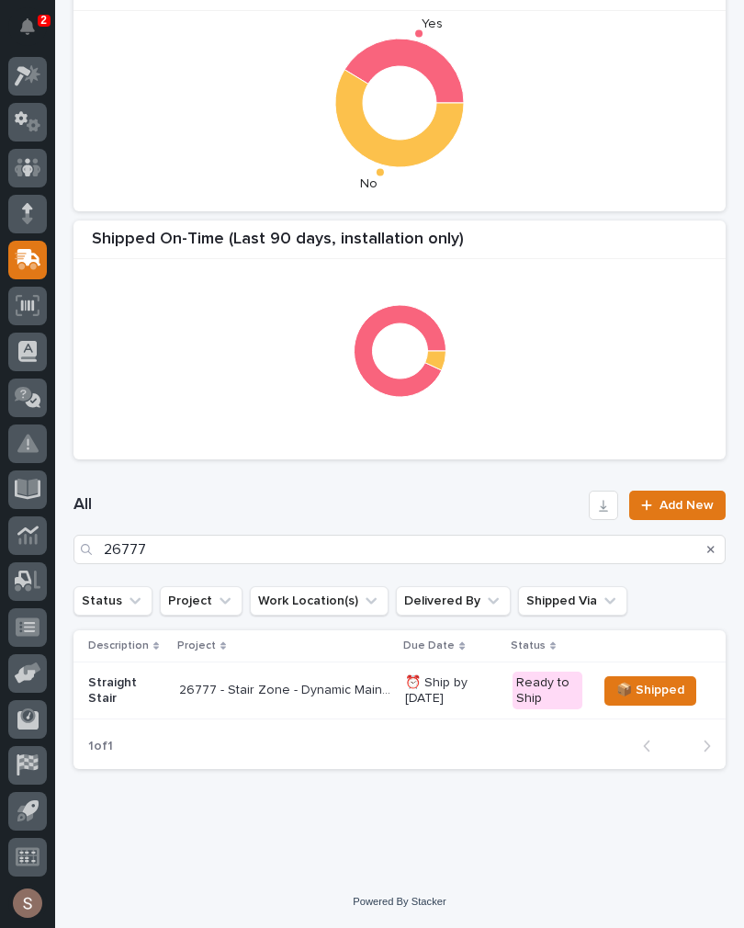
scroll to position [418, 0]
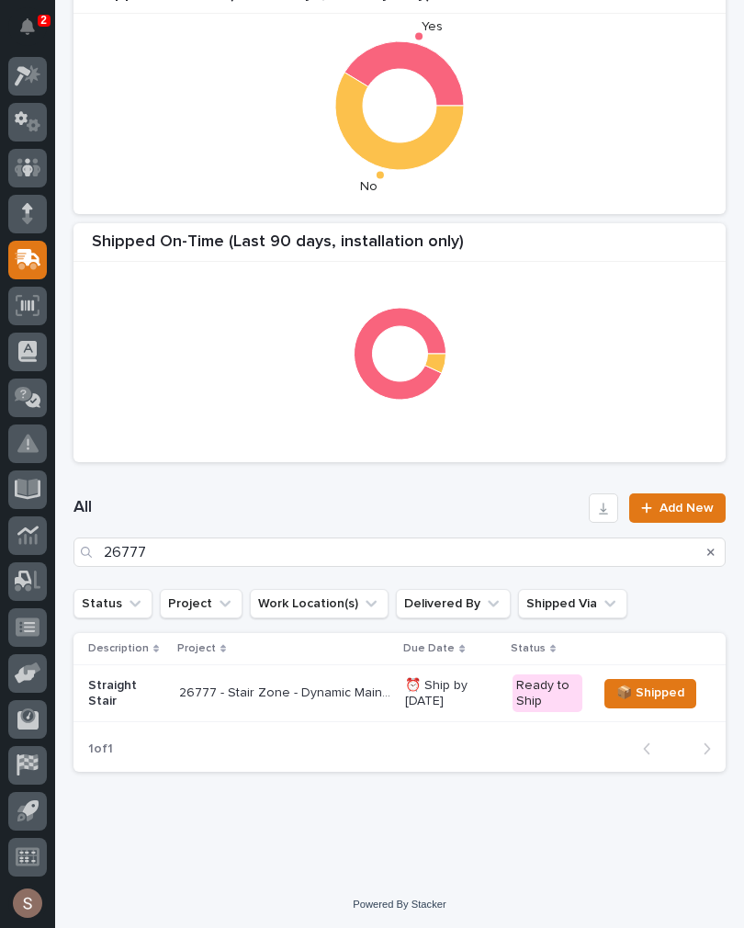
click at [299, 693] on p "26777 - Stair Zone - Dynamic Maintenance & Const - Straight Modular Stair" at bounding box center [287, 691] width 216 height 19
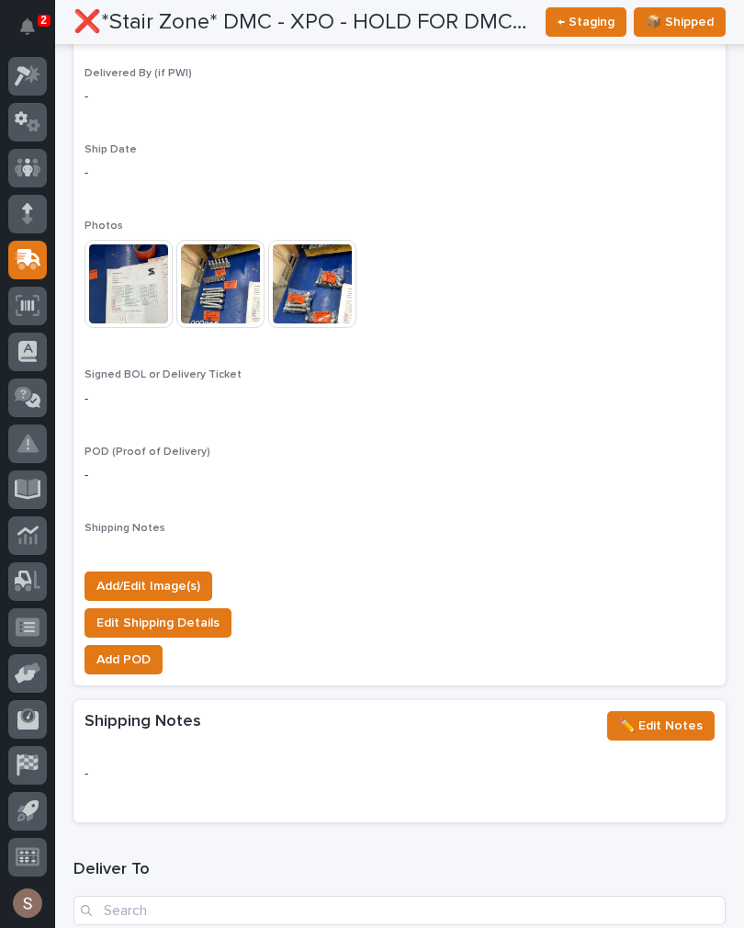
scroll to position [1558, 0]
click at [123, 575] on span "Add/Edit Image(s)" at bounding box center [148, 586] width 104 height 22
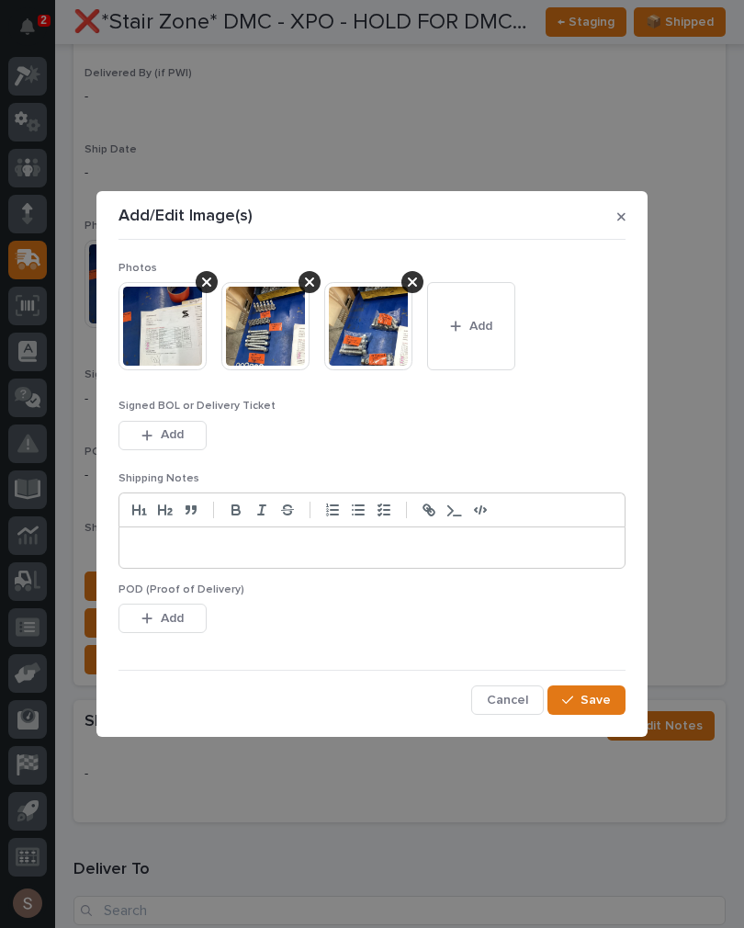
click at [507, 325] on button "Add" at bounding box center [471, 326] width 88 height 88
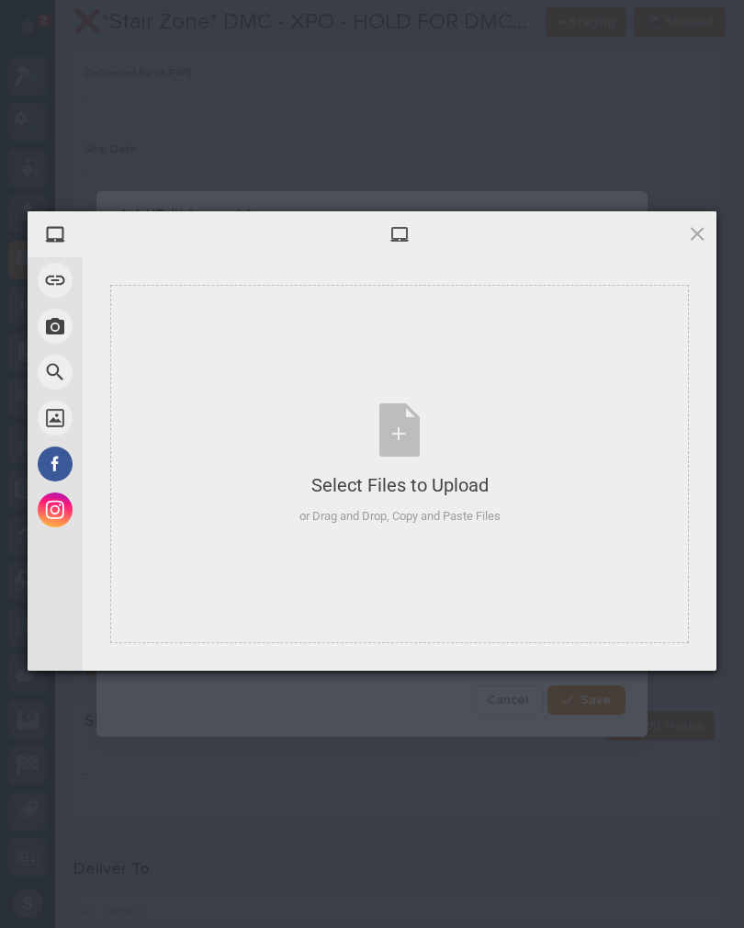
click at [474, 448] on div "Select Files to Upload or Drag and Drop, Copy and Paste Files" at bounding box center [400, 464] width 201 height 122
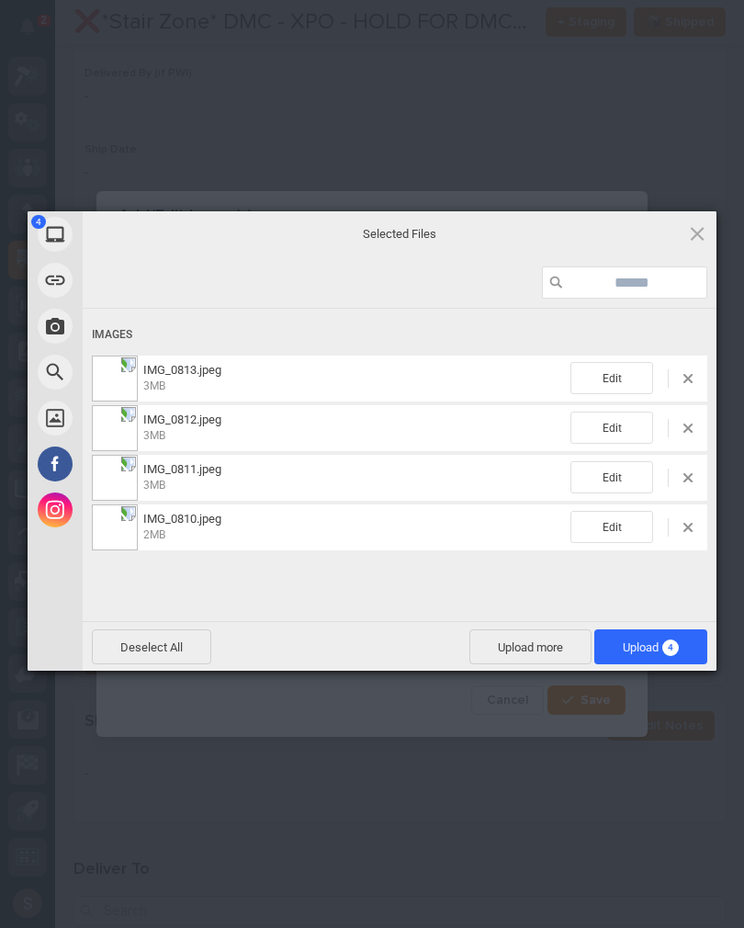
click at [681, 644] on span "Upload 4" at bounding box center [651, 646] width 113 height 35
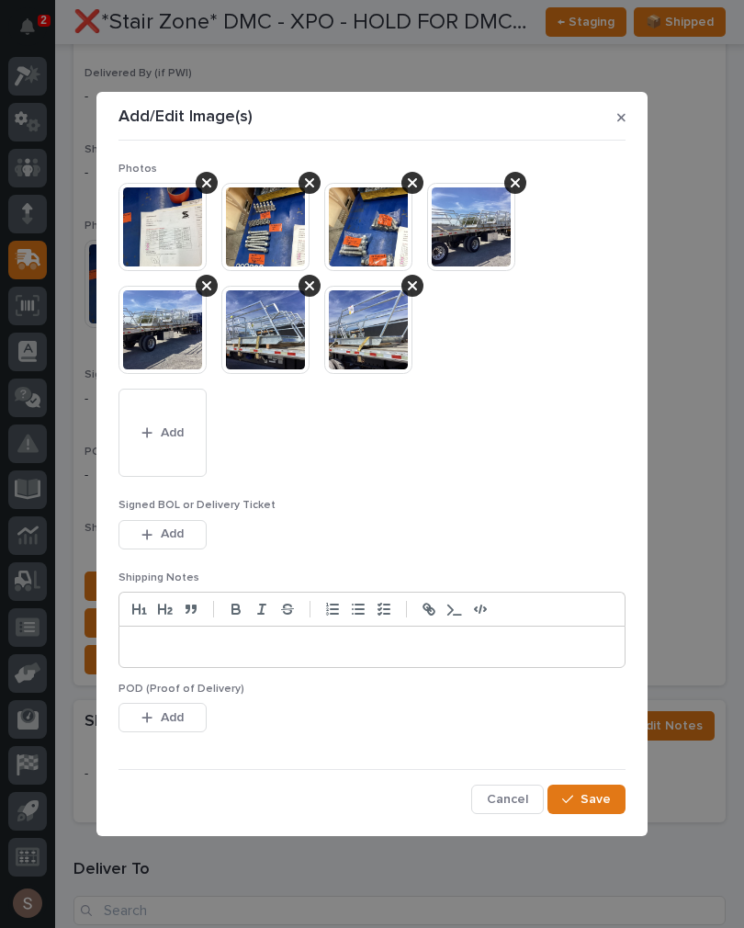
click at [161, 424] on button "Add" at bounding box center [163, 433] width 88 height 88
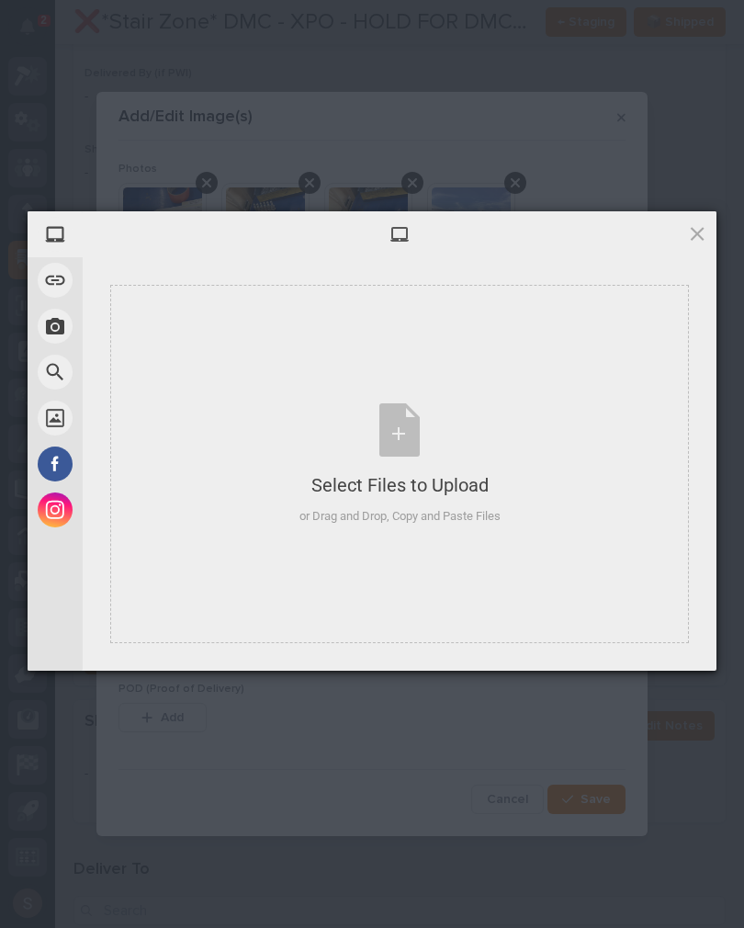
click at [442, 414] on div "Select Files to Upload or Drag and Drop, Copy and Paste Files" at bounding box center [400, 464] width 201 height 122
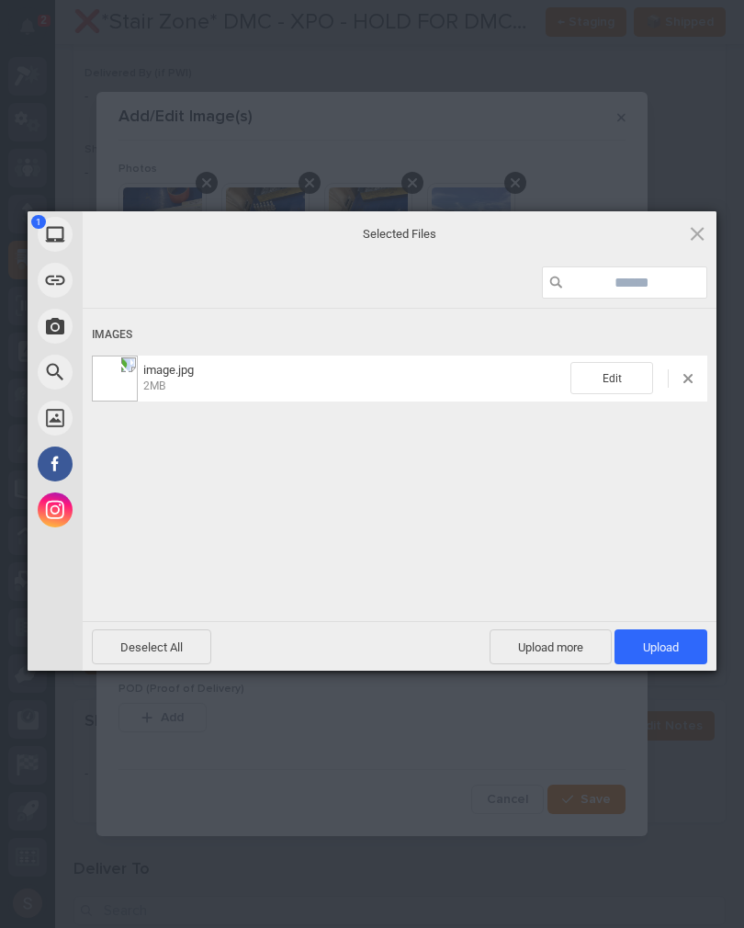
click at [680, 644] on span "Upload 1" at bounding box center [661, 646] width 93 height 35
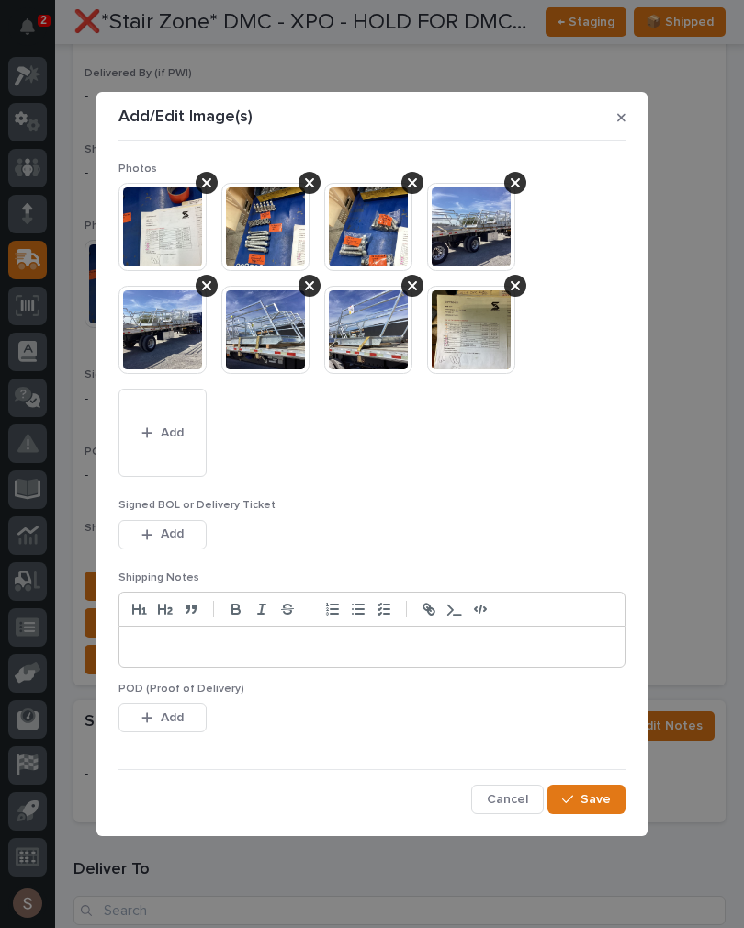
click at [150, 546] on button "Add" at bounding box center [163, 534] width 88 height 29
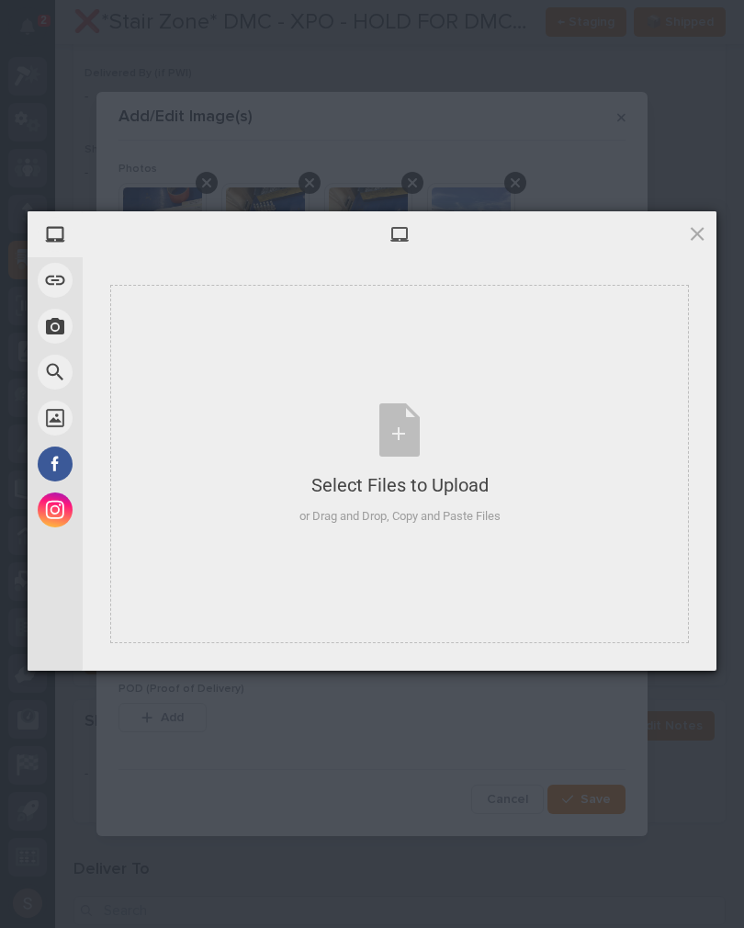
click at [425, 461] on div "Select Files to Upload or Drag and Drop, Copy and Paste Files" at bounding box center [400, 464] width 201 height 122
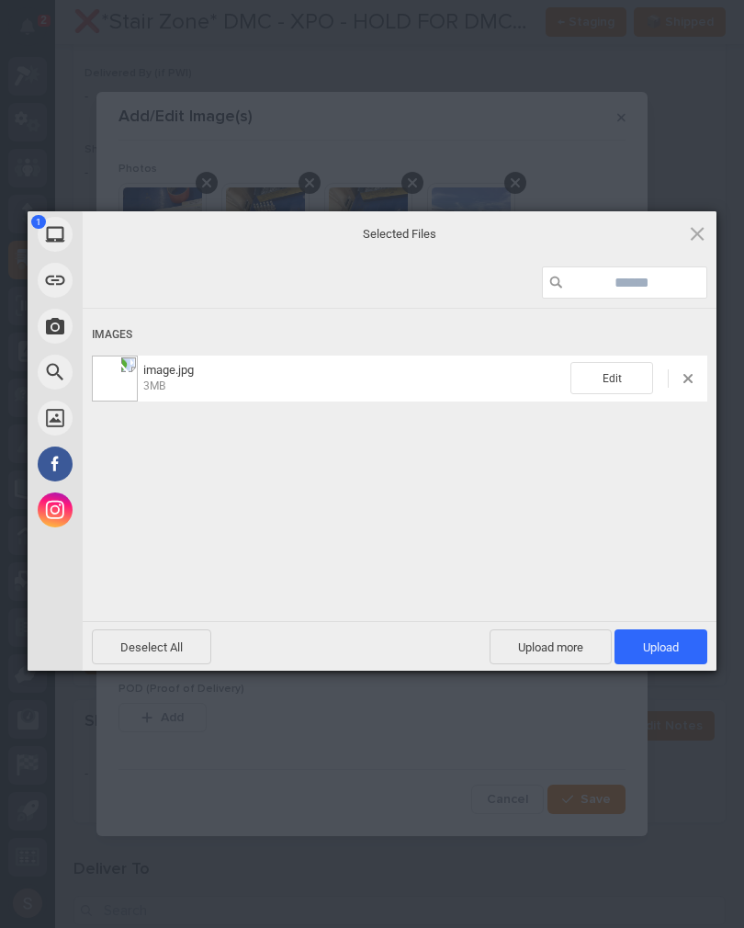
click at [555, 648] on span "Upload more" at bounding box center [551, 646] width 122 height 35
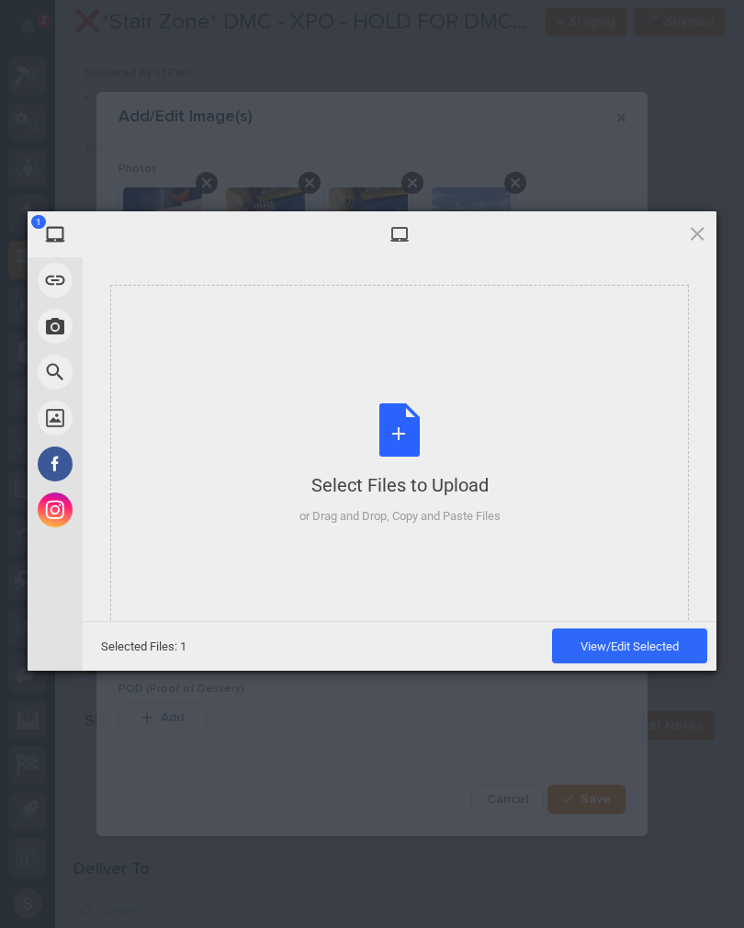
click at [459, 448] on div "Select Files to Upload or Drag and Drop, Copy and Paste Files" at bounding box center [400, 464] width 201 height 122
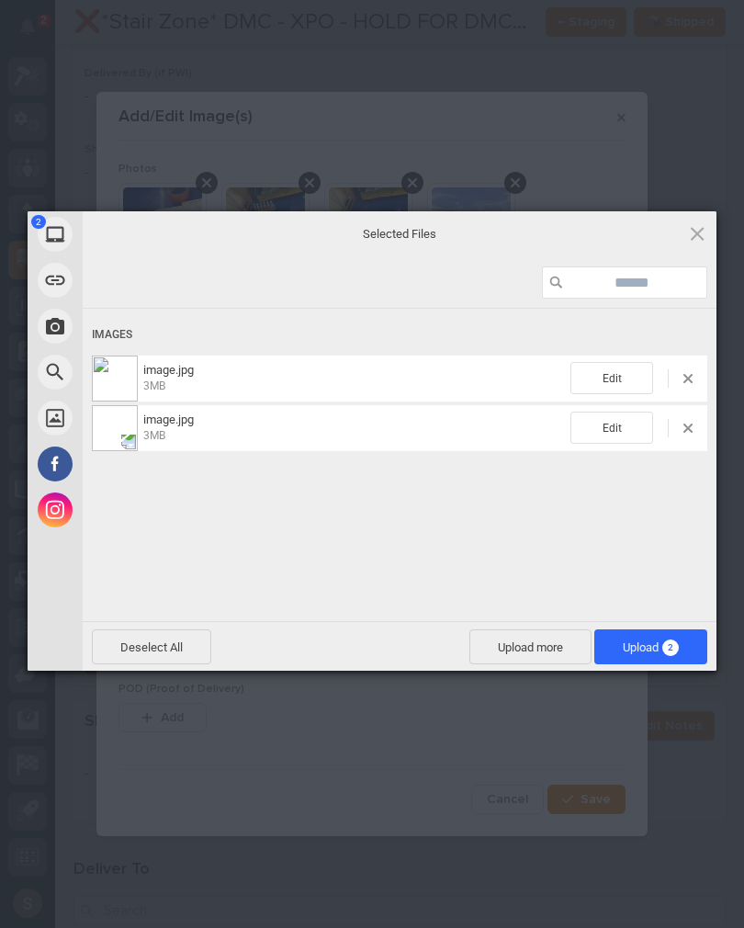
click at [537, 645] on span "Upload more" at bounding box center [531, 646] width 122 height 35
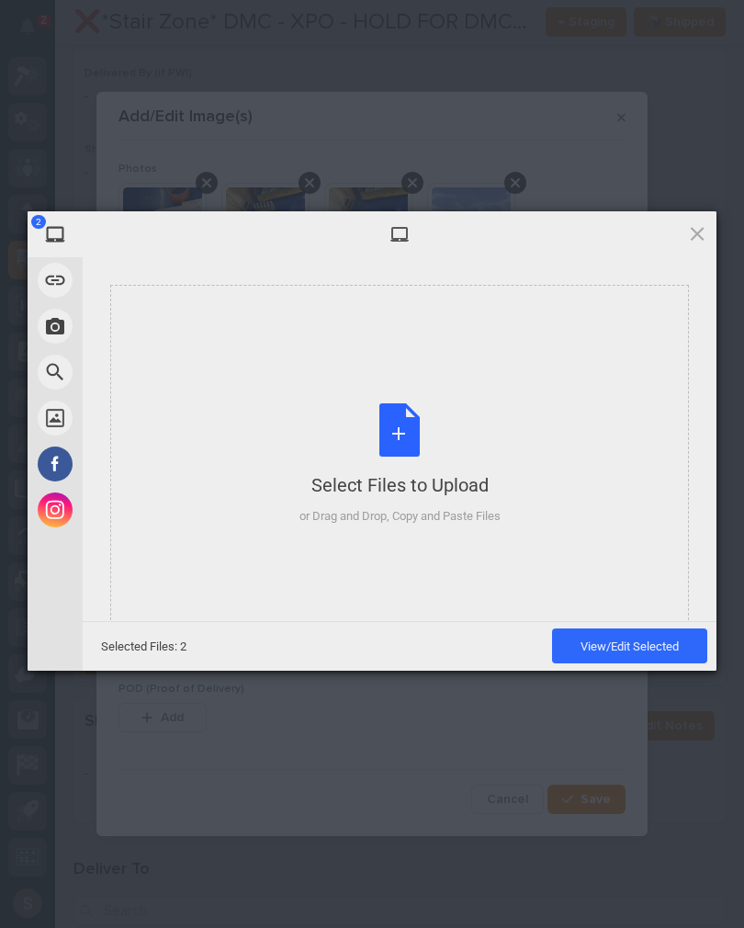
click at [483, 449] on div "Select Files to Upload or Drag and Drop, Copy and Paste Files" at bounding box center [400, 464] width 201 height 122
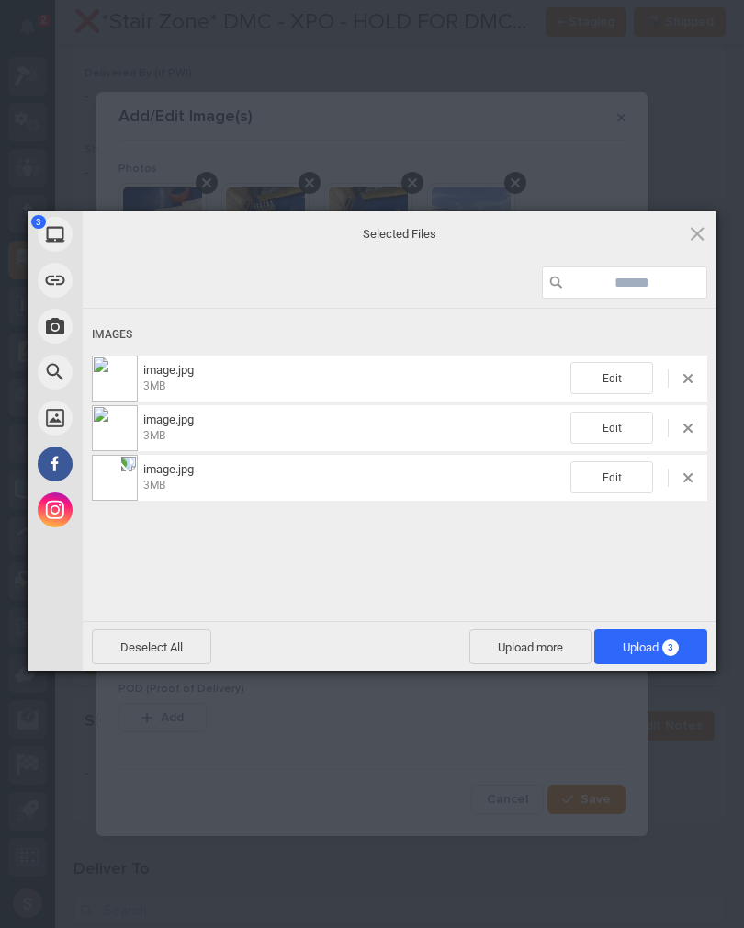
click at [663, 646] on span "3" at bounding box center [671, 648] width 17 height 17
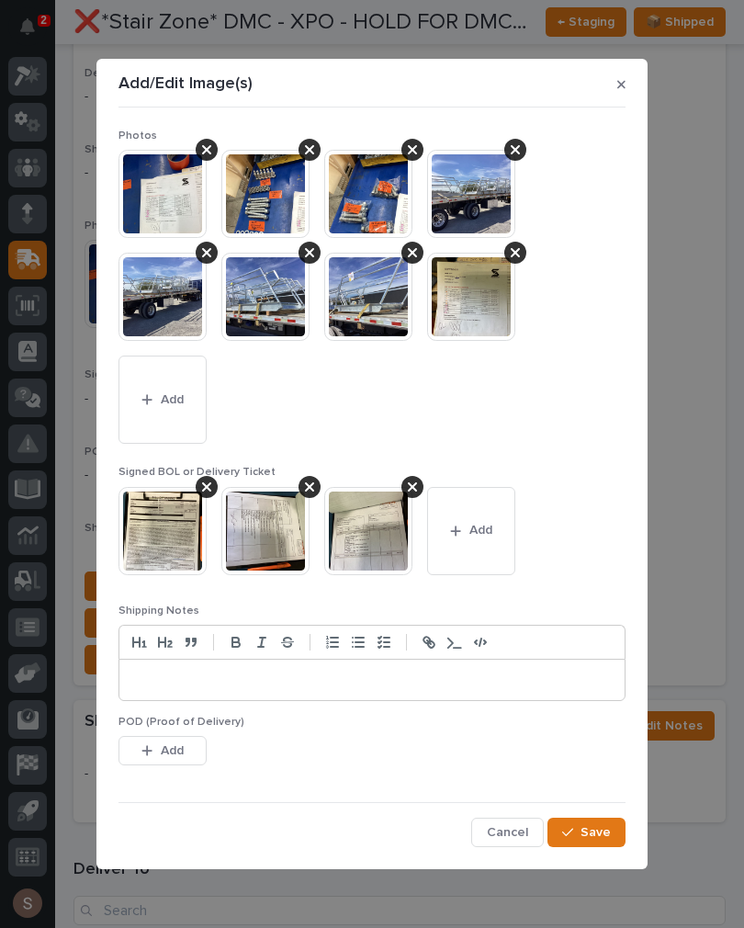
click at [609, 828] on span "Save" at bounding box center [596, 832] width 30 height 17
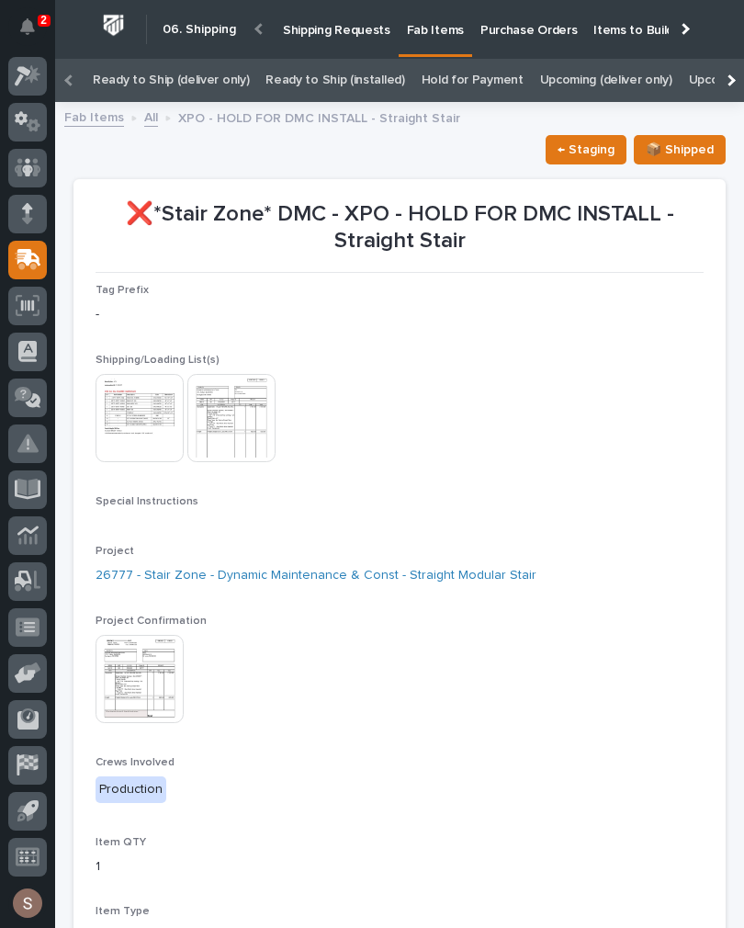
scroll to position [0, 0]
click at [415, 40] on link "Fab Items" at bounding box center [436, 27] width 74 height 54
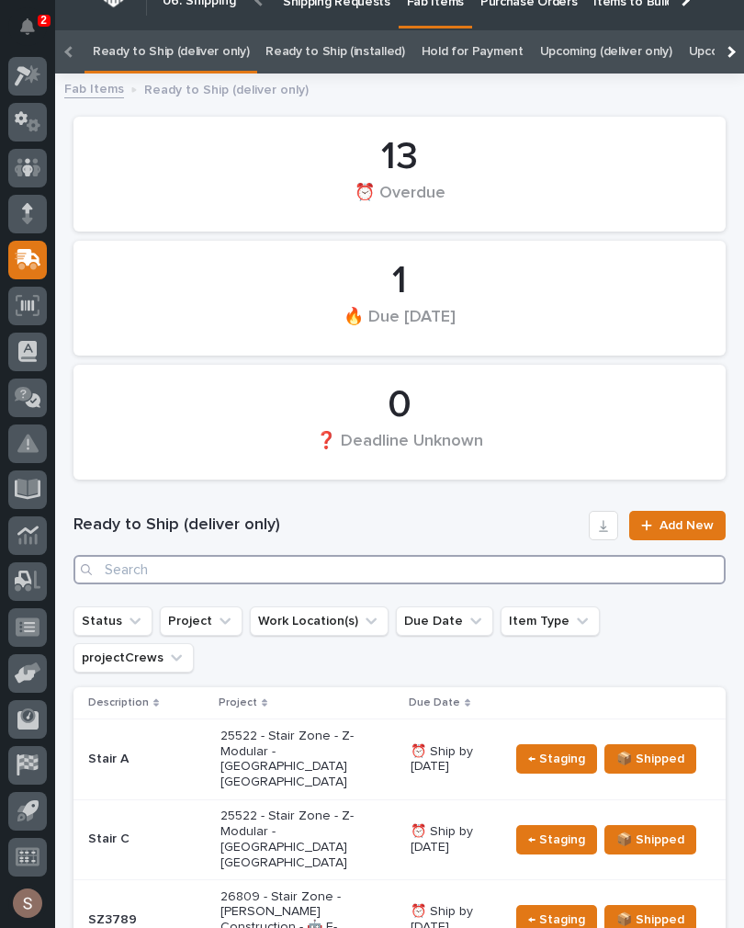
click at [485, 579] on input "Search" at bounding box center [400, 569] width 652 height 29
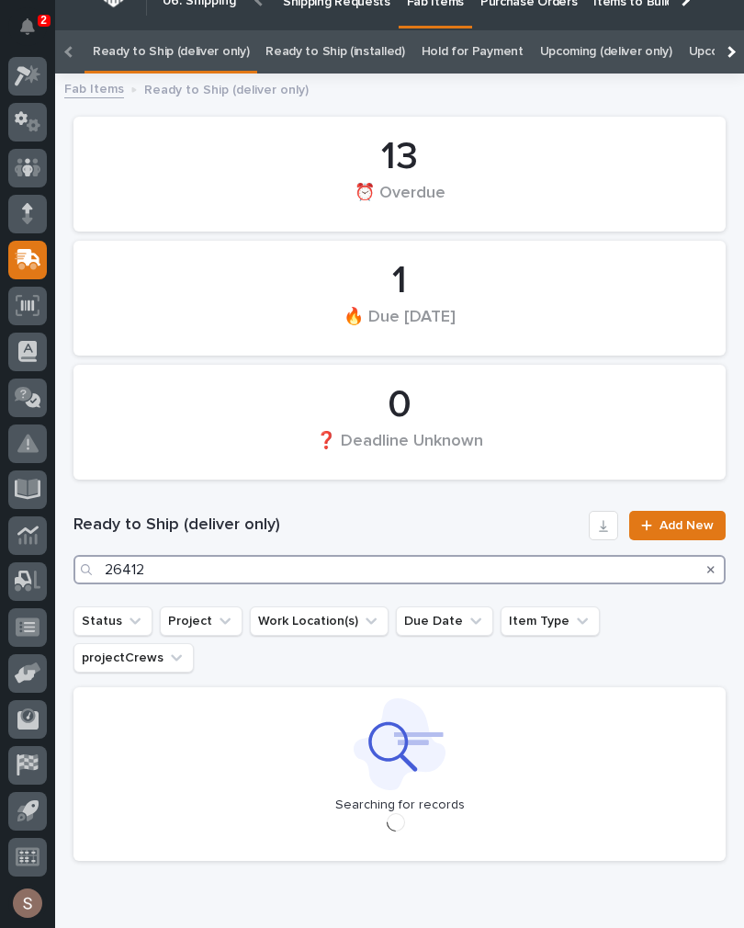
type input "26412"
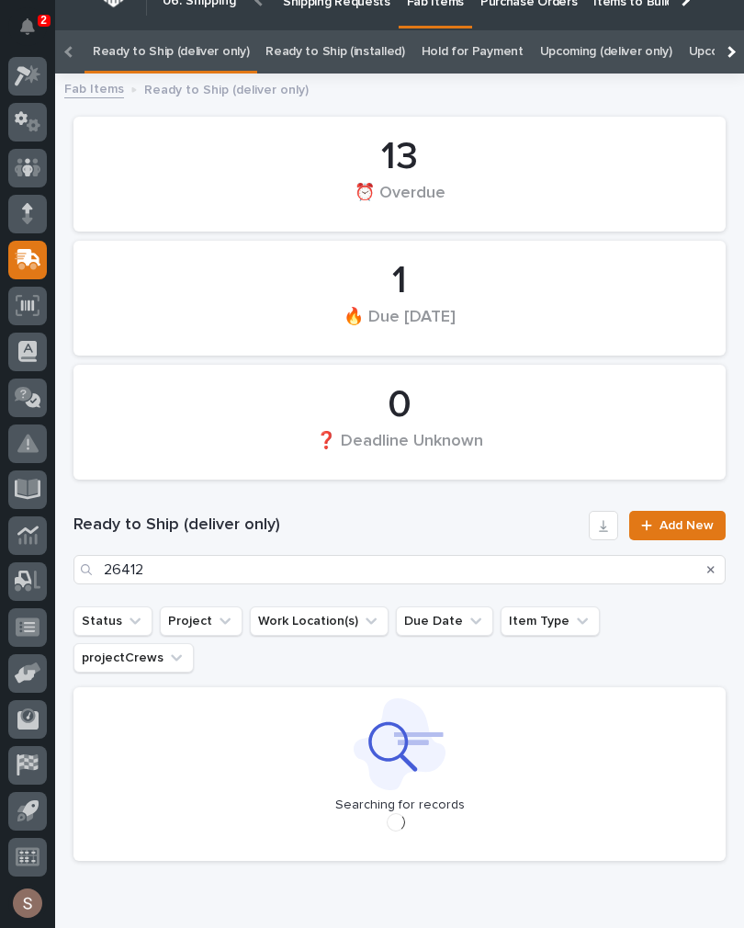
click at [381, 523] on h1 "Ready to Ship (deliver only)" at bounding box center [328, 526] width 508 height 22
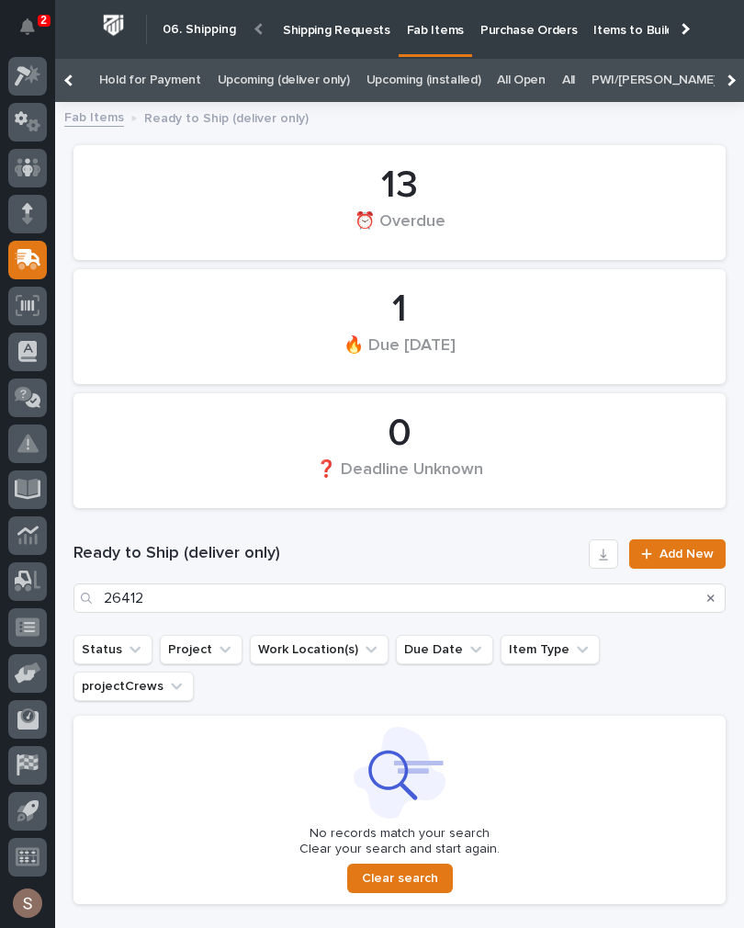
scroll to position [0, 322]
click at [563, 79] on link "All" at bounding box center [569, 80] width 13 height 43
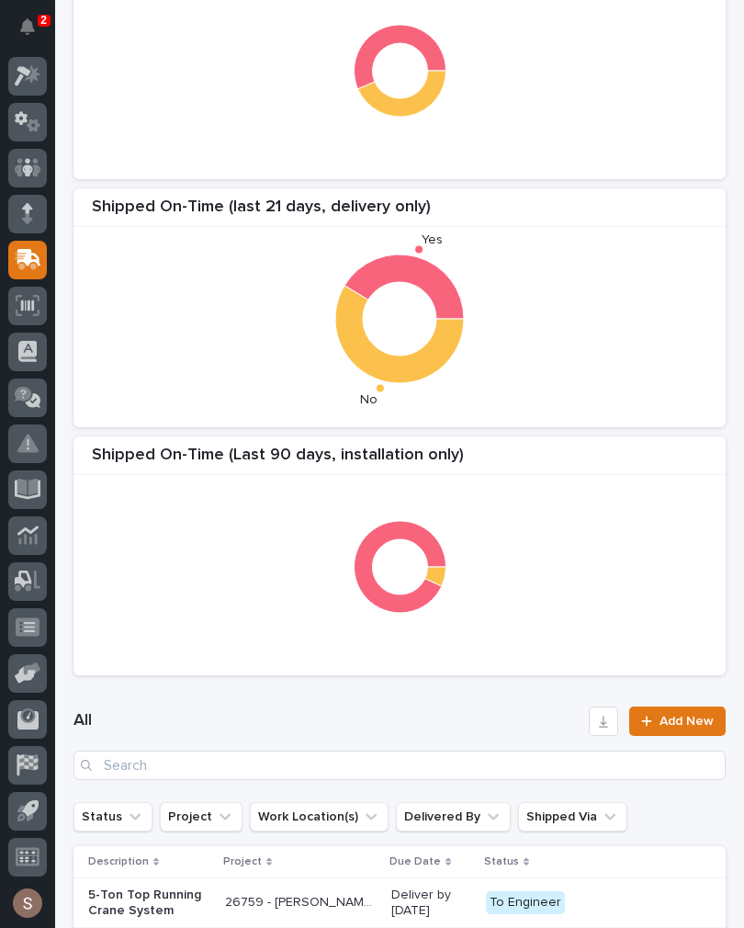
scroll to position [298, 0]
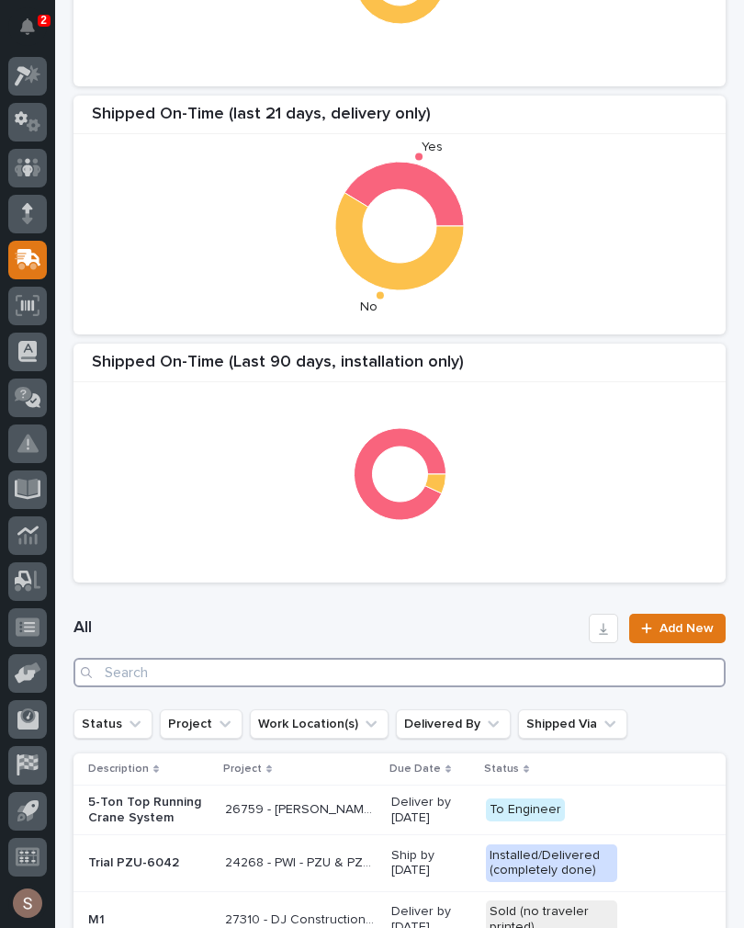
click at [341, 671] on input "Search" at bounding box center [400, 672] width 652 height 29
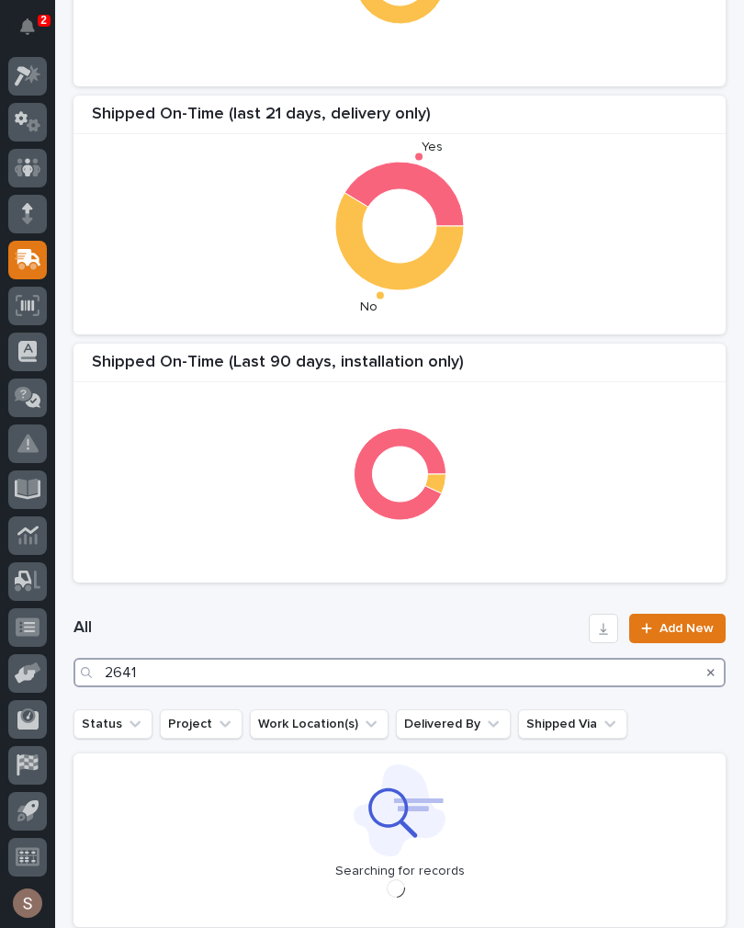
type input "26412"
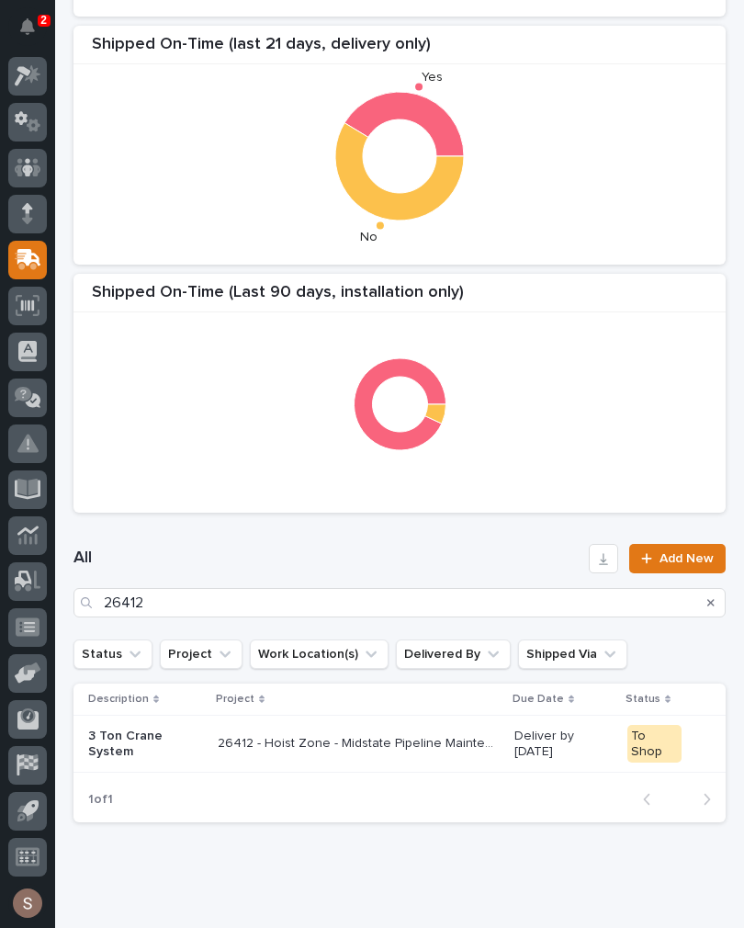
scroll to position [373, 0]
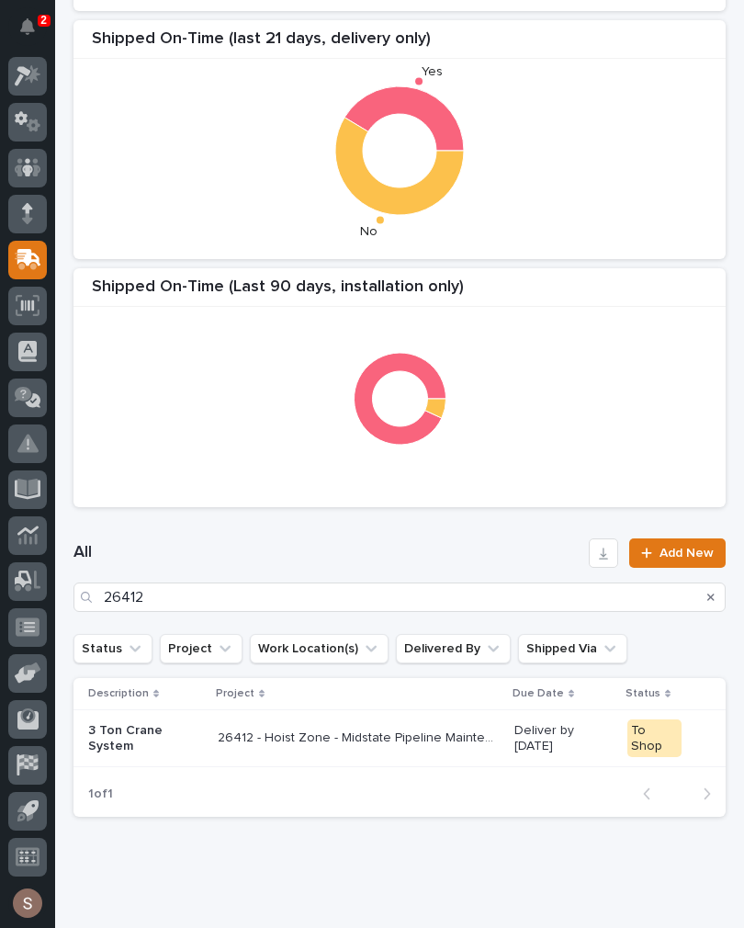
click at [335, 743] on p "26412 - Hoist Zone - Midstate Pipeline Maintenance - 3 Ton Crane System" at bounding box center [361, 736] width 286 height 19
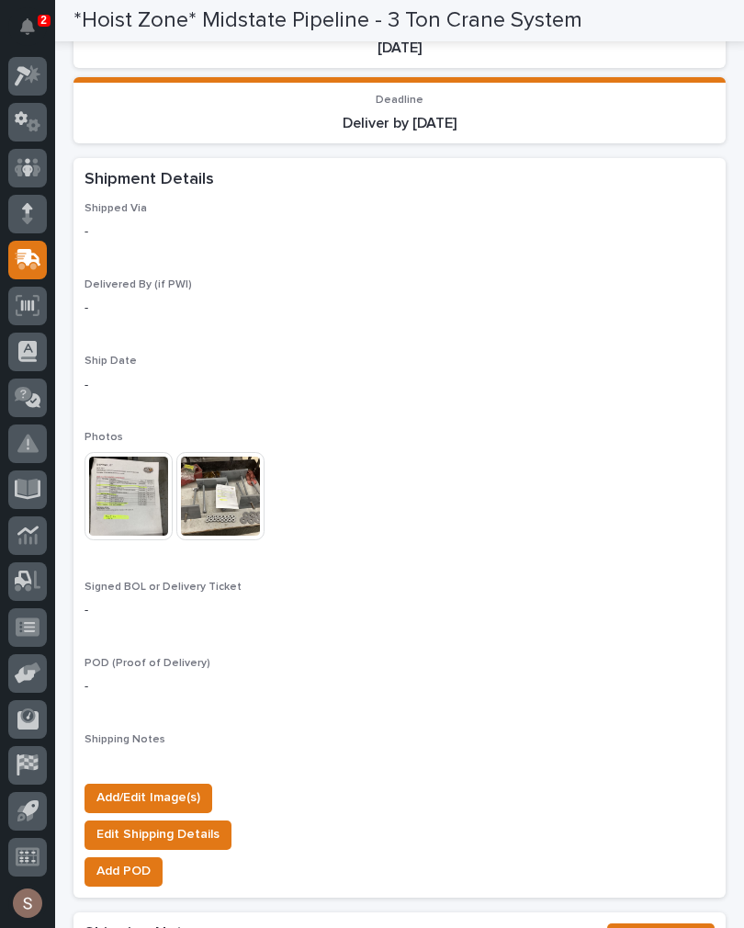
scroll to position [1435, 0]
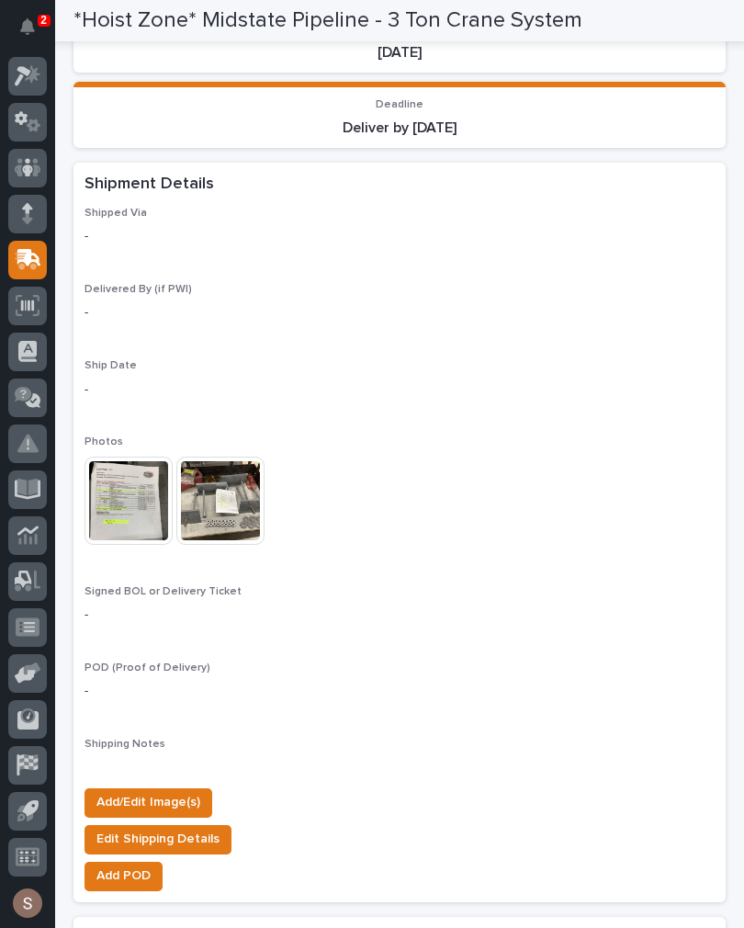
click at [184, 791] on button "Add/Edit Image(s)" at bounding box center [149, 802] width 128 height 29
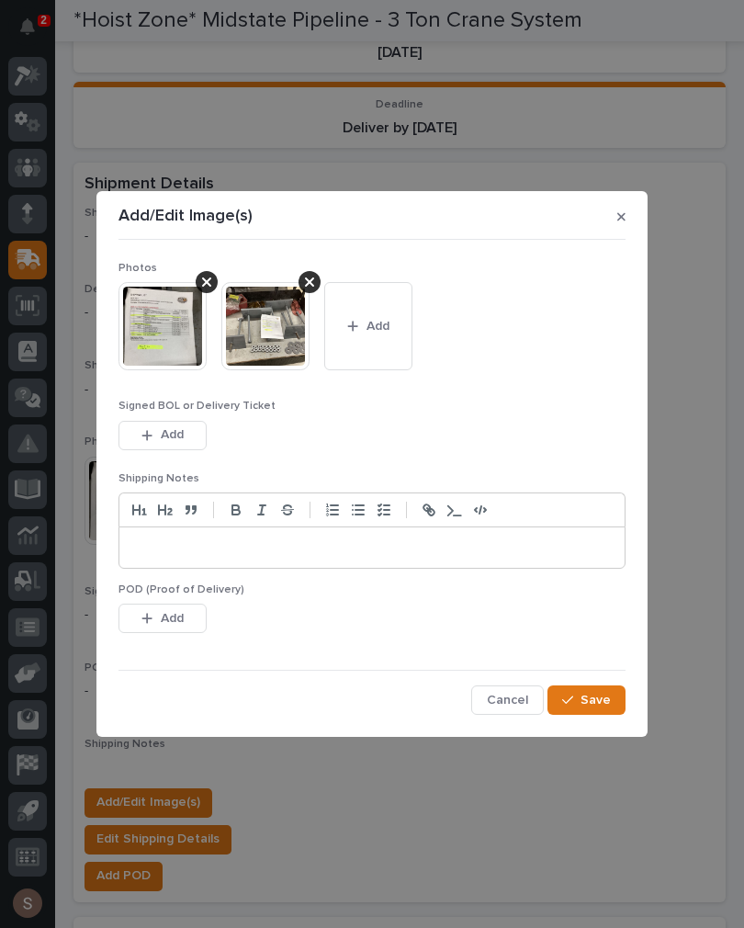
click at [380, 337] on button "Add" at bounding box center [368, 326] width 88 height 88
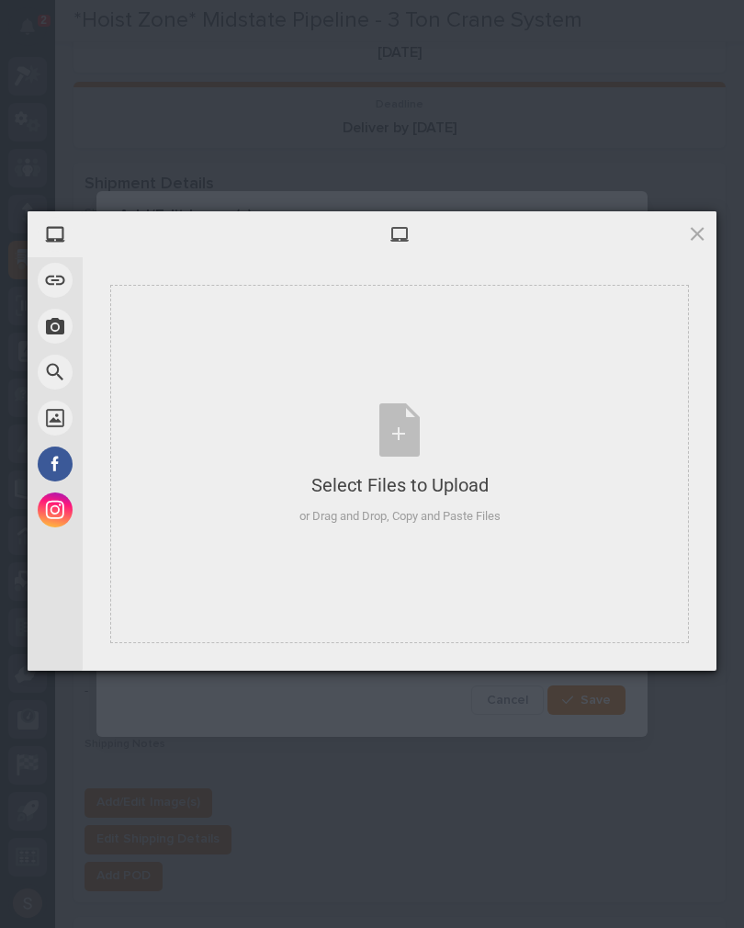
click at [403, 503] on div "Select Files to Upload or Drag and Drop, Copy and Paste Files" at bounding box center [400, 464] width 201 height 122
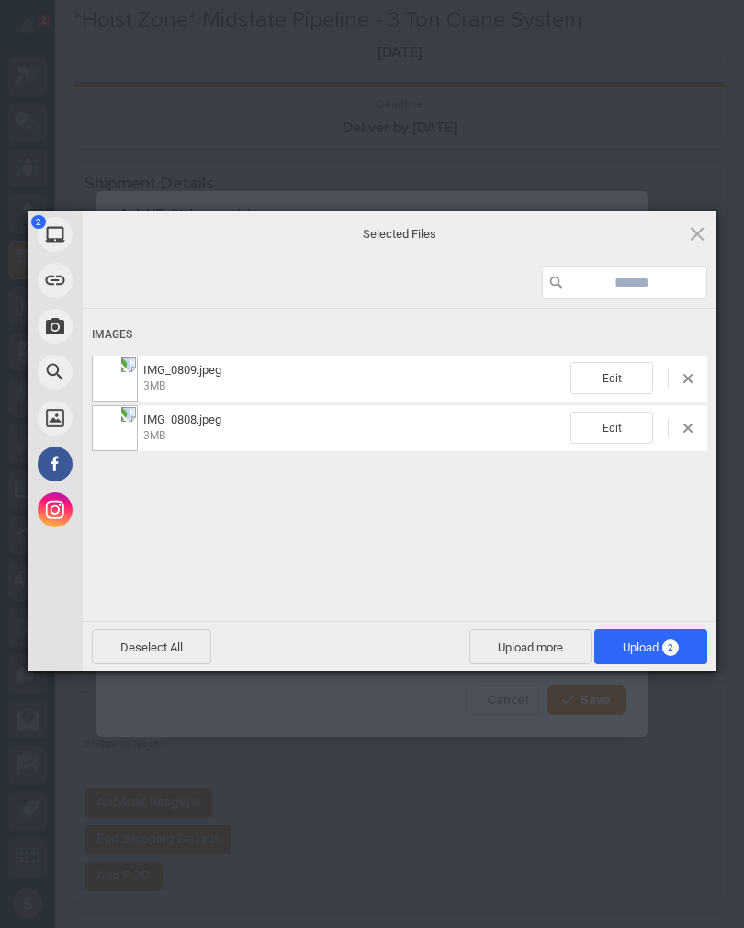
click at [534, 647] on span "Upload more" at bounding box center [531, 646] width 122 height 35
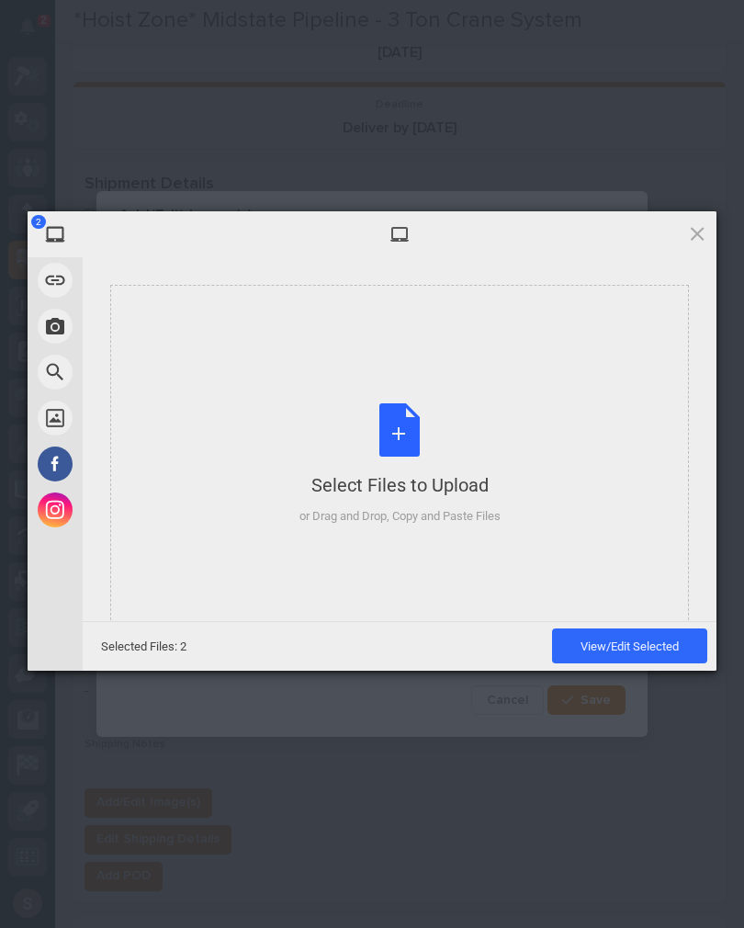
click at [448, 441] on div "Select Files to Upload or Drag and Drop, Copy and Paste Files" at bounding box center [400, 464] width 201 height 122
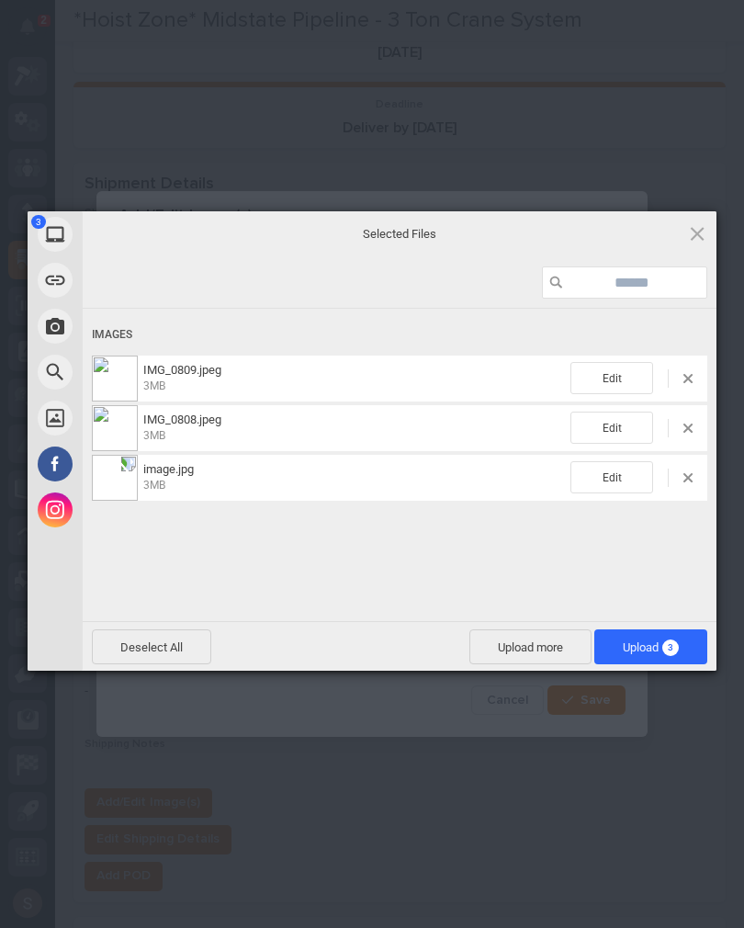
click at [540, 639] on span "Upload more" at bounding box center [531, 646] width 122 height 35
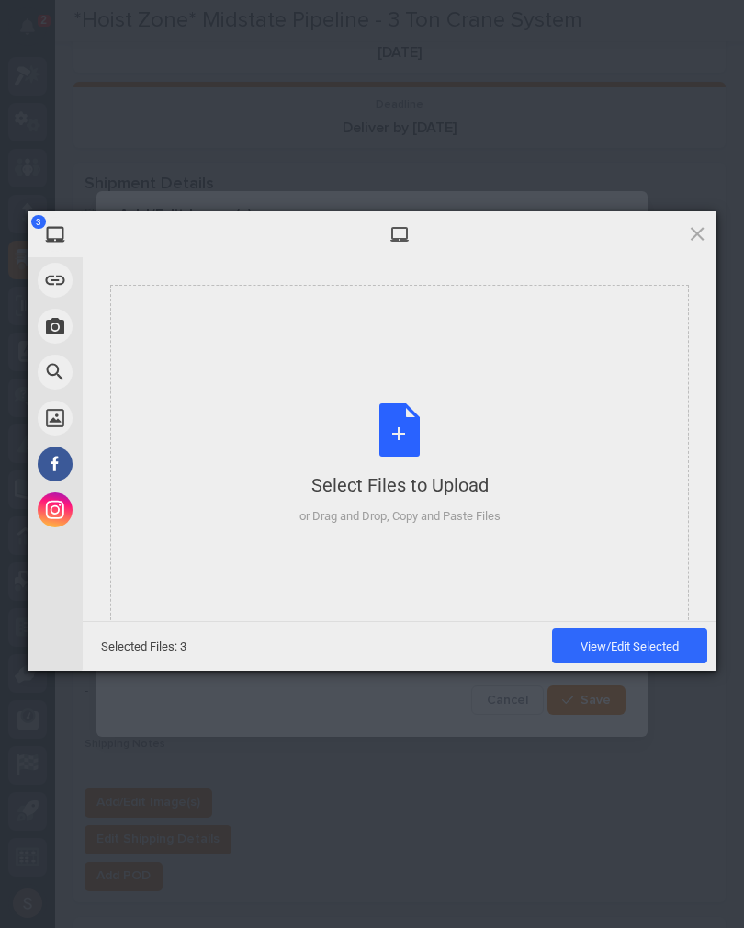
click at [433, 430] on div "Select Files to Upload or Drag and Drop, Copy and Paste Files" at bounding box center [400, 464] width 201 height 122
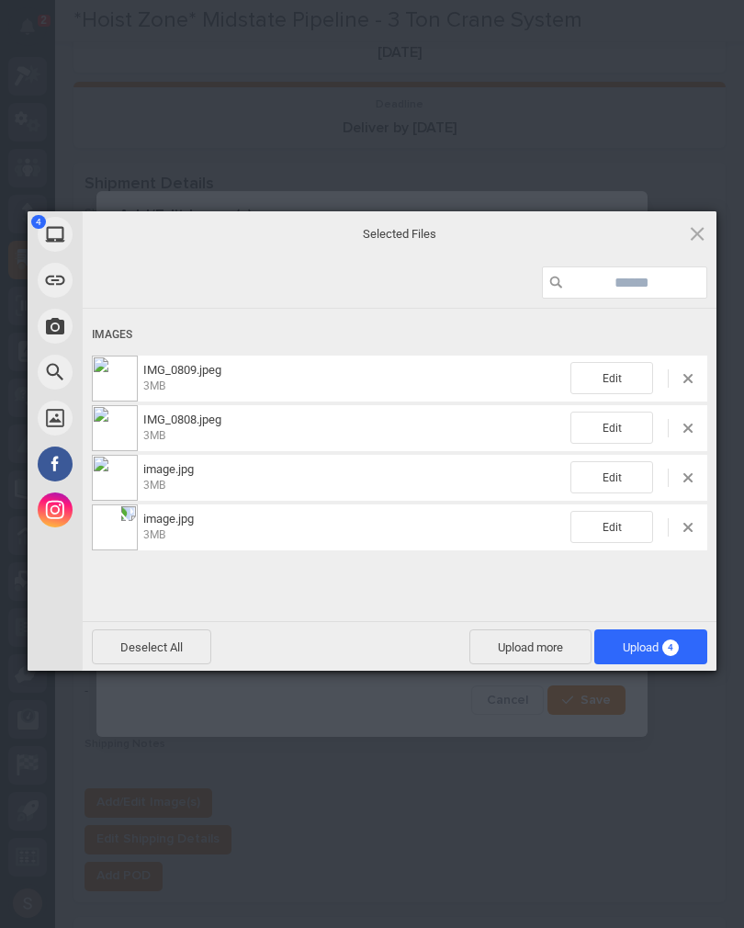
click at [691, 654] on span "Upload 4" at bounding box center [651, 646] width 113 height 35
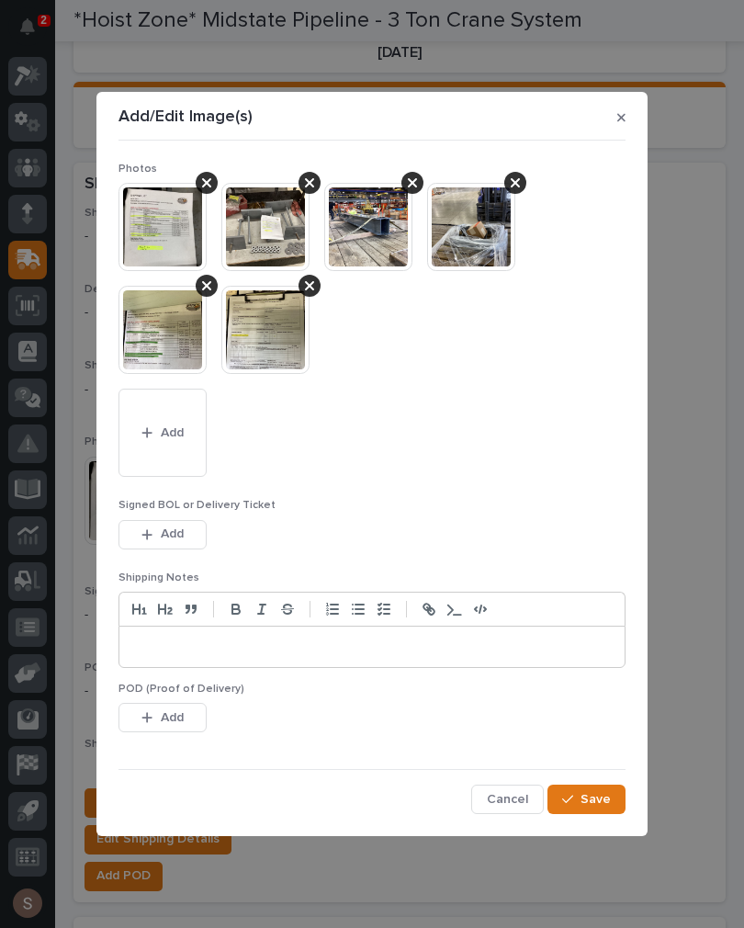
click at [613, 794] on button "Save" at bounding box center [587, 799] width 78 height 29
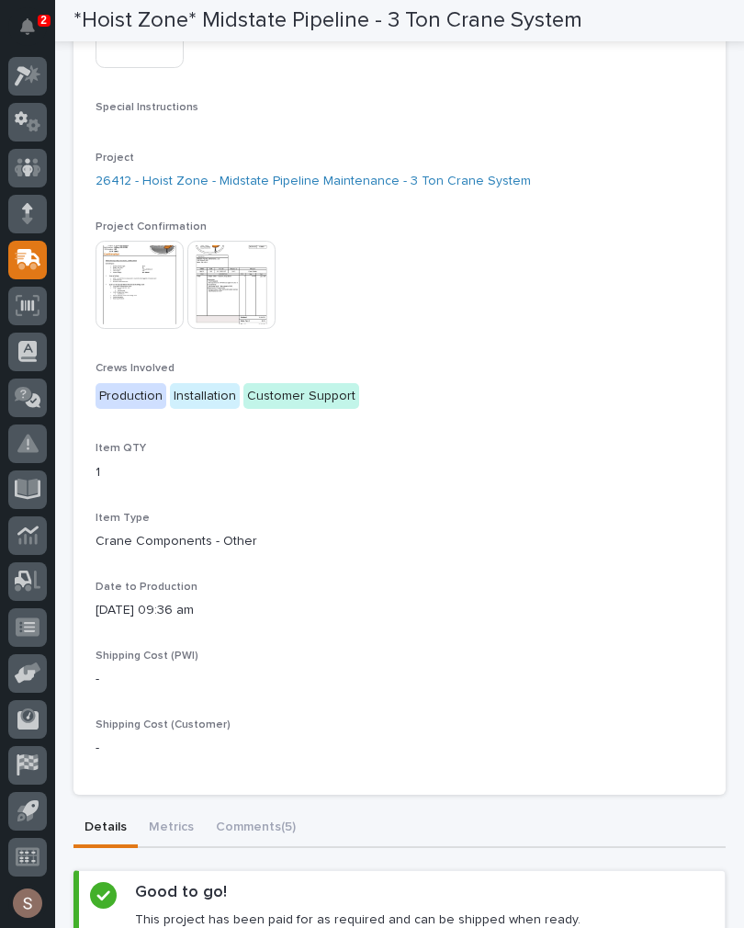
scroll to position [308, 0]
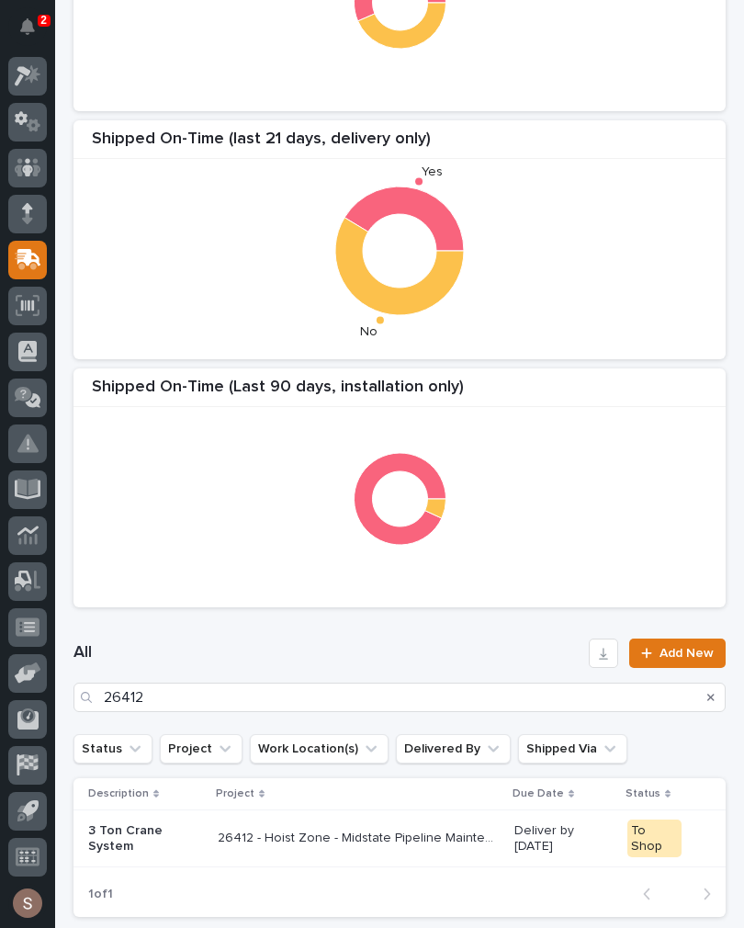
scroll to position [273, 0]
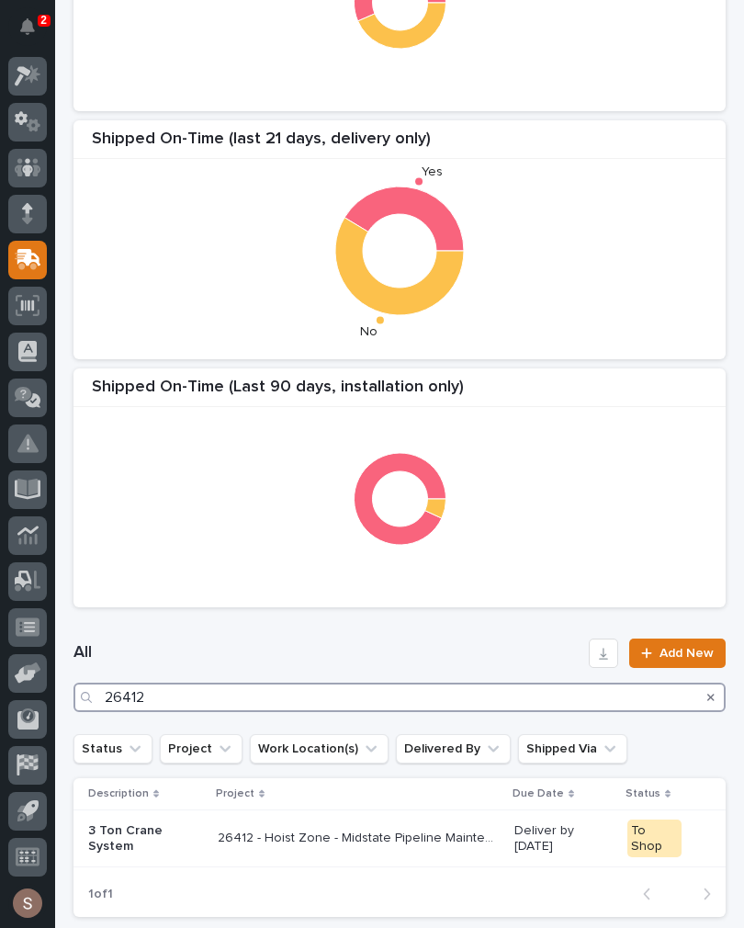
click at [580, 698] on input "26412" at bounding box center [400, 697] width 652 height 29
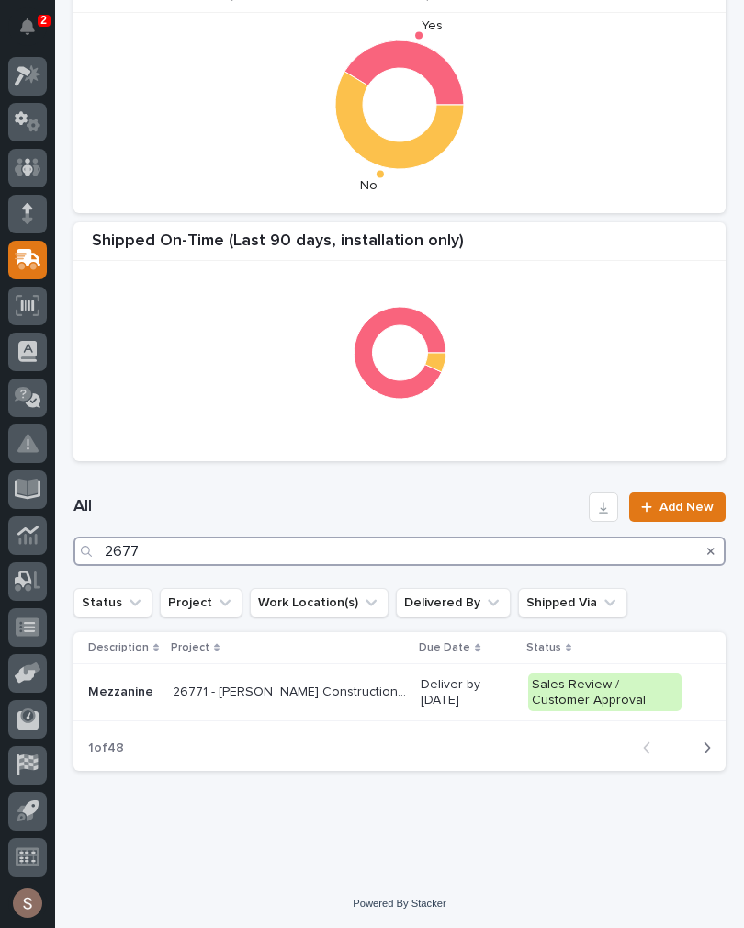
scroll to position [418, 0]
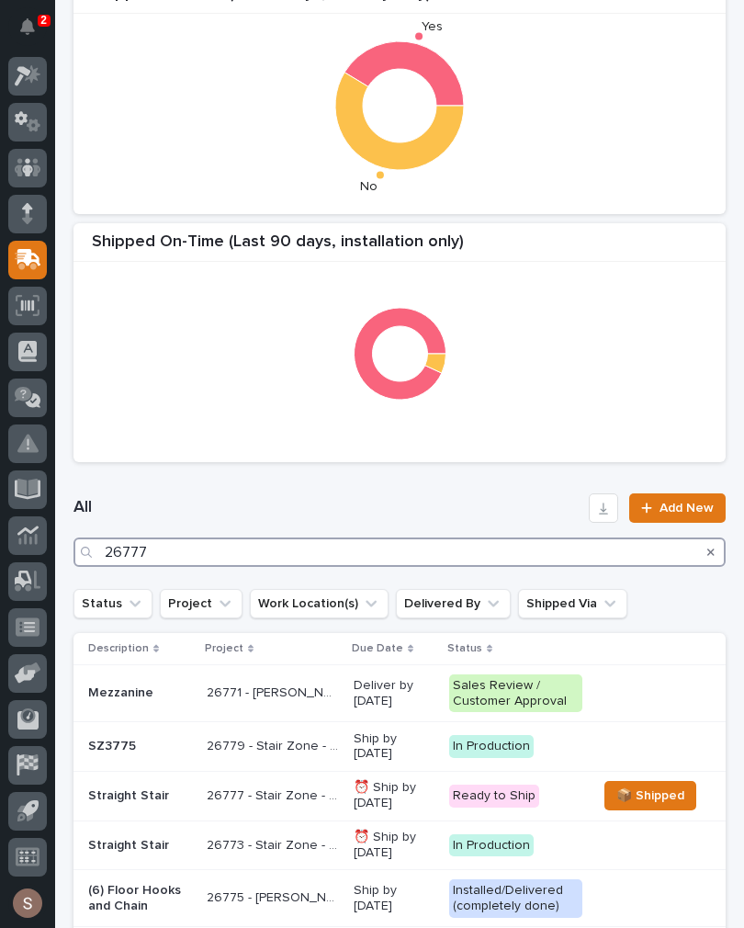
type input "26777"
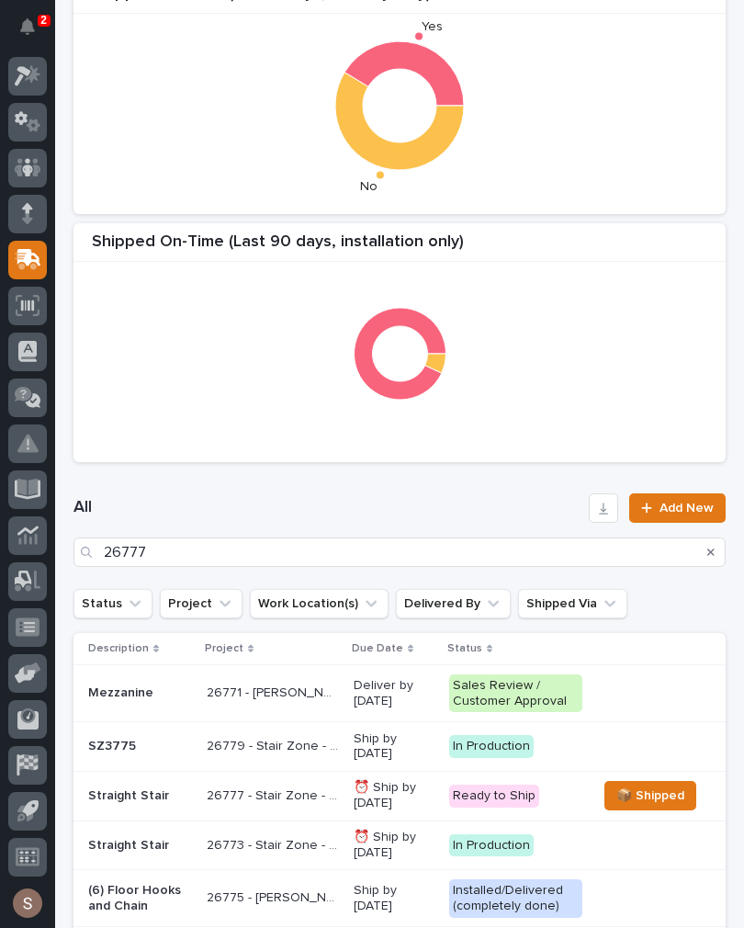
click at [458, 493] on div "All 26777 Add New" at bounding box center [400, 530] width 652 height 74
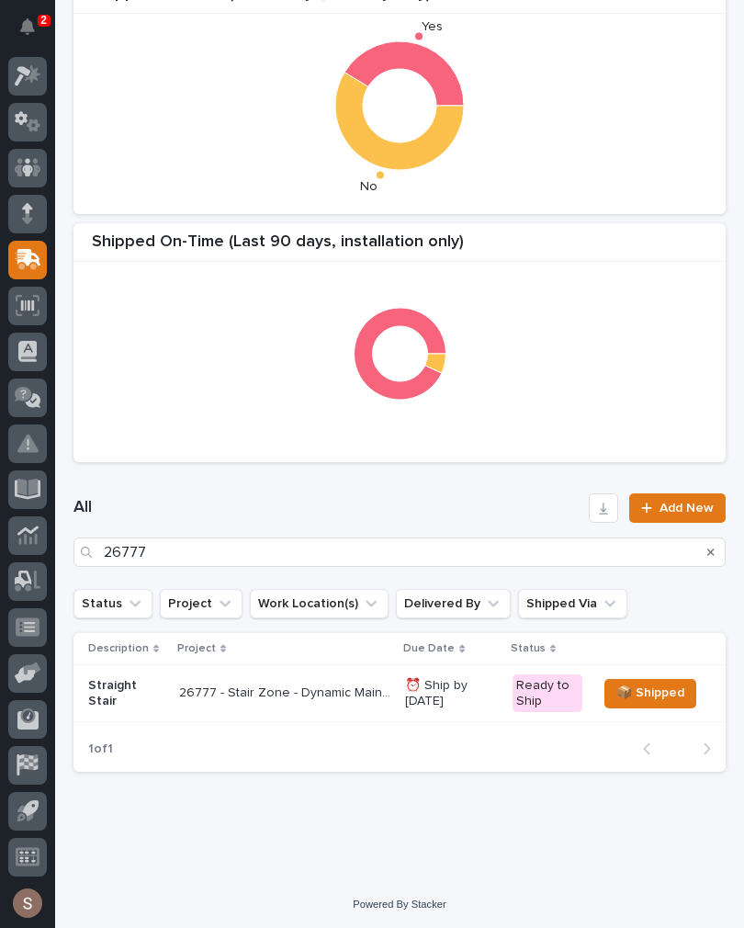
click at [354, 696] on p "26777 - Stair Zone - Dynamic Maintenance & Const - Straight Modular Stair" at bounding box center [287, 691] width 216 height 19
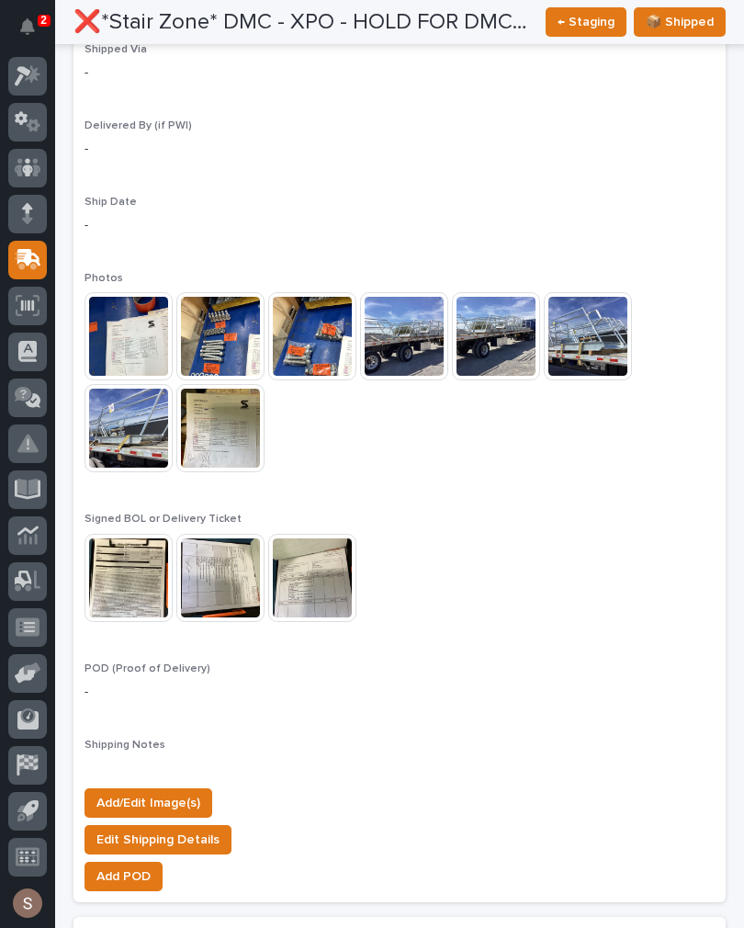
scroll to position [1505, 0]
click at [187, 792] on span "Add/Edit Image(s)" at bounding box center [148, 803] width 104 height 22
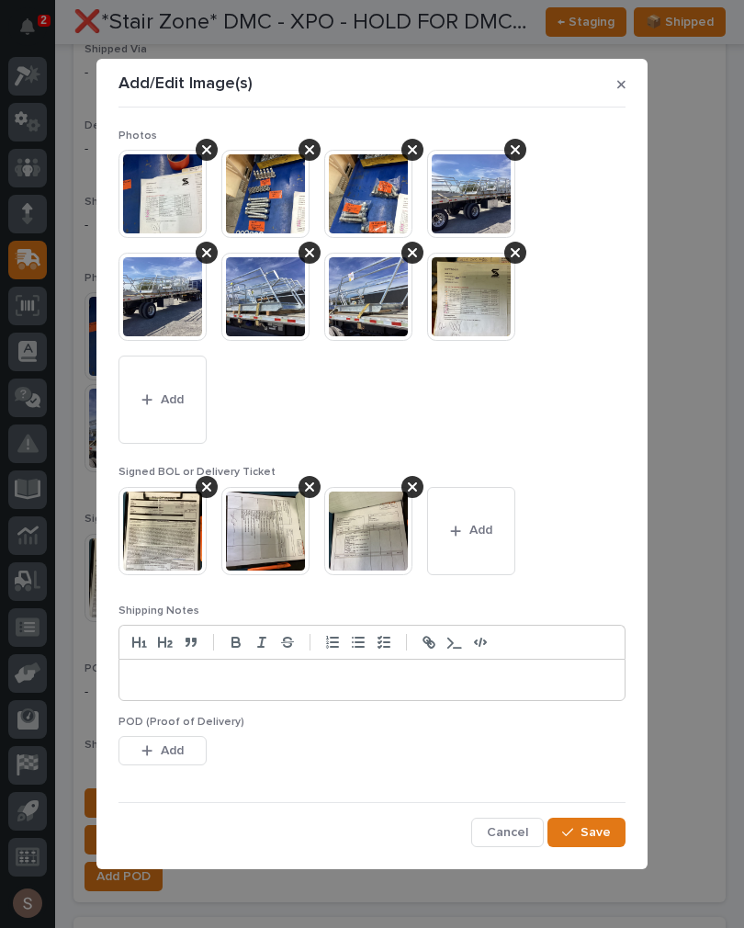
click at [176, 399] on span "Add" at bounding box center [172, 399] width 23 height 17
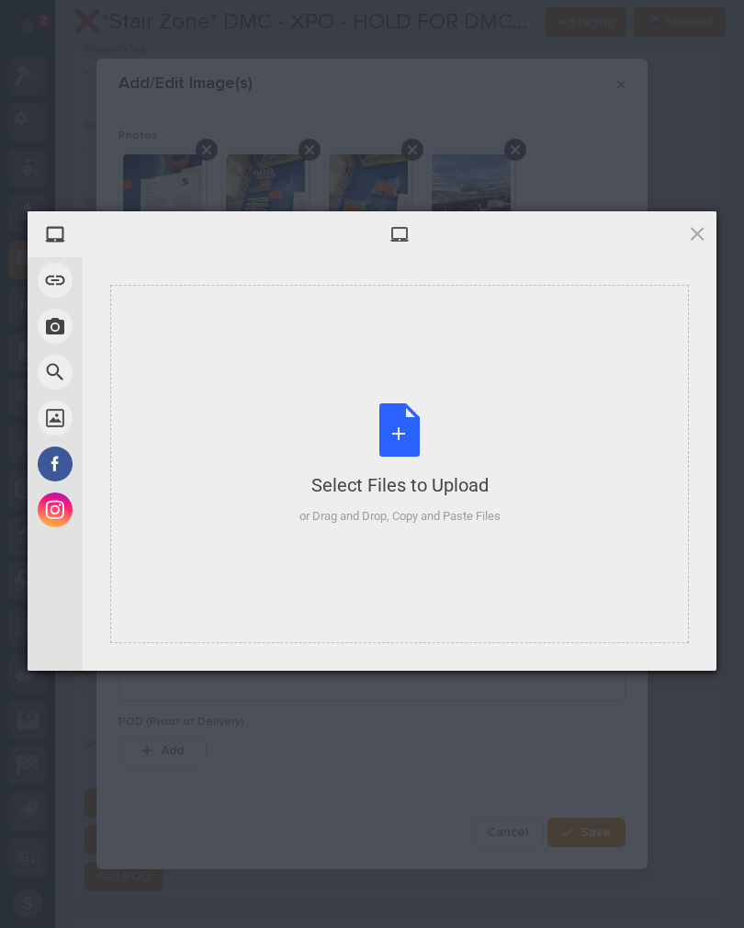
click at [406, 404] on div "Select Files to Upload or Drag and Drop, Copy and Paste Files" at bounding box center [400, 464] width 201 height 122
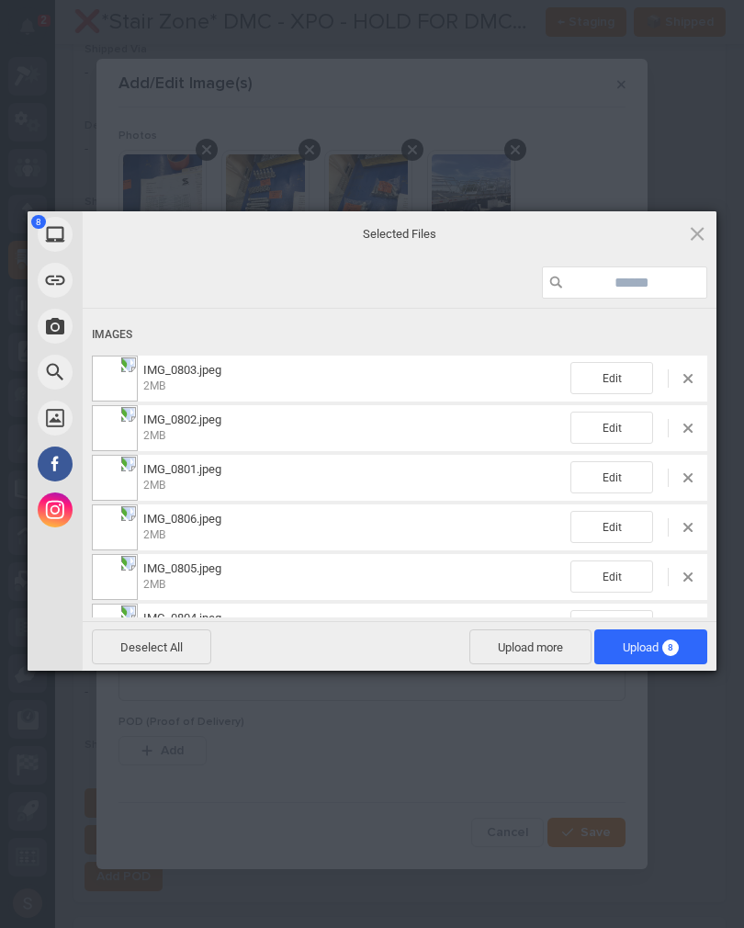
click at [660, 649] on span "Upload 8" at bounding box center [651, 648] width 56 height 14
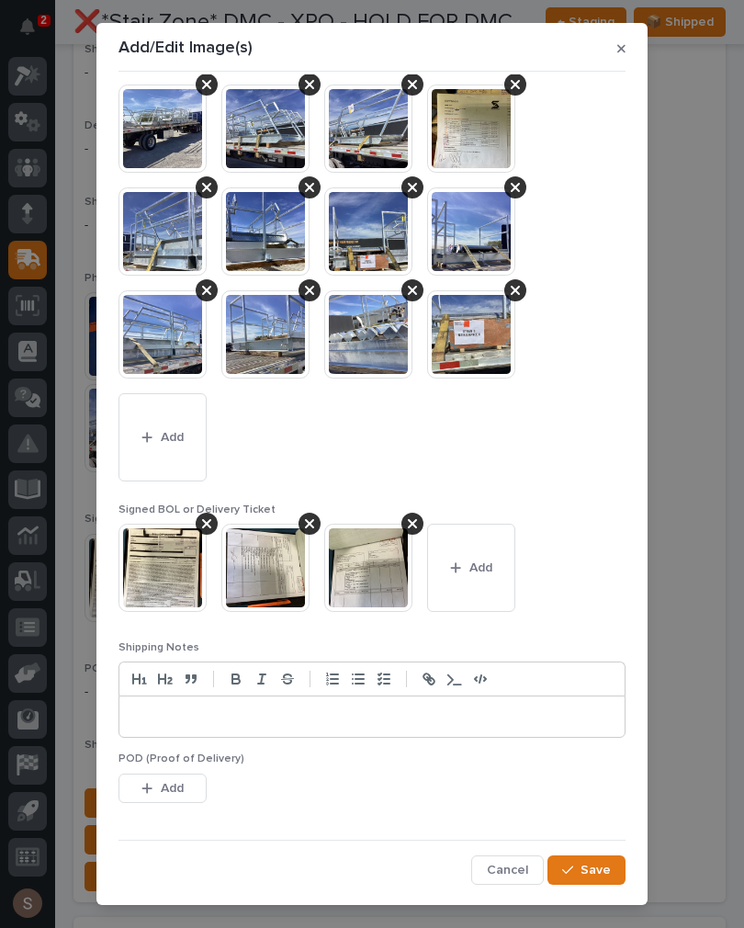
scroll to position [132, 0]
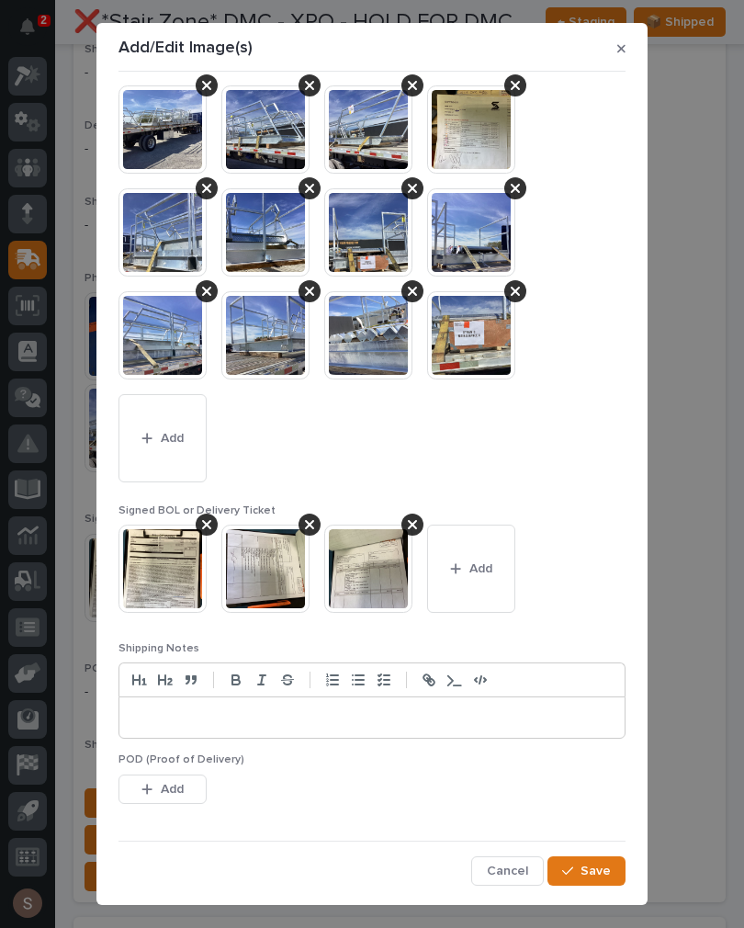
click at [609, 863] on span "Save" at bounding box center [596, 871] width 30 height 17
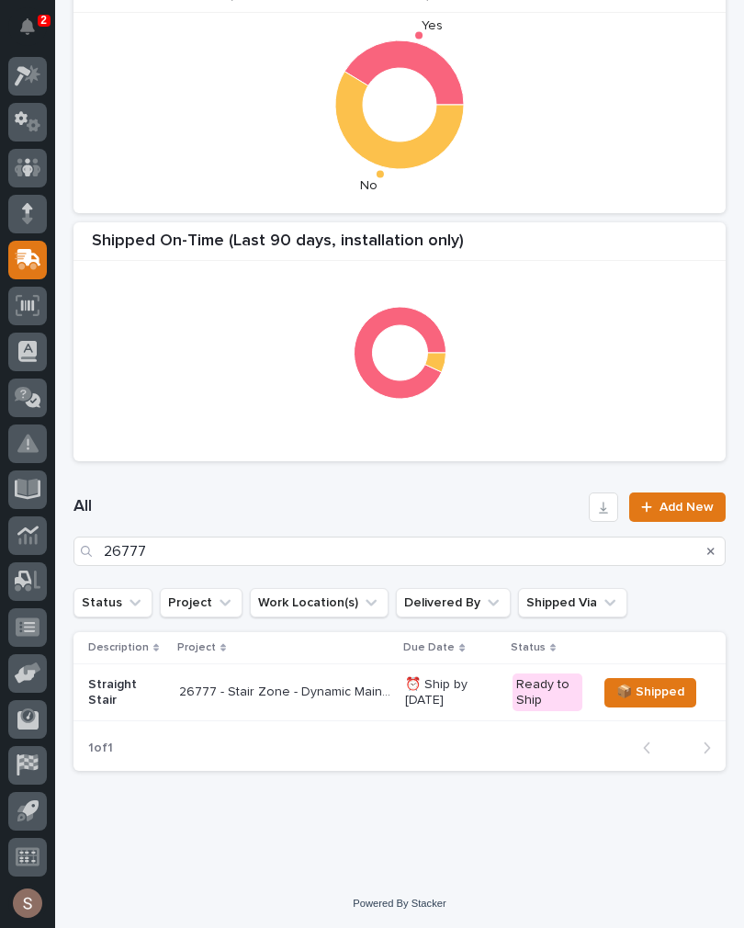
scroll to position [418, 0]
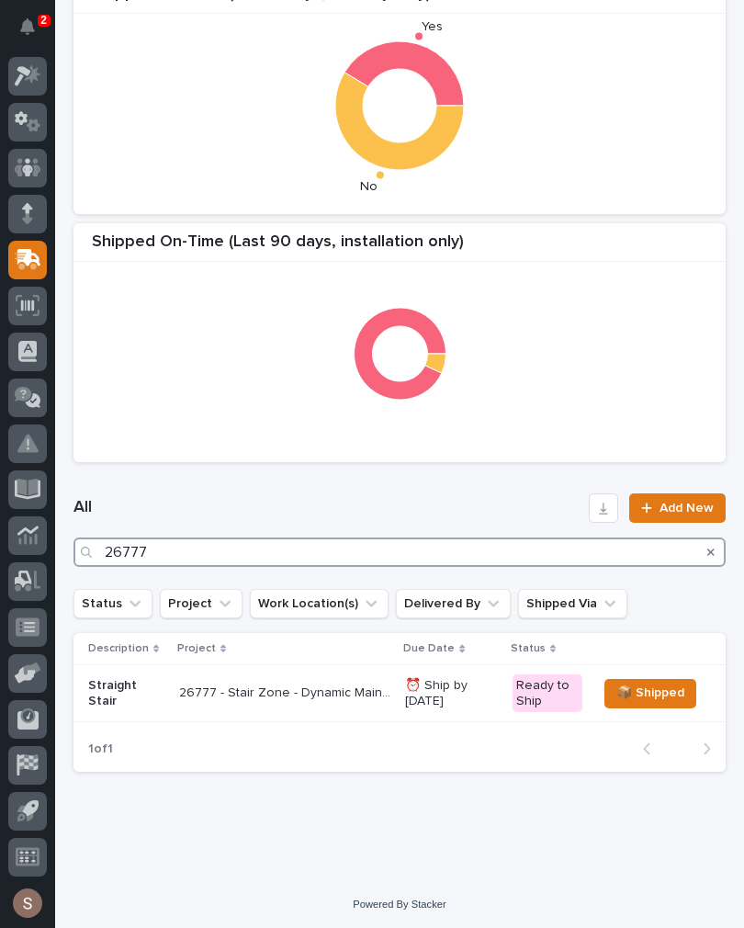
click at [505, 560] on input "26777" at bounding box center [400, 552] width 652 height 29
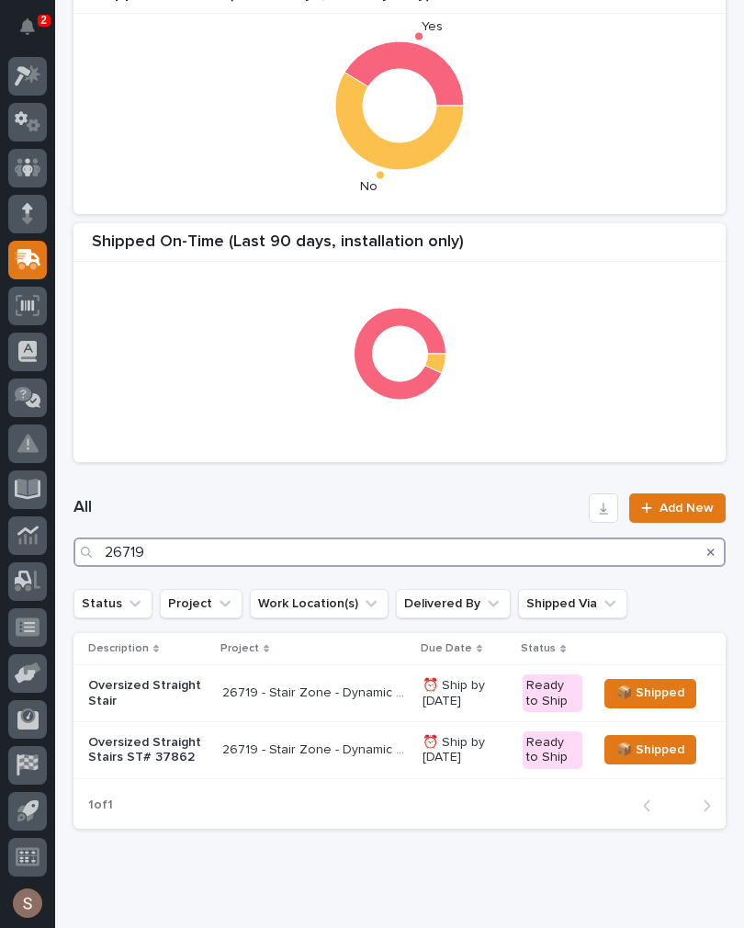
type input "26719"
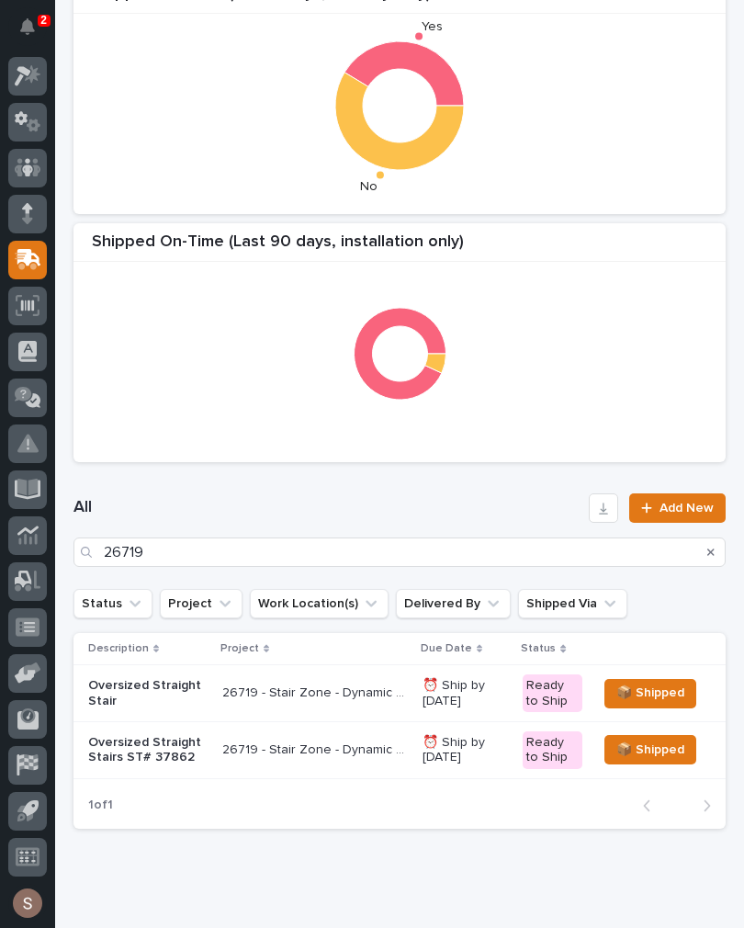
click at [473, 519] on div "All 26719 Add New" at bounding box center [400, 530] width 652 height 74
click at [329, 691] on p "26719 - Stair Zone - Dynamic Maintenance & Const - [STREET_ADDRESS][PERSON_NAME]" at bounding box center [316, 691] width 189 height 19
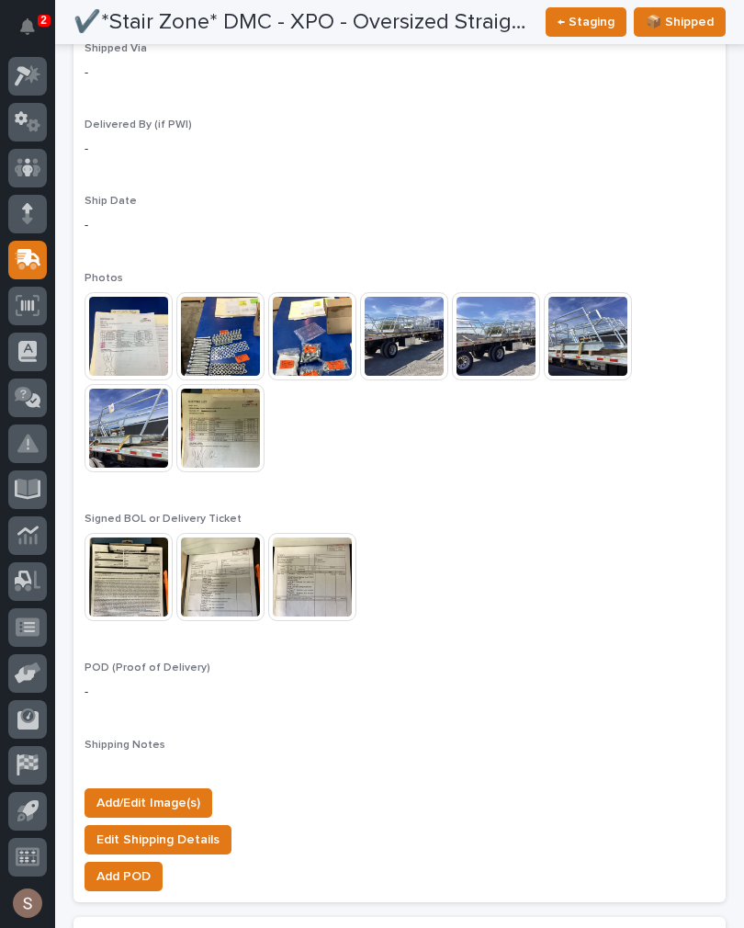
scroll to position [1620, 0]
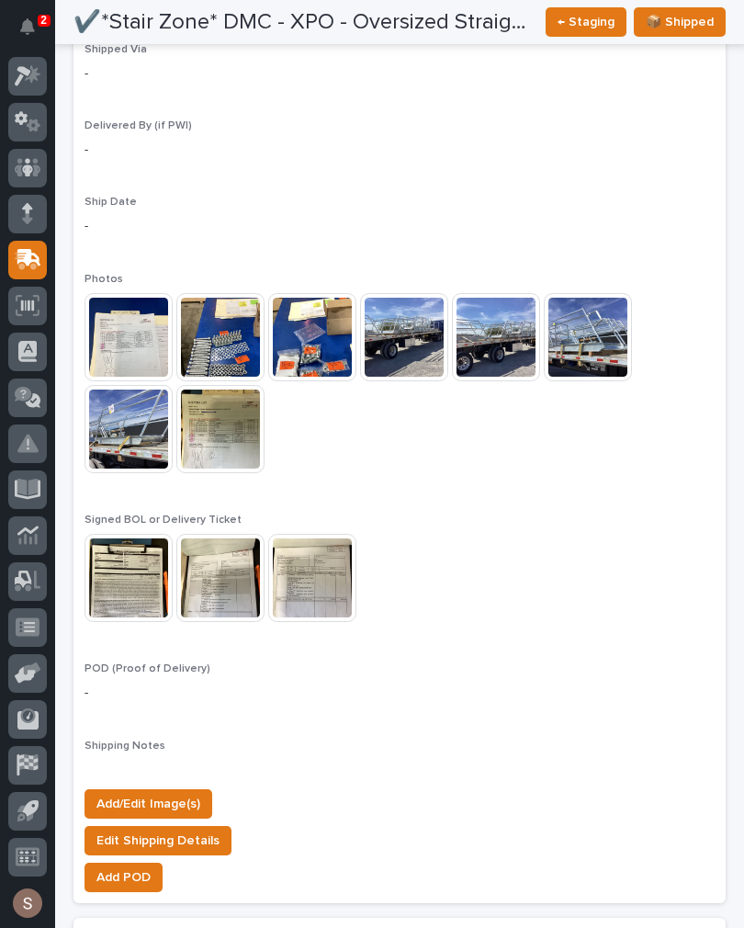
click at [183, 793] on span "Add/Edit Image(s)" at bounding box center [148, 804] width 104 height 22
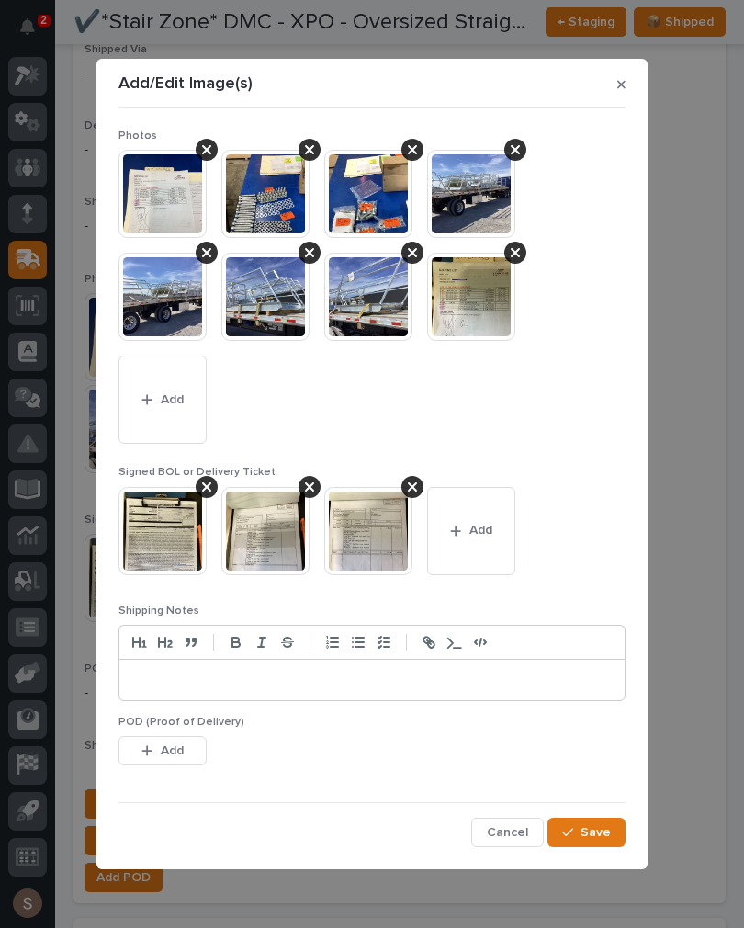
click at [175, 396] on span "Add" at bounding box center [172, 399] width 23 height 17
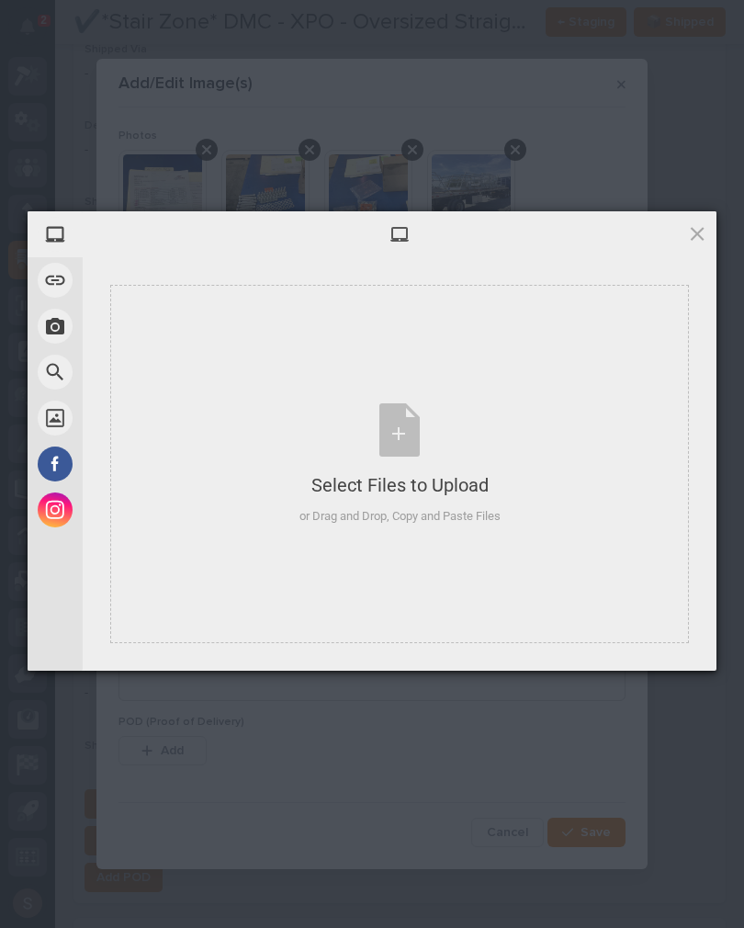
click at [411, 450] on div "Select Files to Upload or Drag and Drop, Copy and Paste Files" at bounding box center [400, 464] width 201 height 122
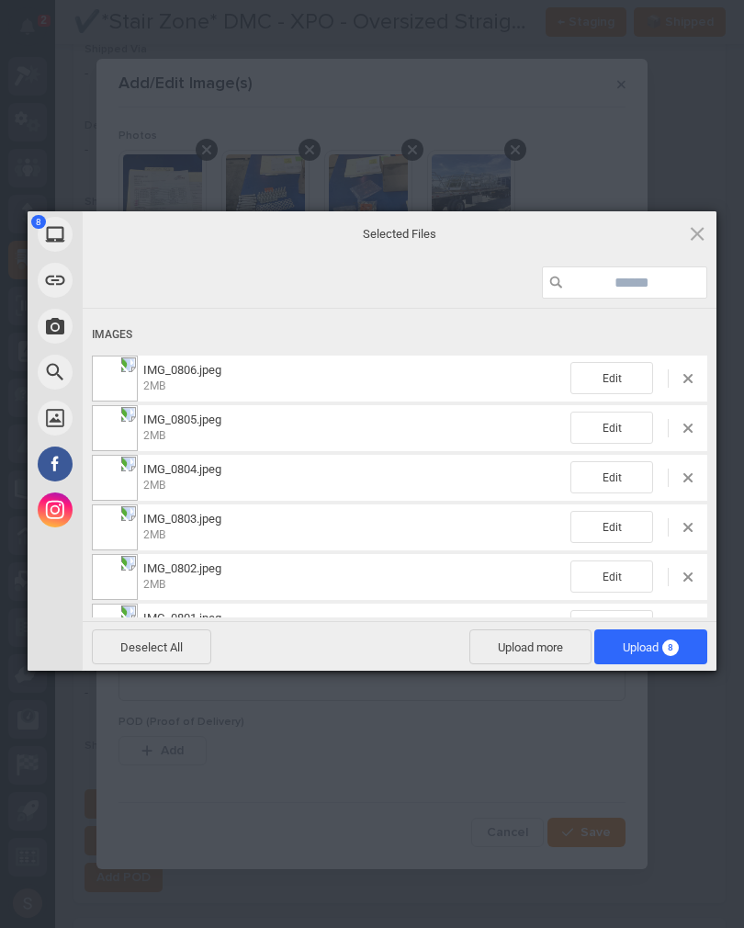
click at [641, 646] on span "Upload 8" at bounding box center [651, 648] width 56 height 14
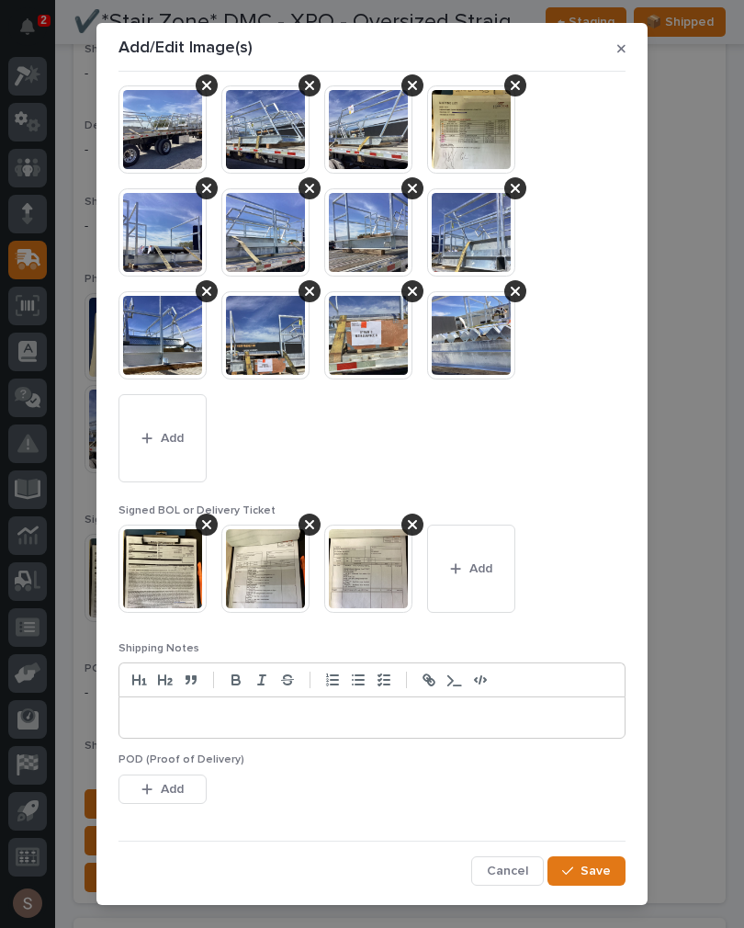
scroll to position [132, 0]
click at [598, 868] on span "Save" at bounding box center [596, 871] width 30 height 17
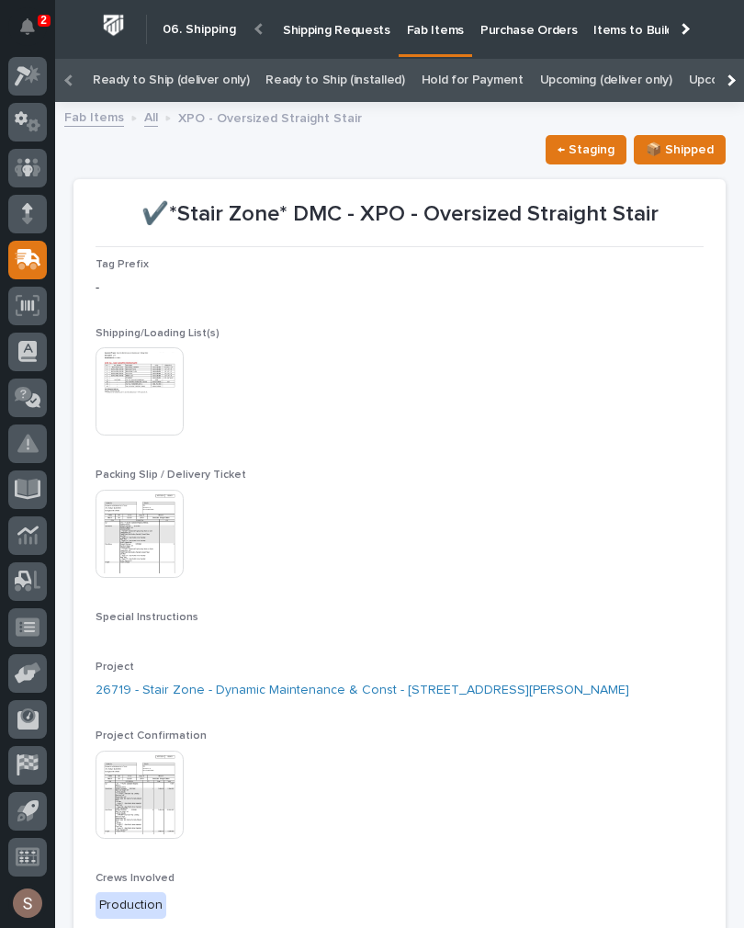
scroll to position [0, 0]
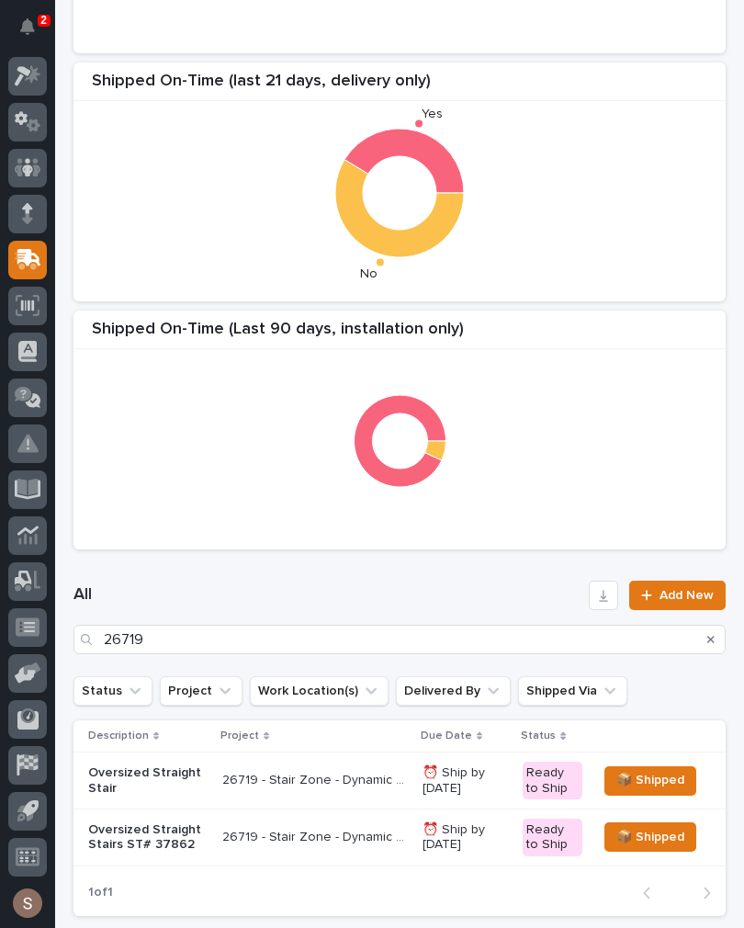
scroll to position [342, 0]
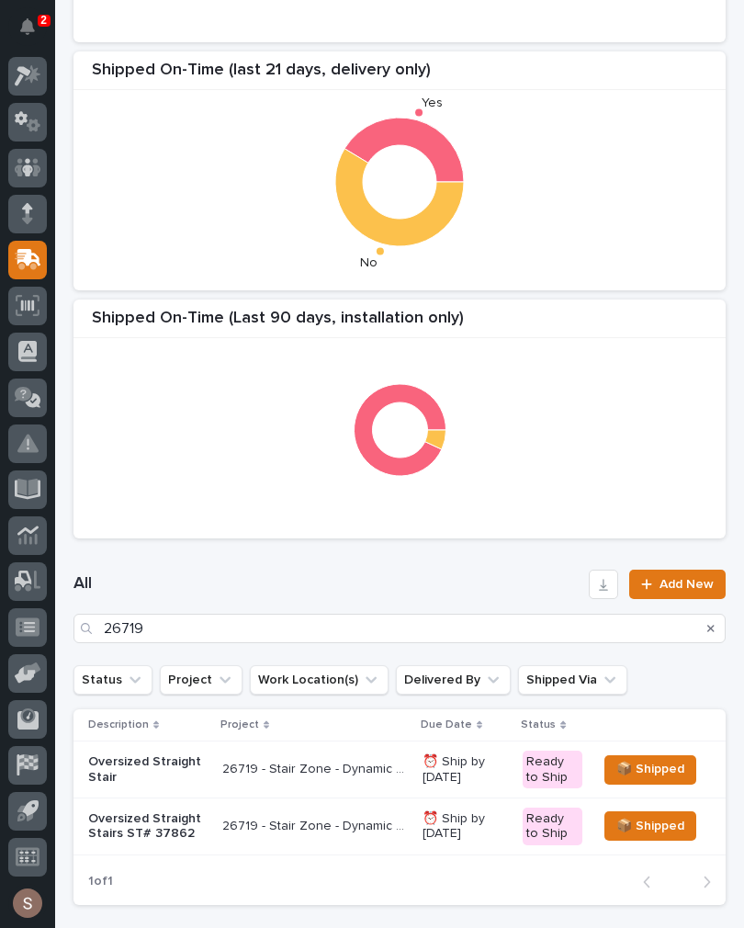
click at [185, 834] on p "Oversized Straight Stairs ST# 37862" at bounding box center [147, 826] width 119 height 31
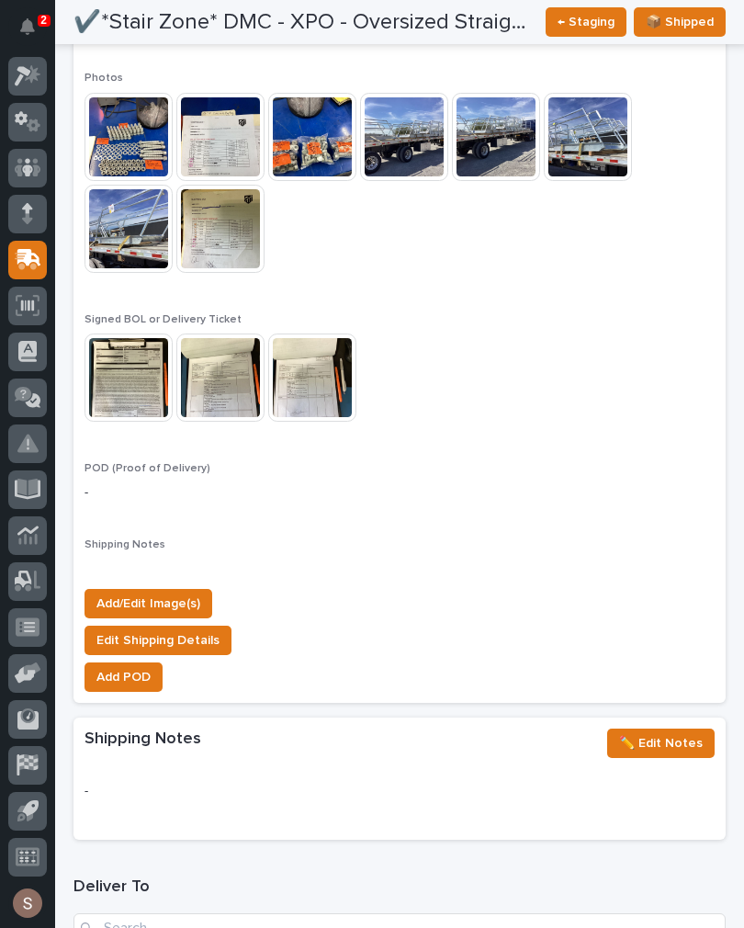
scroll to position [1847, 0]
click at [198, 589] on button "Add/Edit Image(s)" at bounding box center [149, 603] width 128 height 29
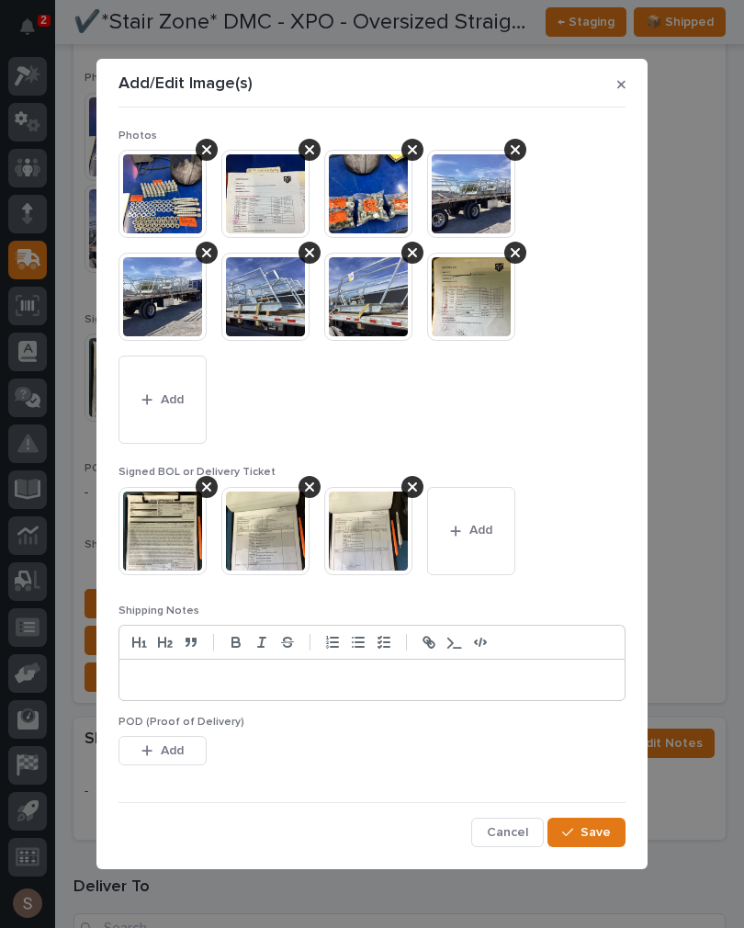
click at [194, 408] on button "Add" at bounding box center [163, 400] width 88 height 88
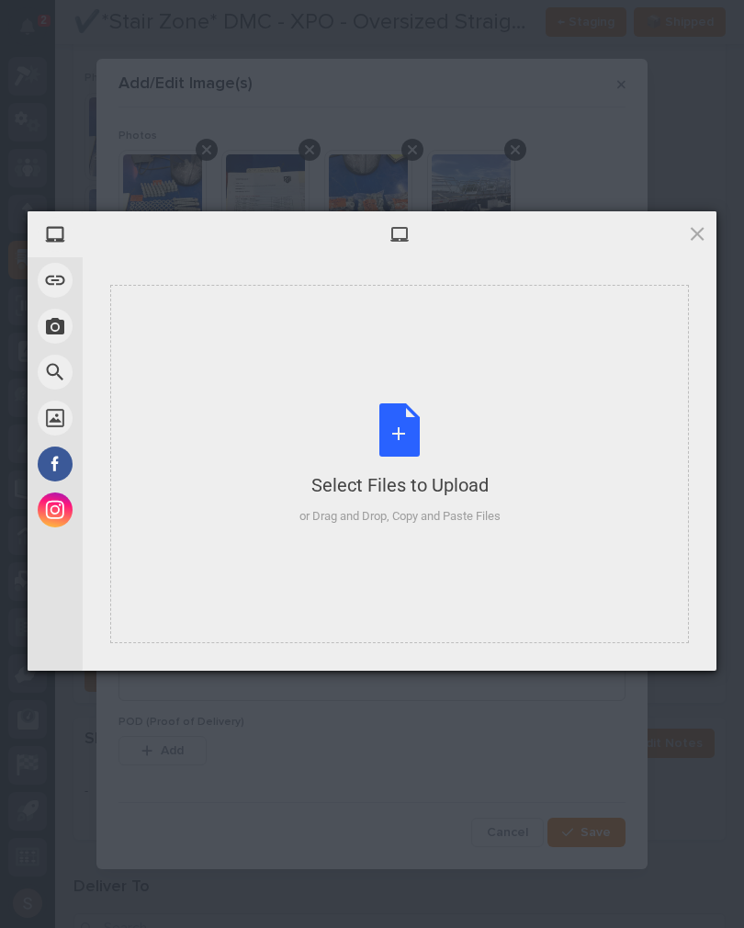
click at [465, 439] on div "Select Files to Upload or Drag and Drop, Copy and Paste Files" at bounding box center [400, 464] width 201 height 122
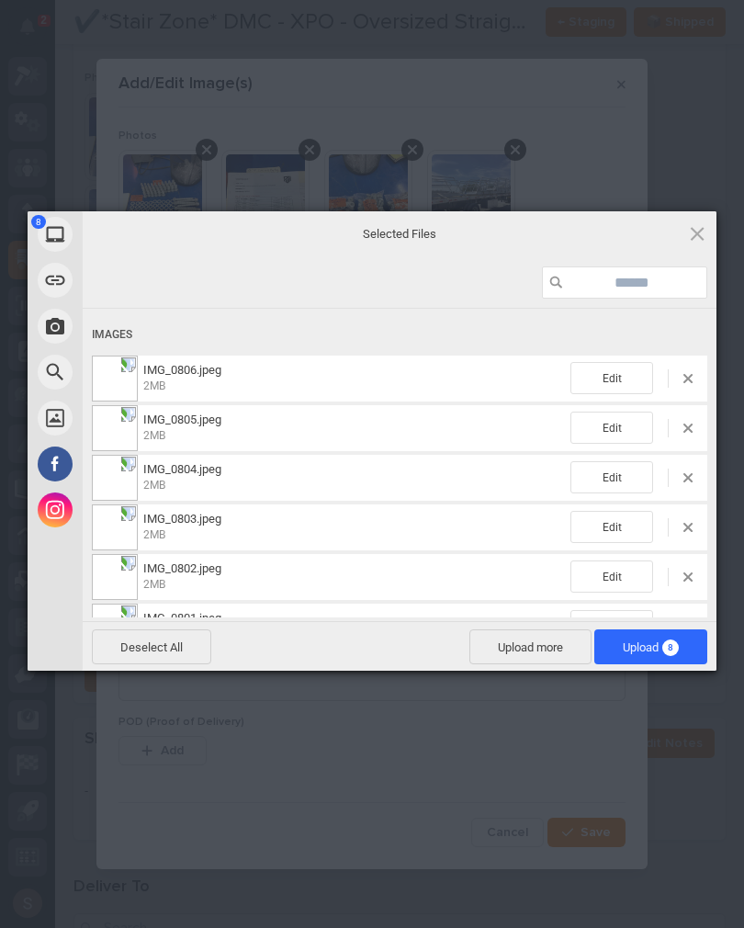
click at [658, 660] on span "Upload 8" at bounding box center [651, 646] width 113 height 35
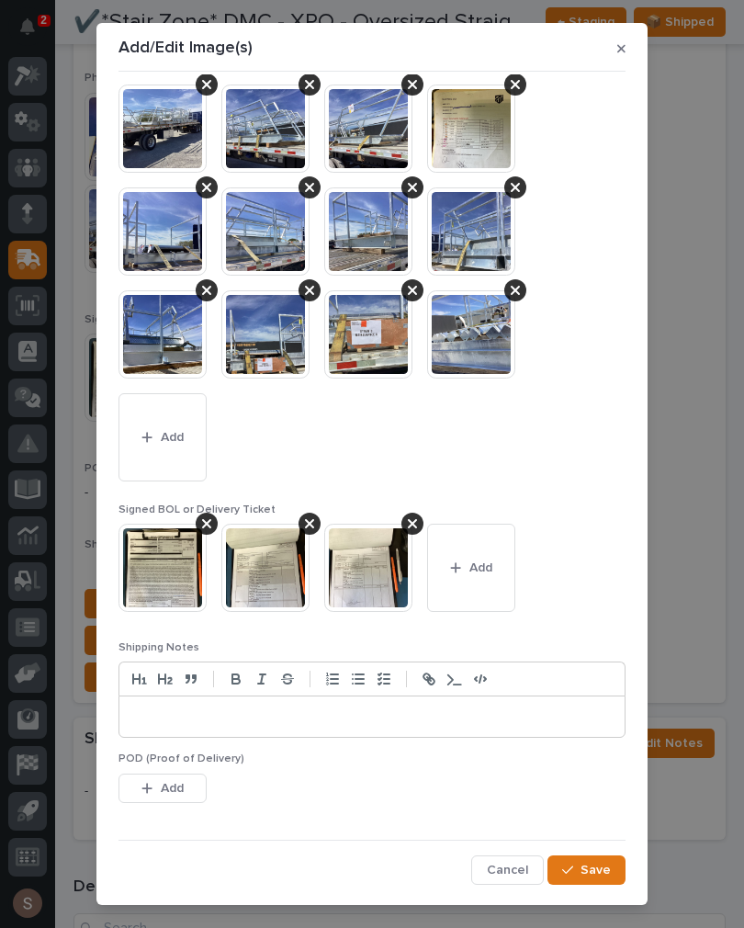
scroll to position [132, 0]
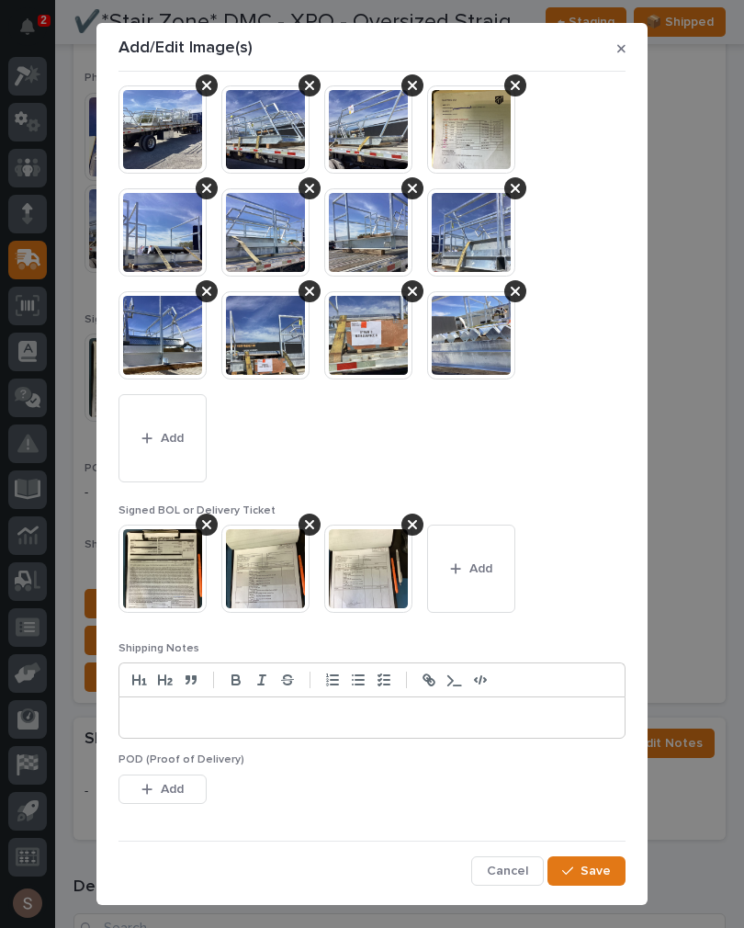
click at [595, 866] on span "Save" at bounding box center [596, 871] width 30 height 17
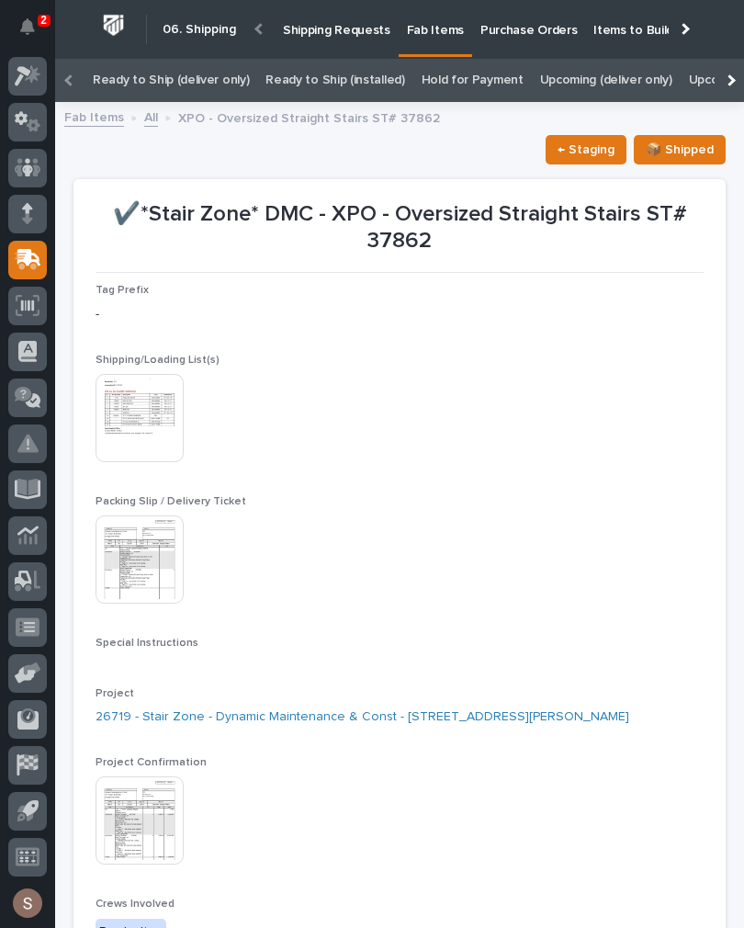
scroll to position [0, 0]
